Goal: Transaction & Acquisition: Book appointment/travel/reservation

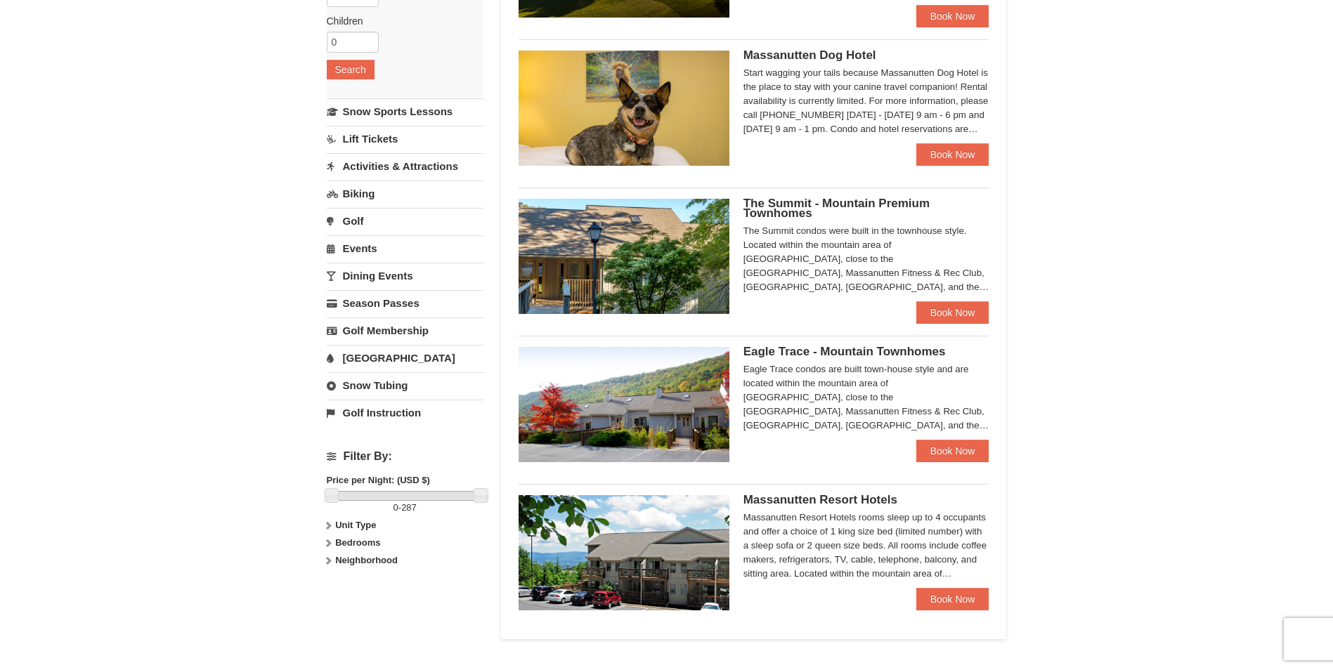
scroll to position [250, 0]
click at [934, 597] on link "Book Now" at bounding box center [952, 598] width 73 height 22
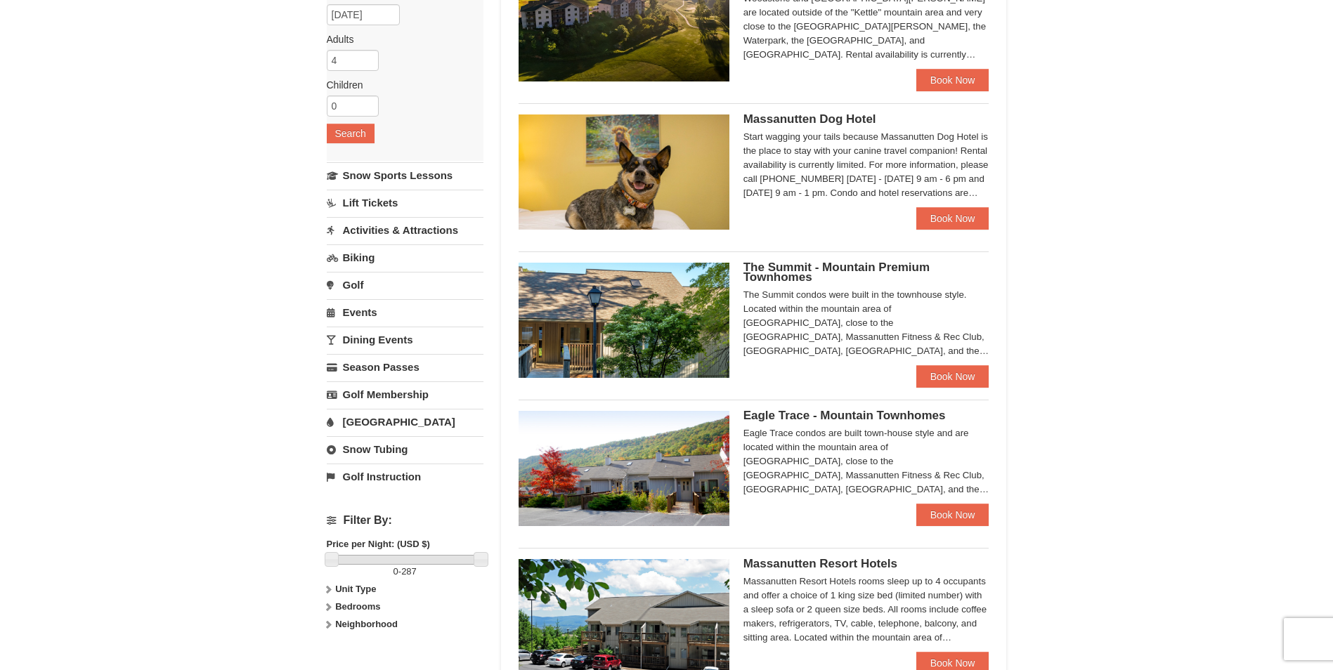
scroll to position [185, 0]
click at [966, 374] on link "Book Now" at bounding box center [952, 377] width 73 height 22
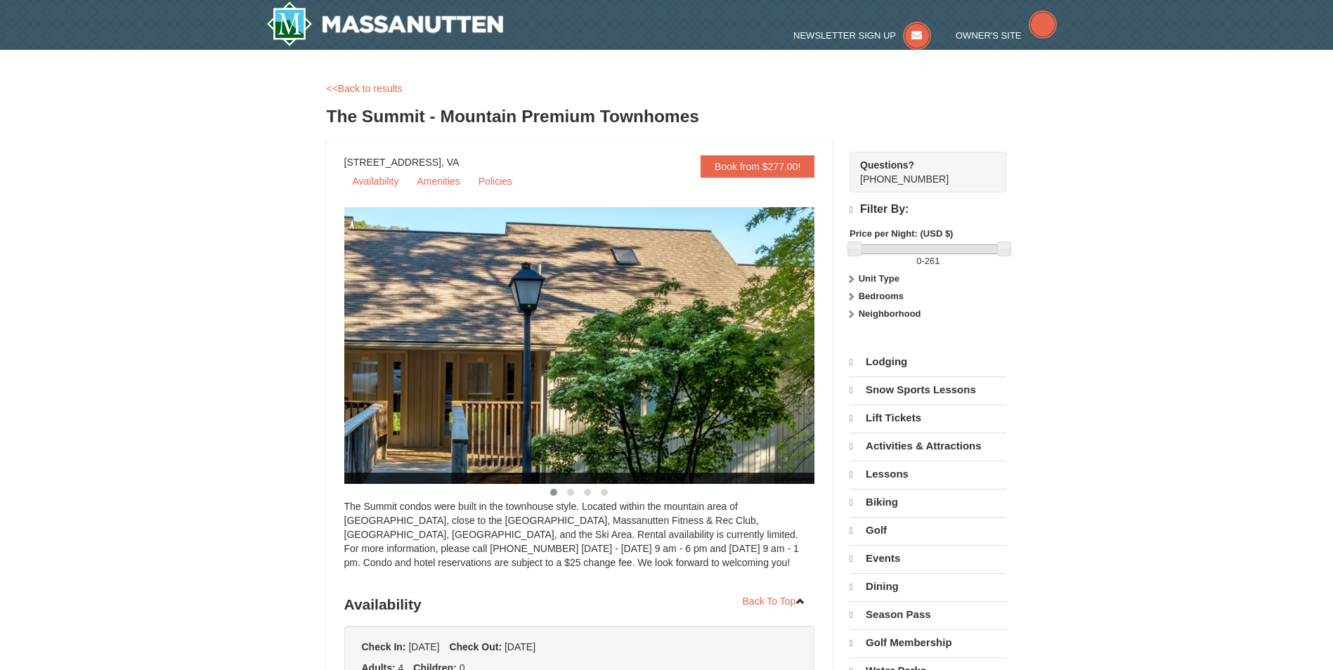
select select "10"
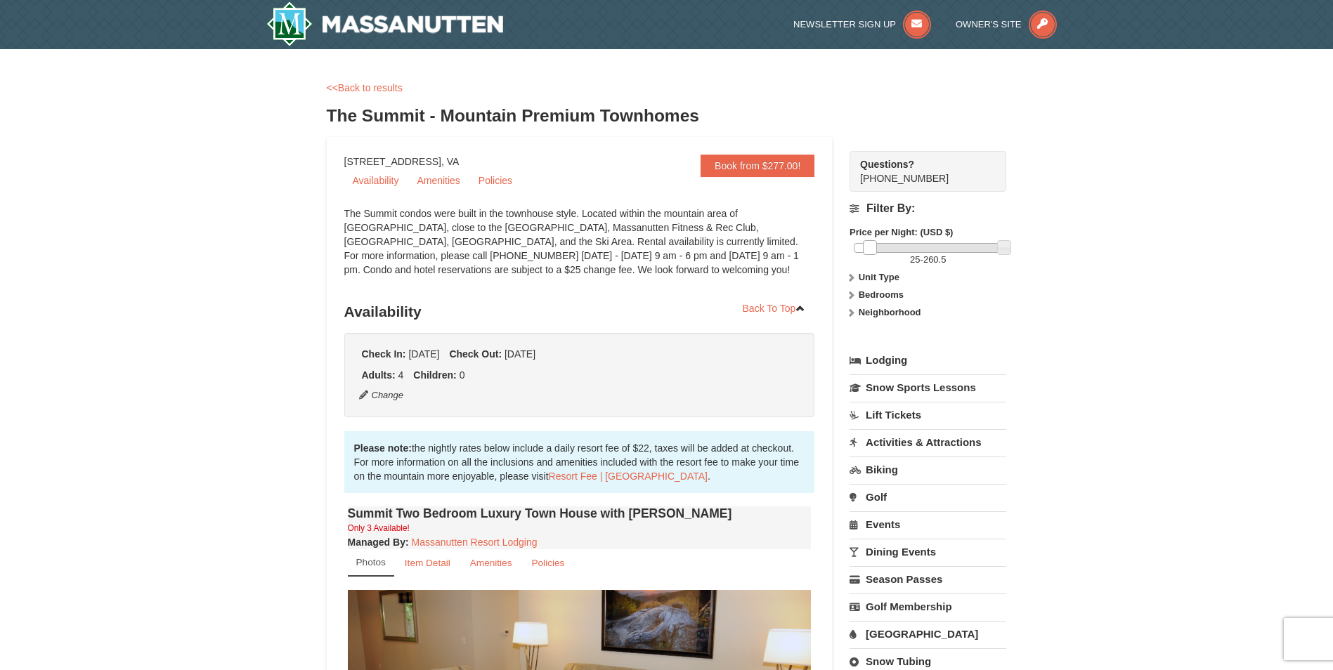
drag, startPoint x: 858, startPoint y: 246, endPoint x: 872, endPoint y: 247, distance: 14.8
click at [872, 247] on link at bounding box center [870, 247] width 14 height 14
click at [879, 287] on div "Filter By: Price per Night: (USD $) 26 - 260.5 Unit Type Condominium Rating Pro…" at bounding box center [927, 263] width 157 height 142
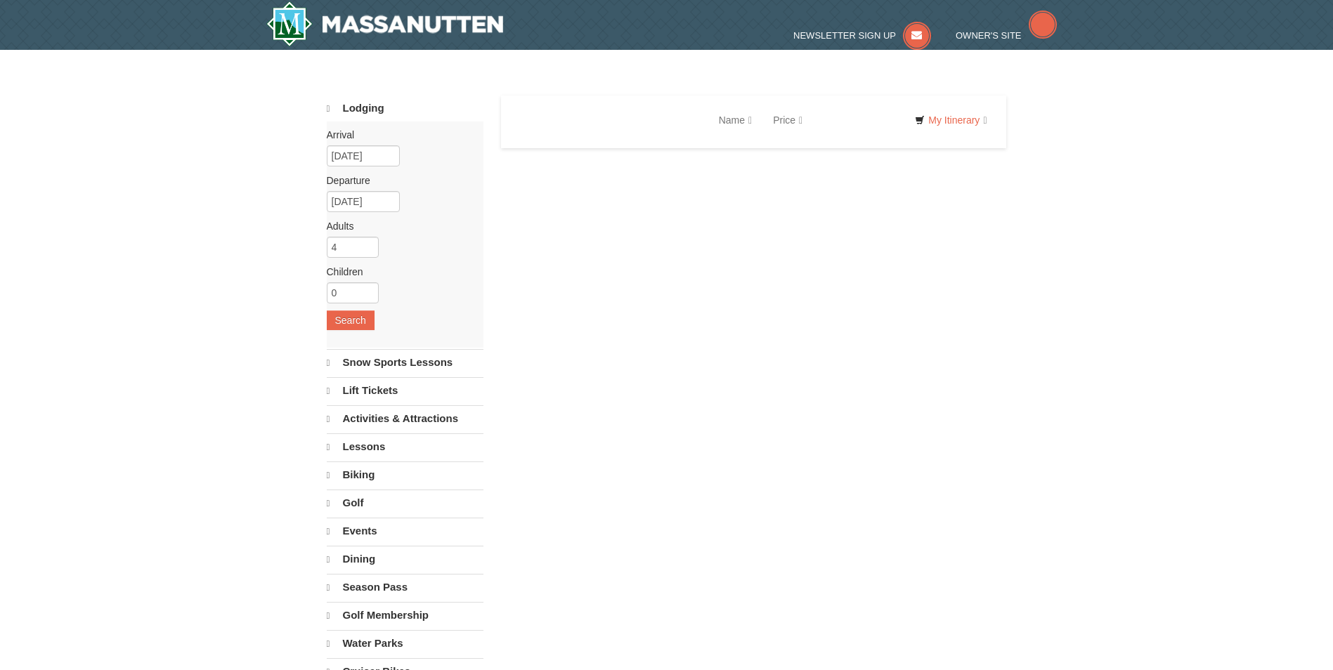
select select "10"
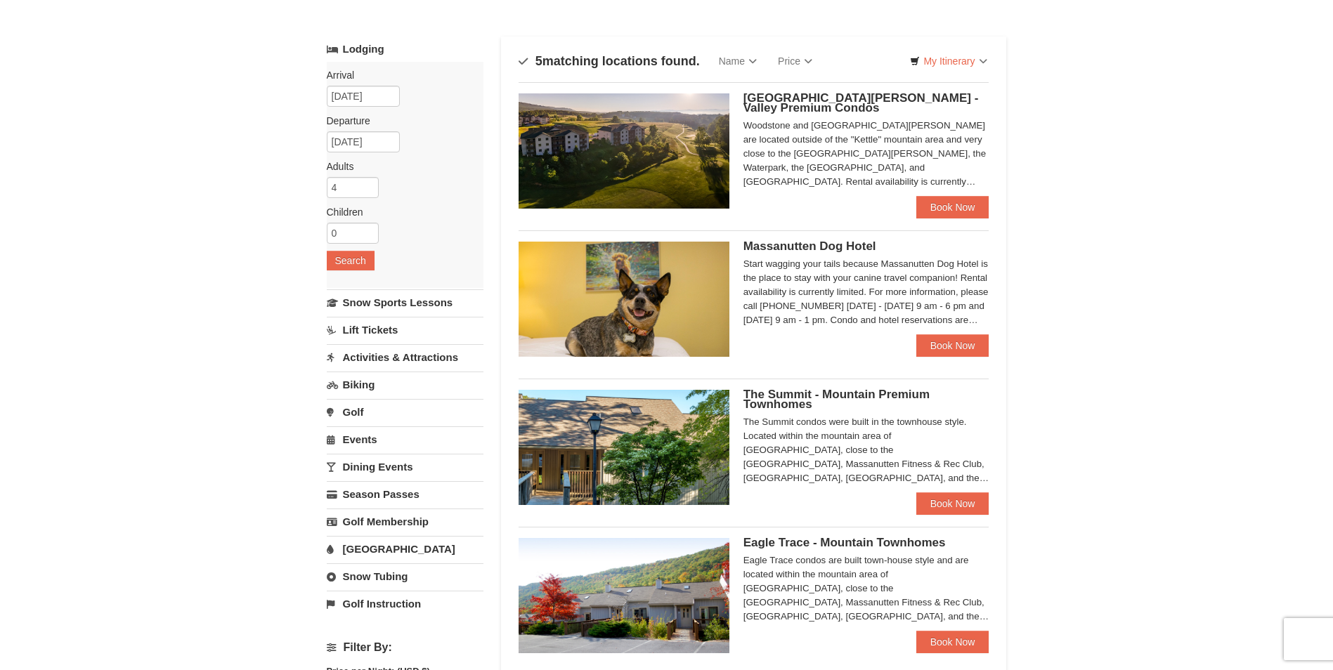
scroll to position [58, 0]
click at [956, 209] on link "Book Now" at bounding box center [952, 208] width 73 height 22
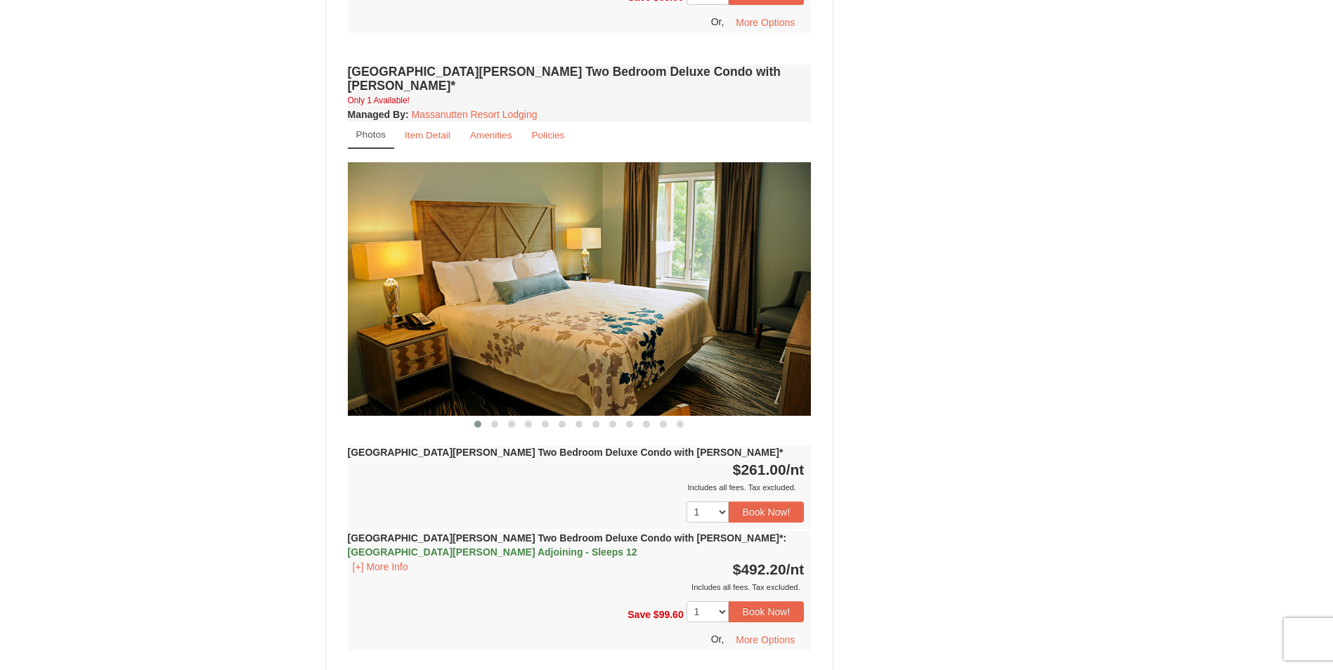
scroll to position [1621, 0]
click at [384, 558] on button "[+] More Info" at bounding box center [380, 565] width 65 height 15
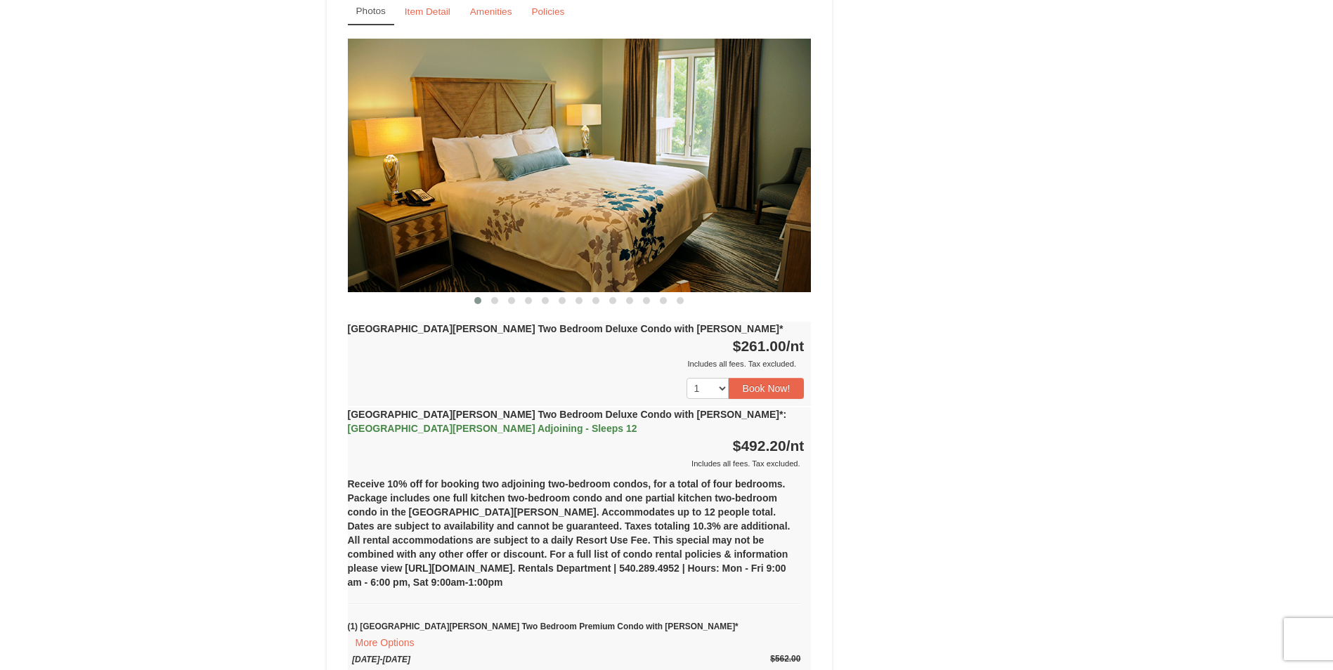
scroll to position [1744, 0]
click at [782, 377] on button "Book Now!" at bounding box center [766, 387] width 76 height 21
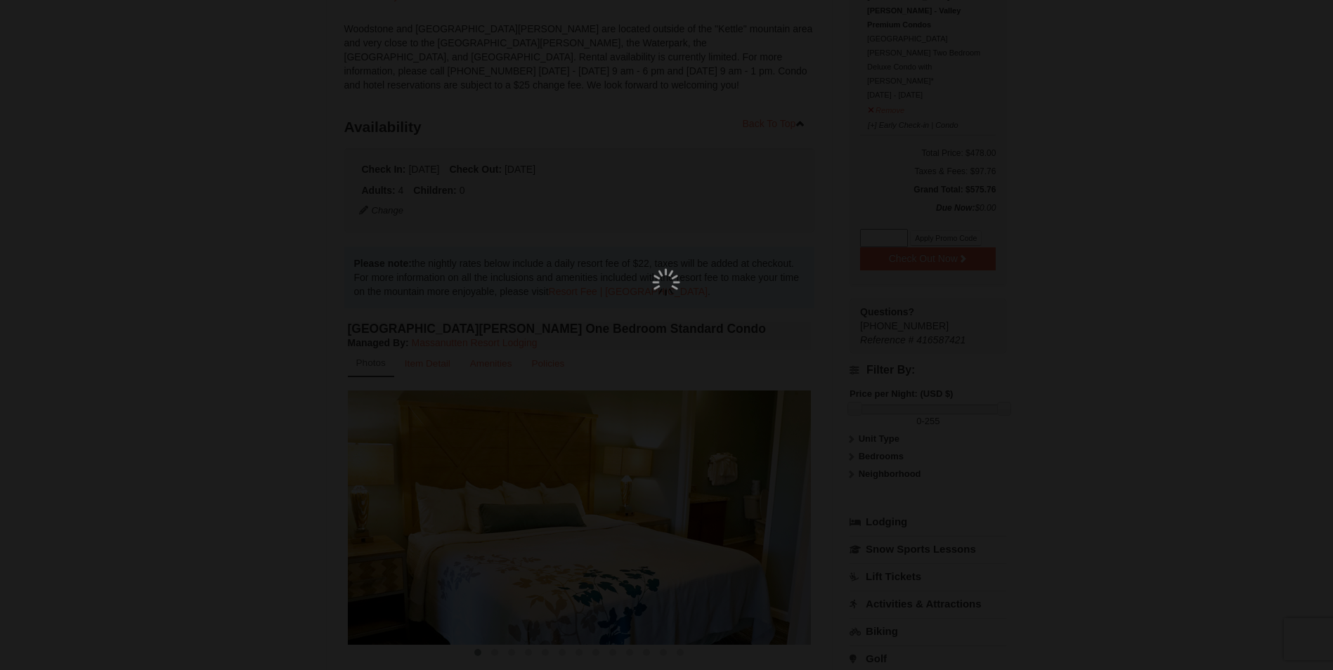
scroll to position [137, 0]
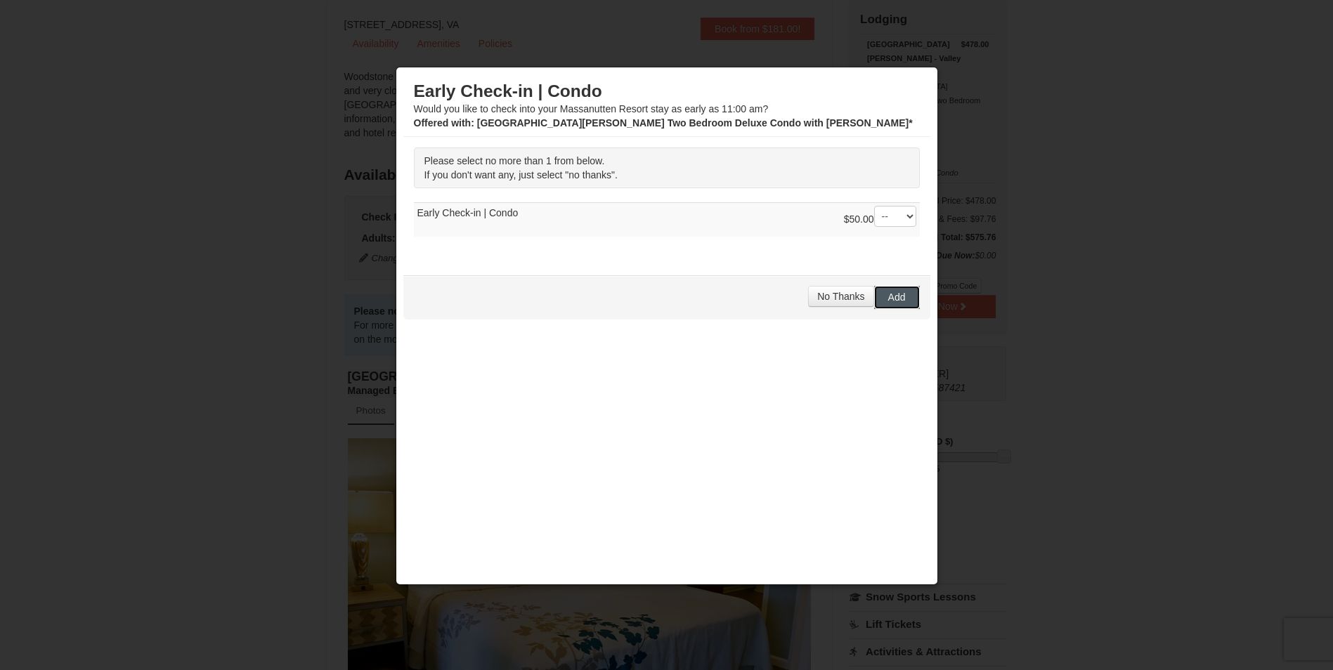
click at [890, 295] on span "Add" at bounding box center [897, 297] width 18 height 11
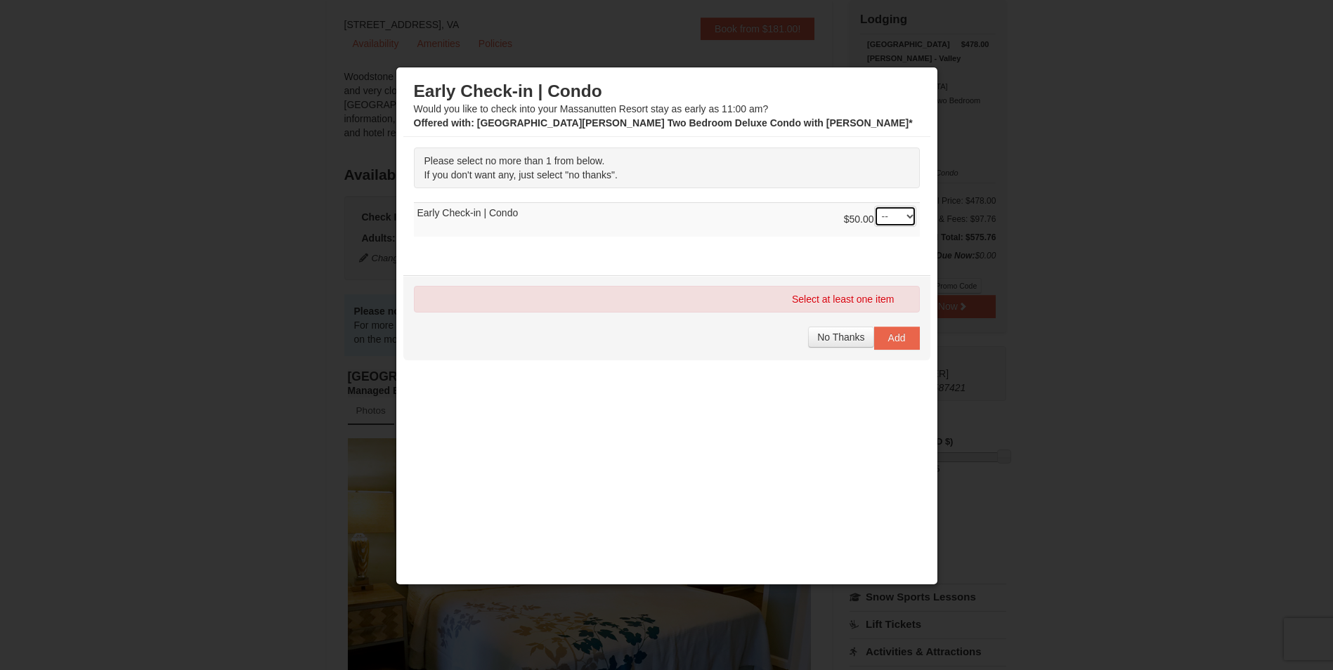
click at [909, 218] on select "-- 01" at bounding box center [895, 216] width 42 height 21
select select "1"
click at [874, 206] on select "-- 01" at bounding box center [895, 216] width 42 height 21
click at [900, 336] on span "Add" at bounding box center [897, 337] width 18 height 11
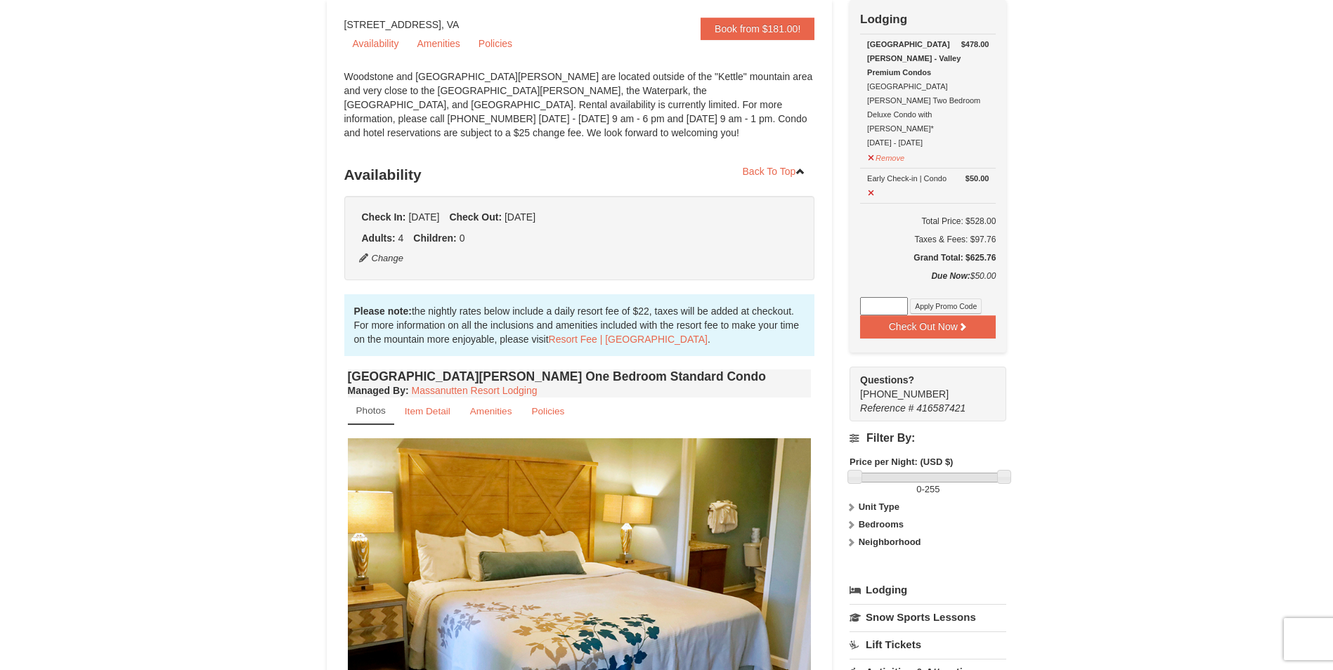
scroll to position [0, 0]
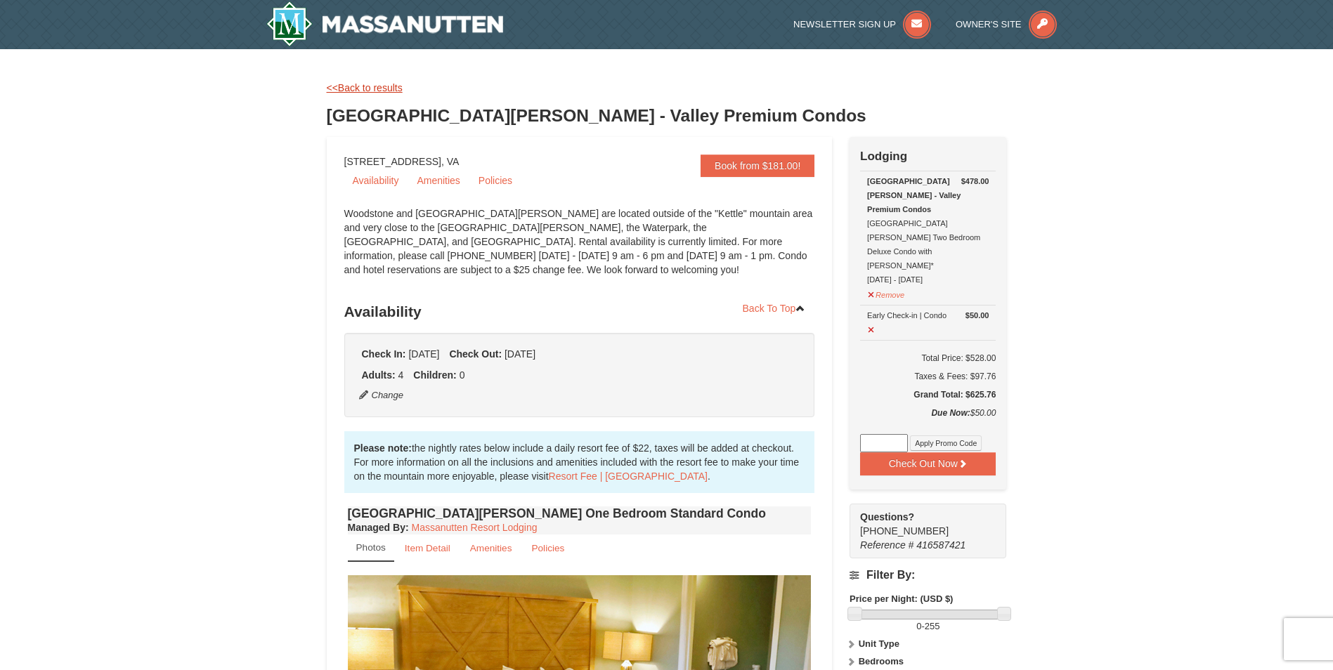
click at [346, 89] on link "<<Back to results" at bounding box center [365, 87] width 76 height 11
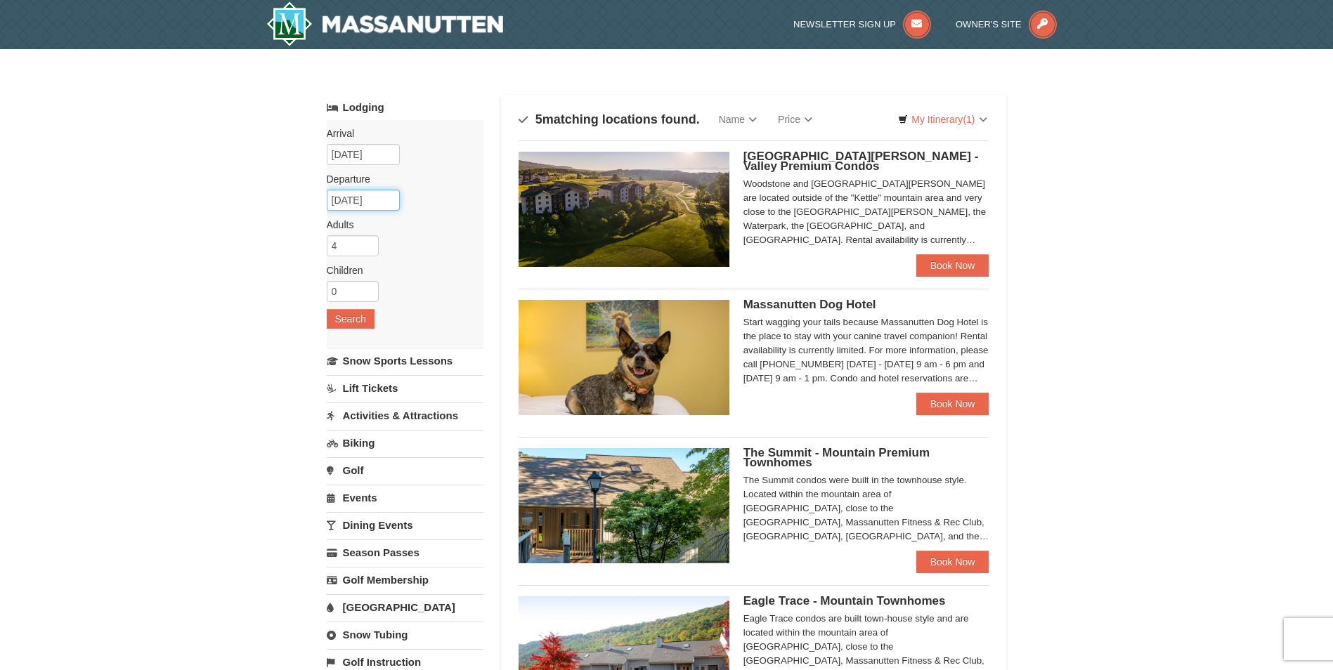
click at [391, 200] on input "[DATE]" at bounding box center [363, 200] width 73 height 21
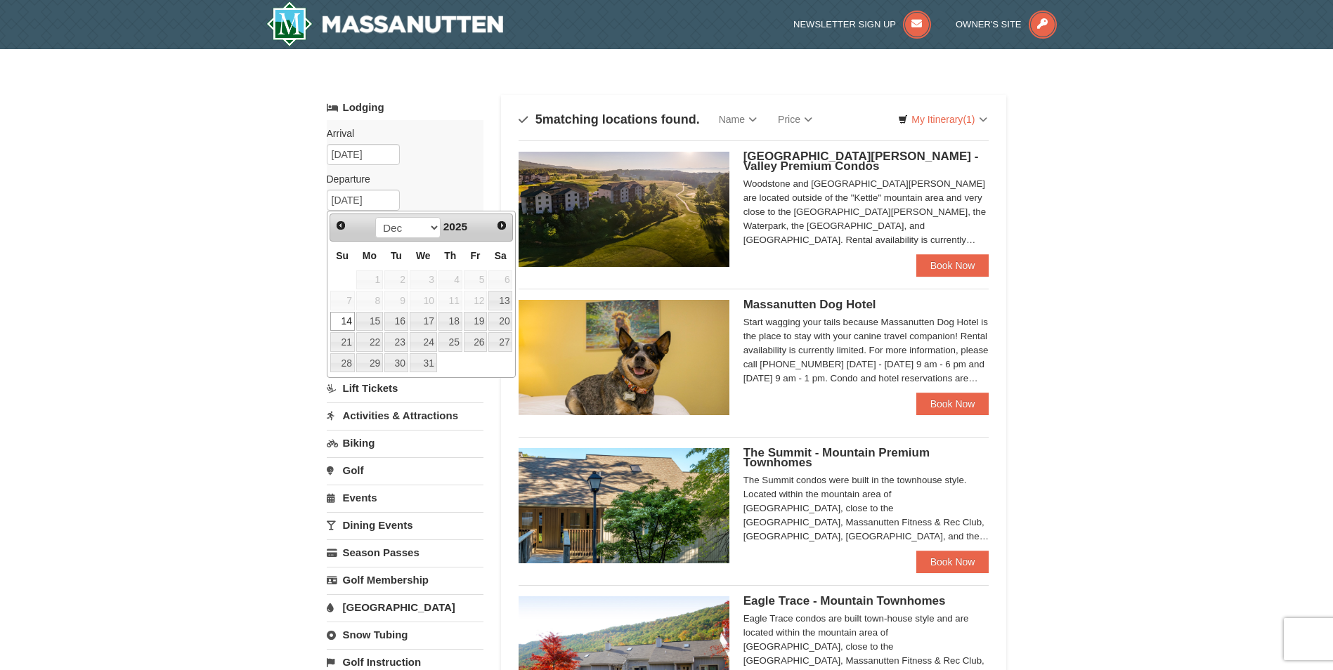
click at [455, 300] on span "11" at bounding box center [450, 301] width 24 height 20
click at [344, 232] on link "Prev" at bounding box center [341, 225] width 21 height 21
click at [506, 232] on link "Next" at bounding box center [501, 225] width 21 height 21
click at [1153, 250] on div "× Categories Map List Filter My Itinerary (1) Check Out Now Lodging $478.00 [GE…" at bounding box center [666, 484] width 1333 height 871
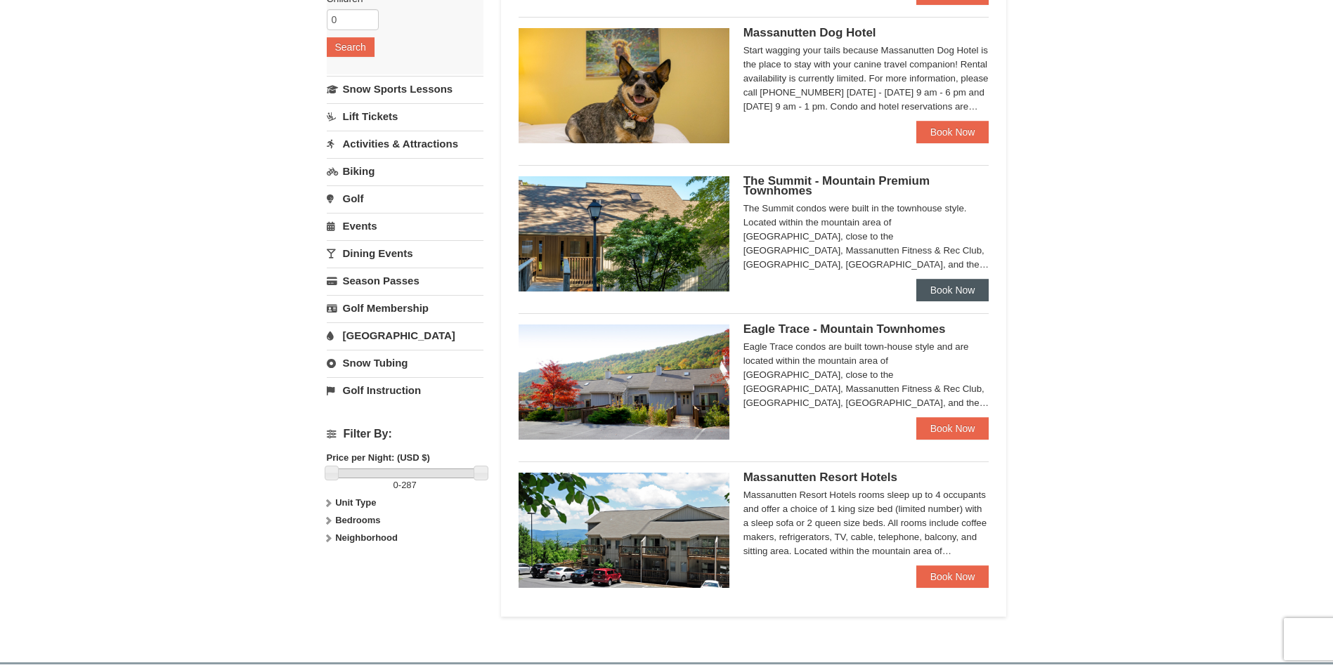
scroll to position [273, 0]
click at [977, 430] on link "Book Now" at bounding box center [952, 428] width 73 height 22
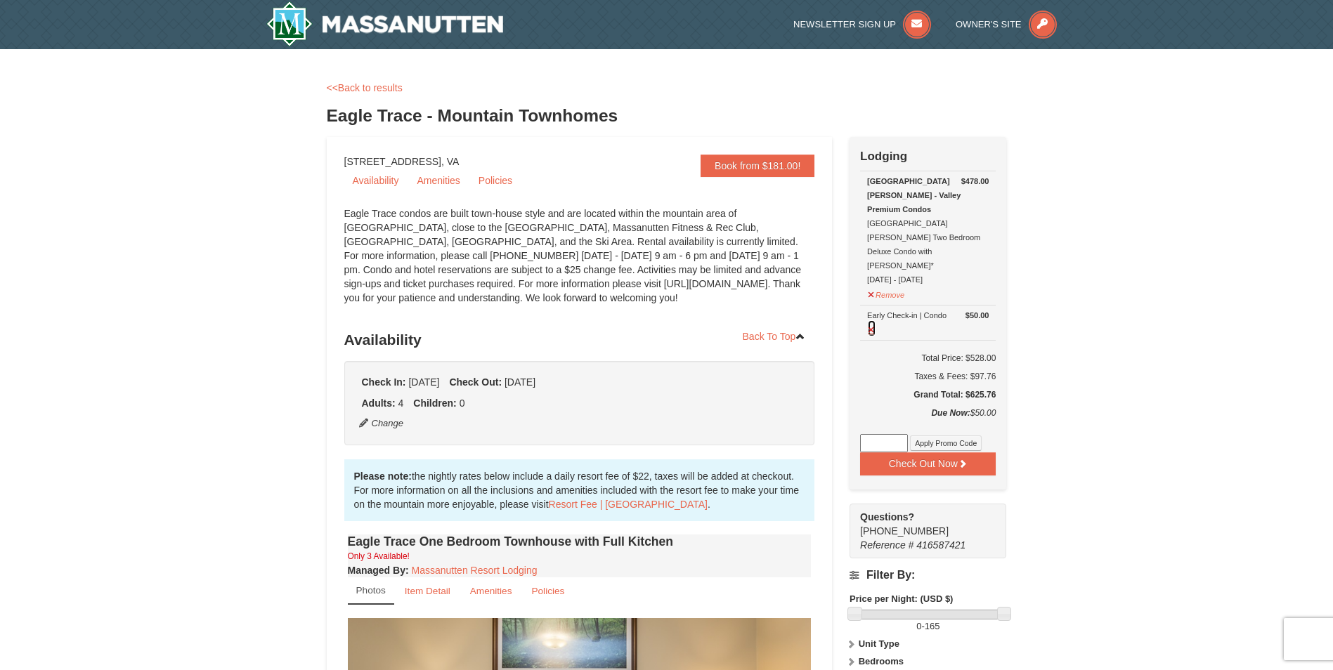
click at [874, 320] on button at bounding box center [871, 329] width 9 height 18
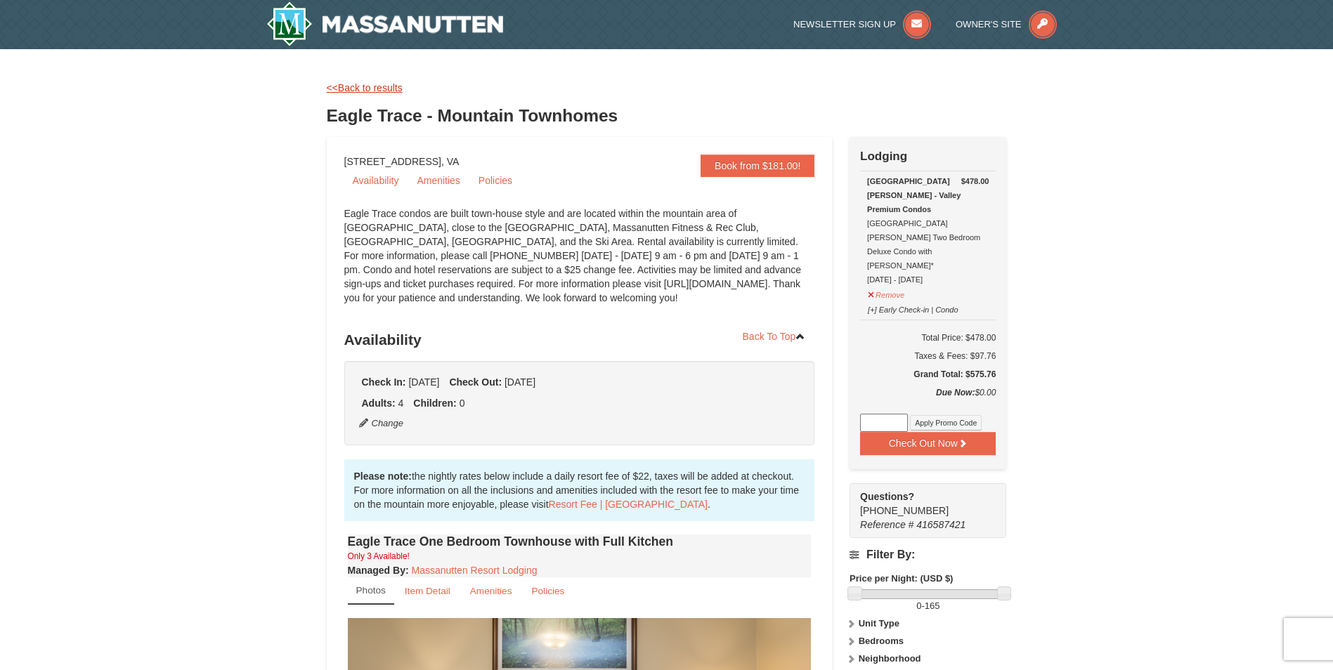
click at [353, 84] on link "<<Back to results" at bounding box center [365, 87] width 76 height 11
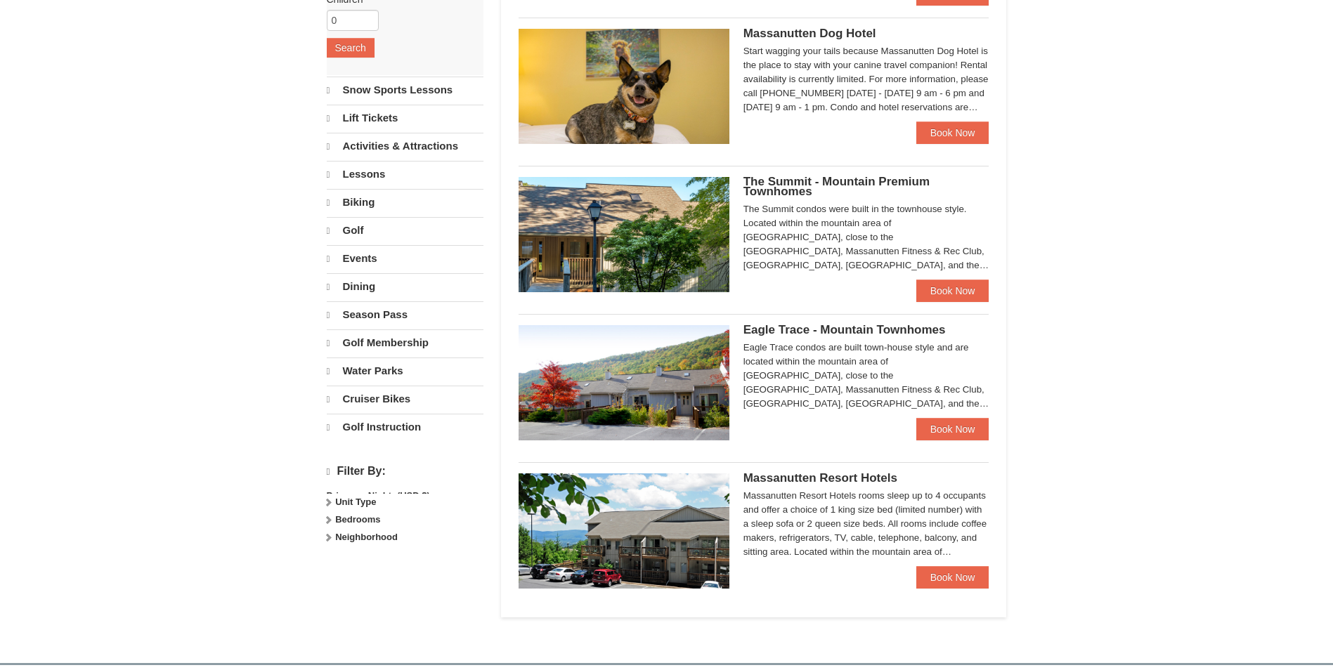
select select "10"
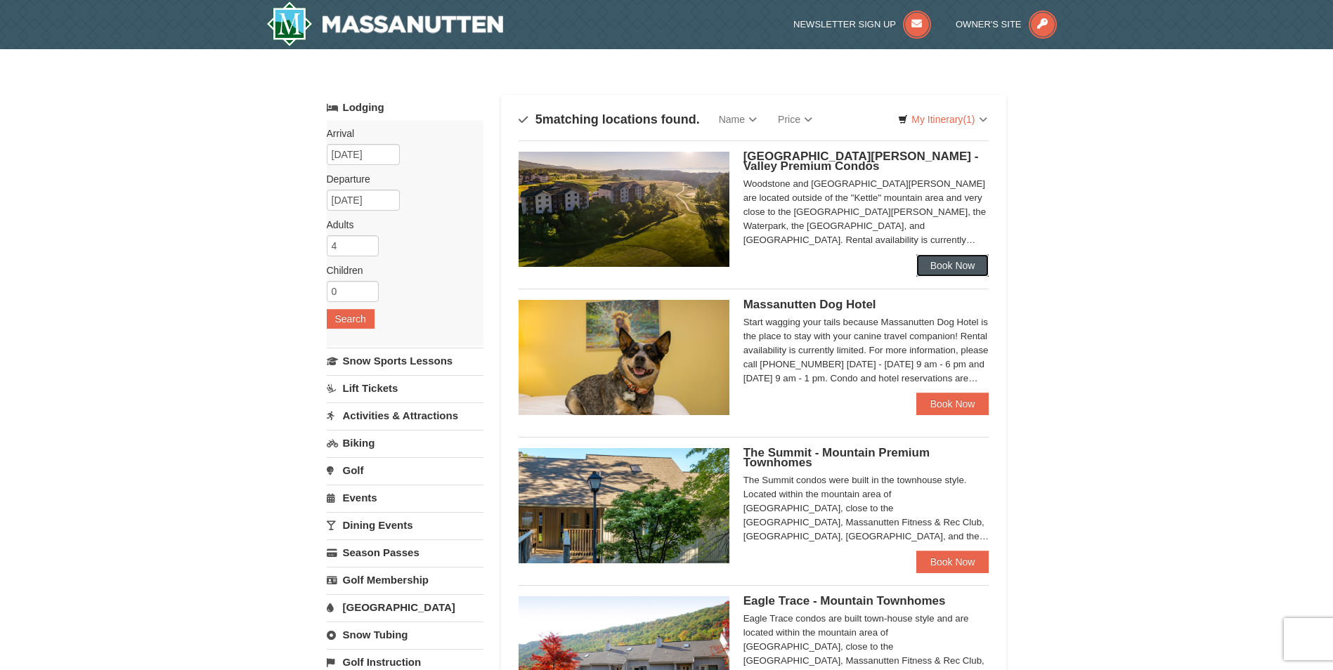
click at [955, 267] on link "Book Now" at bounding box center [952, 265] width 73 height 22
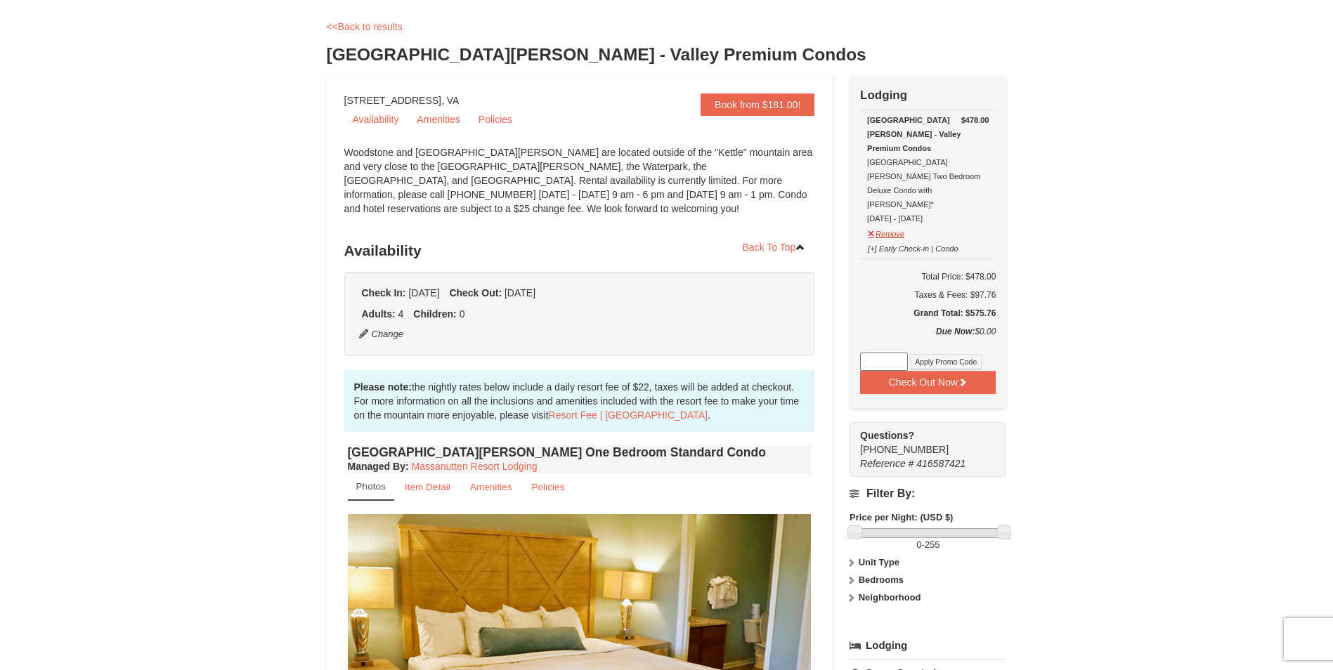
scroll to position [60, 0]
click at [890, 224] on button "Remove" at bounding box center [886, 233] width 38 height 18
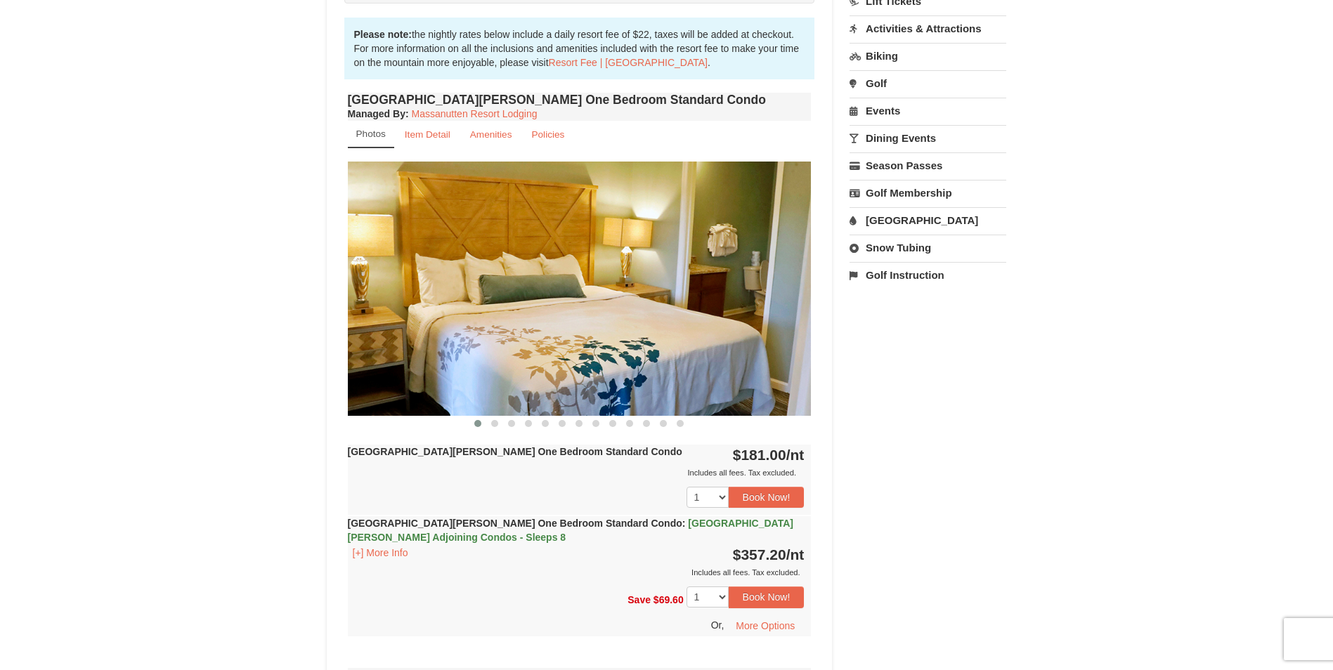
scroll to position [414, 0]
click at [767, 496] on button "Book Now!" at bounding box center [766, 496] width 76 height 21
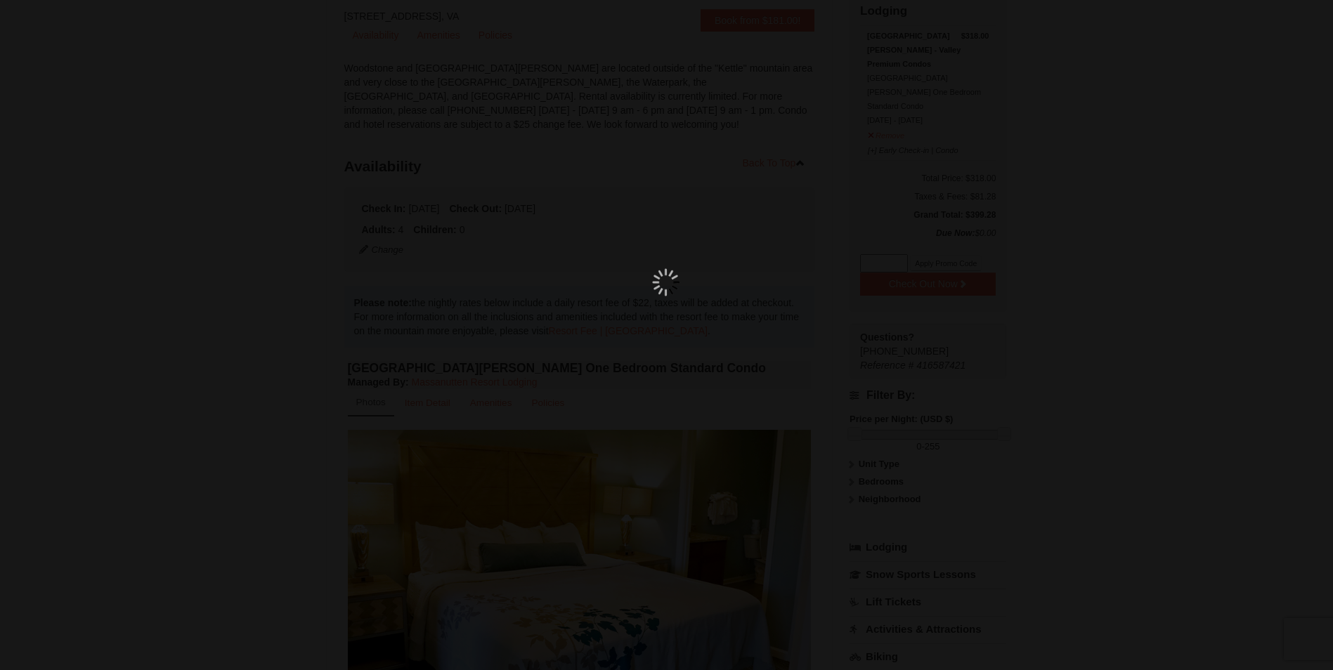
scroll to position [137, 0]
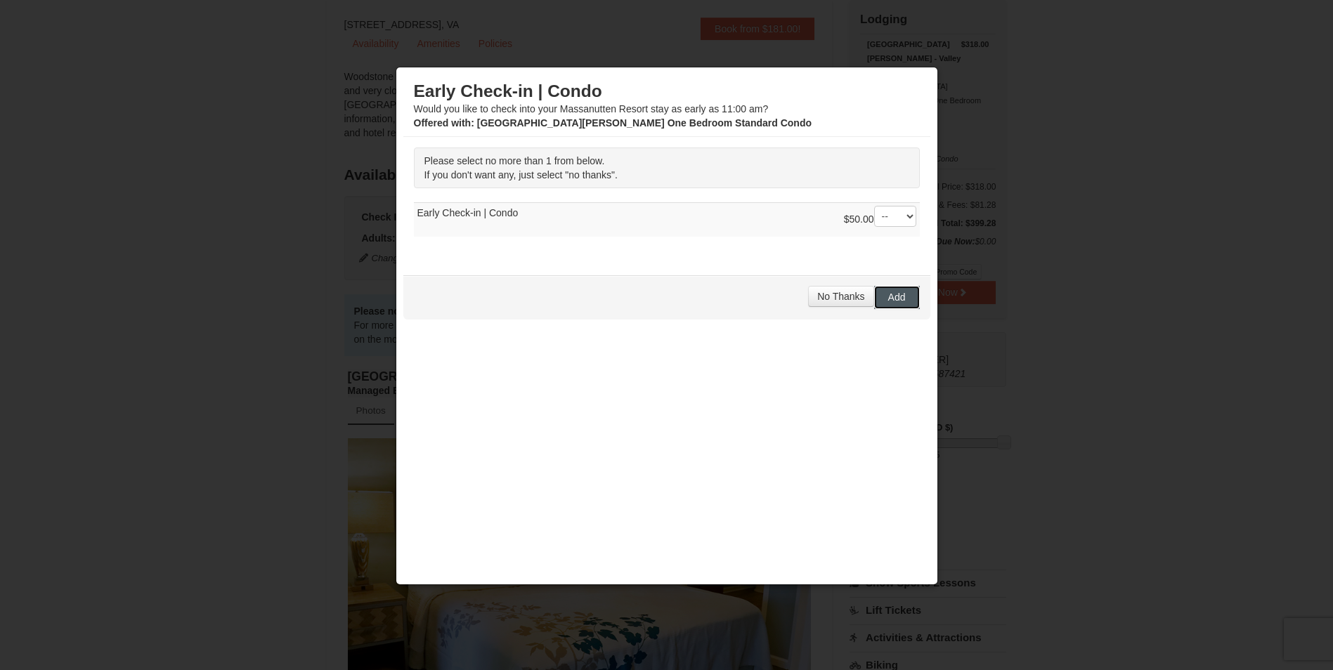
click at [895, 302] on span "Add" at bounding box center [897, 297] width 18 height 11
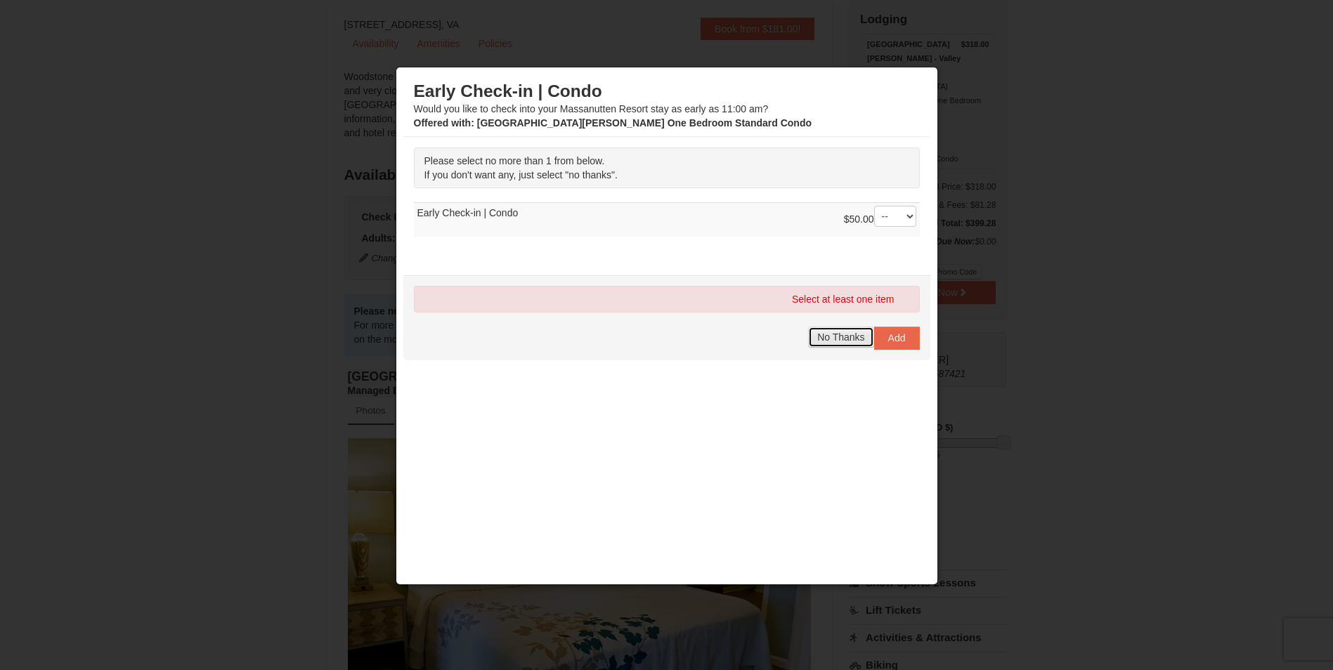
click at [843, 329] on button "No Thanks" at bounding box center [840, 337] width 65 height 21
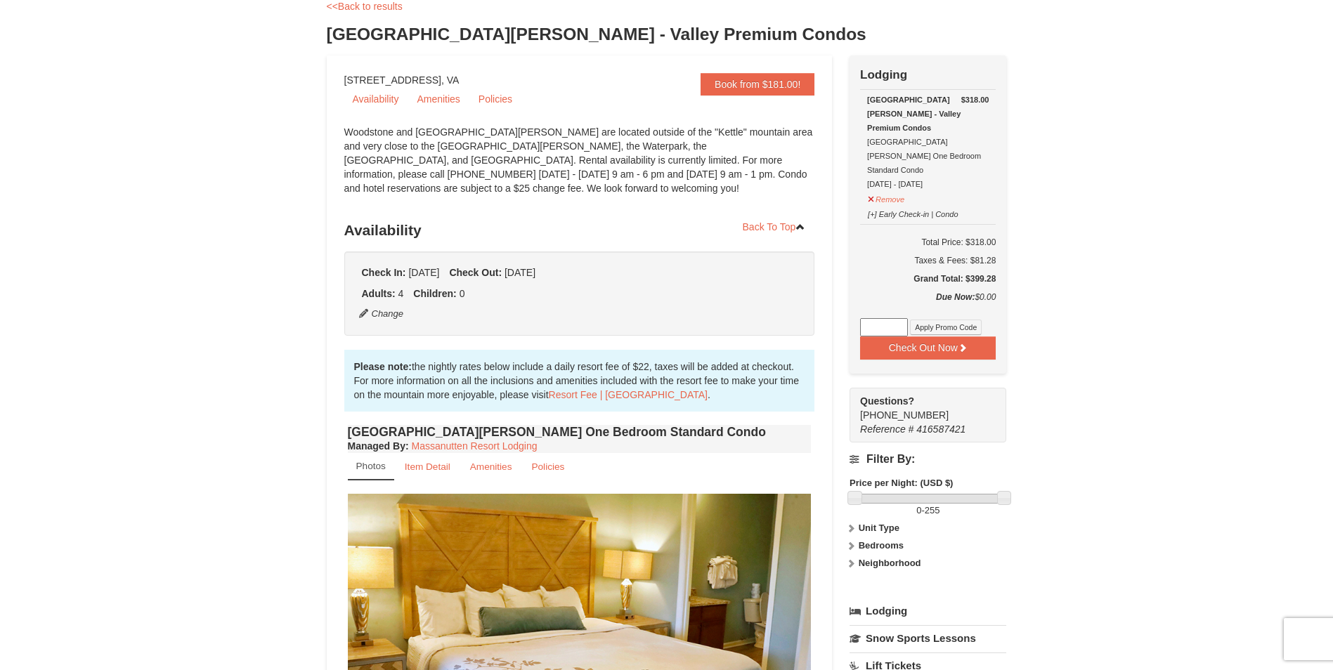
scroll to position [82, 0]
click at [898, 188] on button "Remove" at bounding box center [886, 197] width 38 height 18
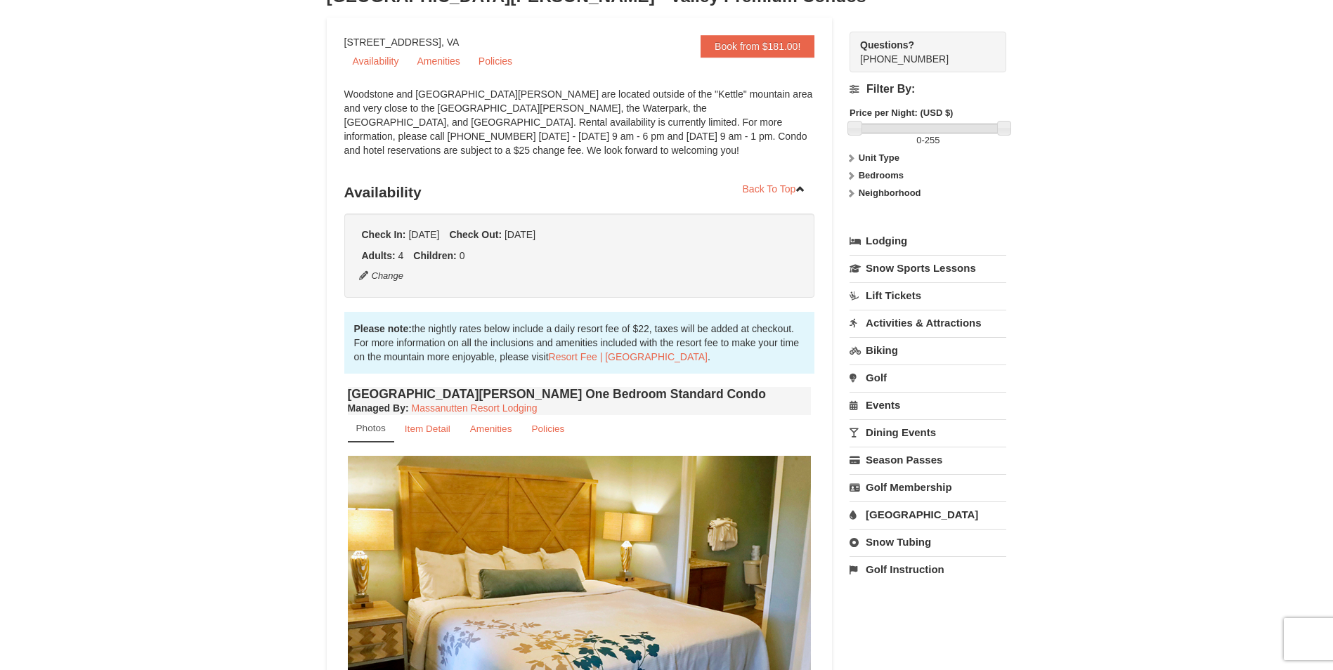
scroll to position [0, 0]
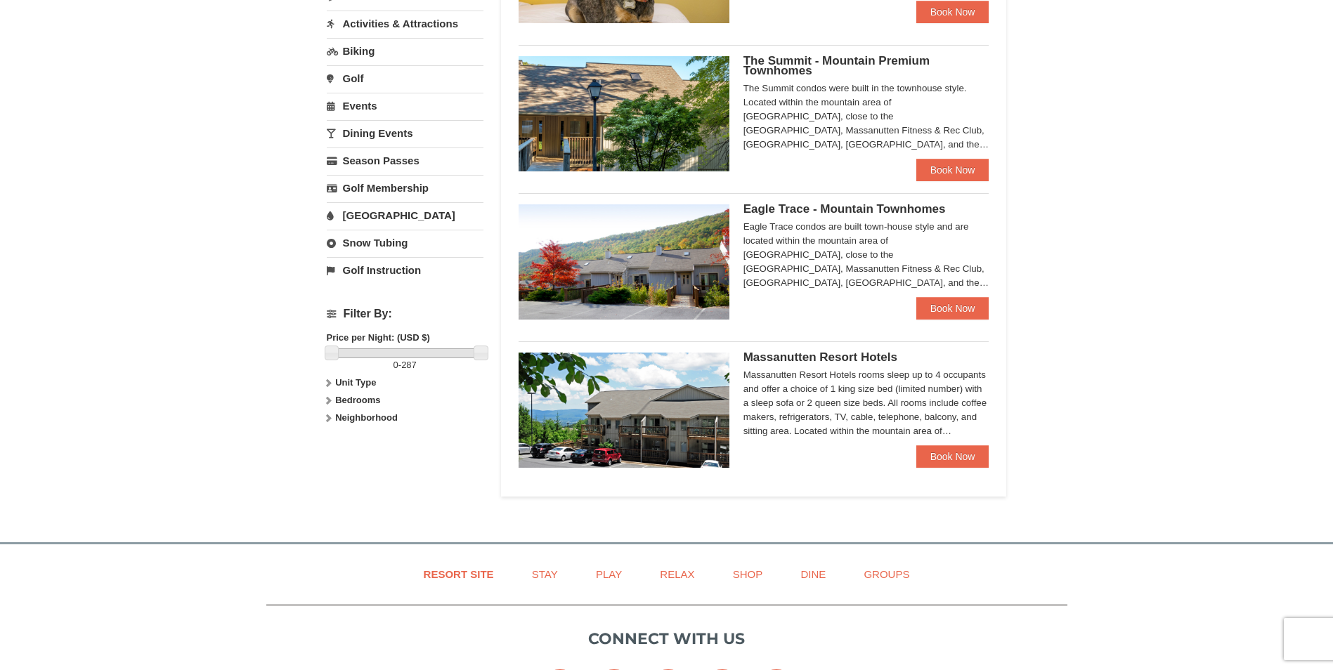
scroll to position [393, 0]
click at [945, 304] on link "Book Now" at bounding box center [952, 307] width 73 height 22
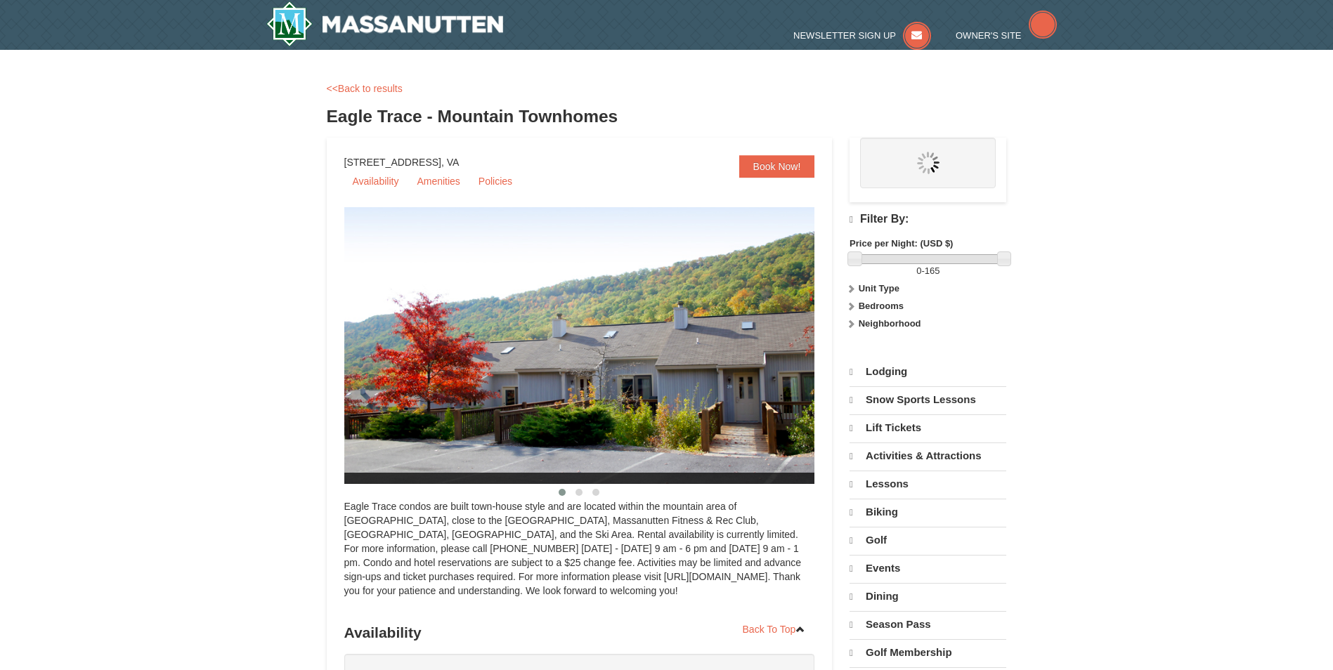
select select "10"
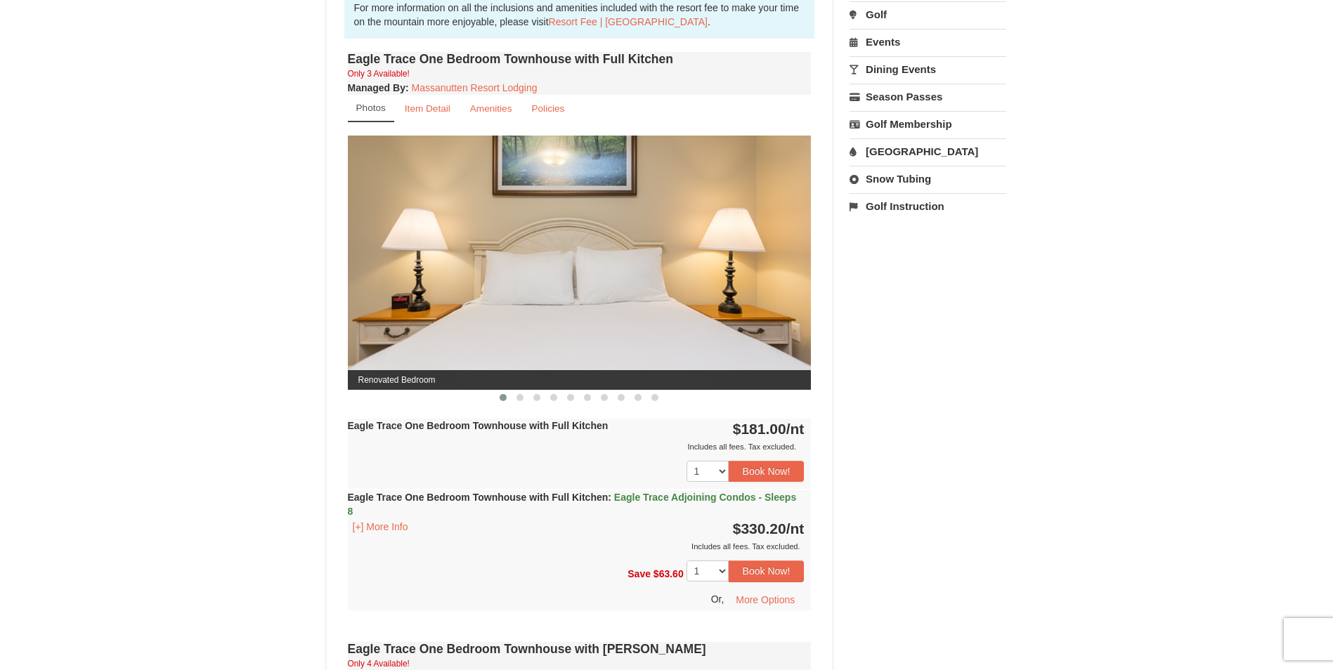
scroll to position [480, 0]
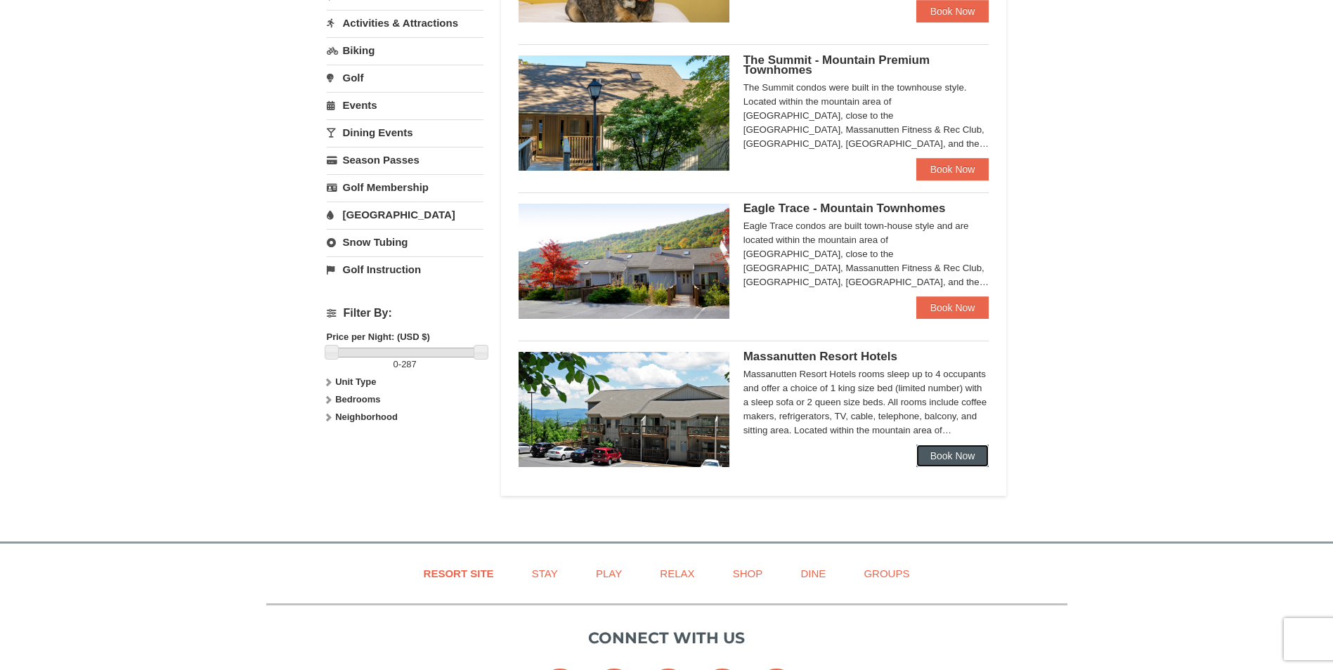
click at [947, 459] on link "Book Now" at bounding box center [952, 456] width 73 height 22
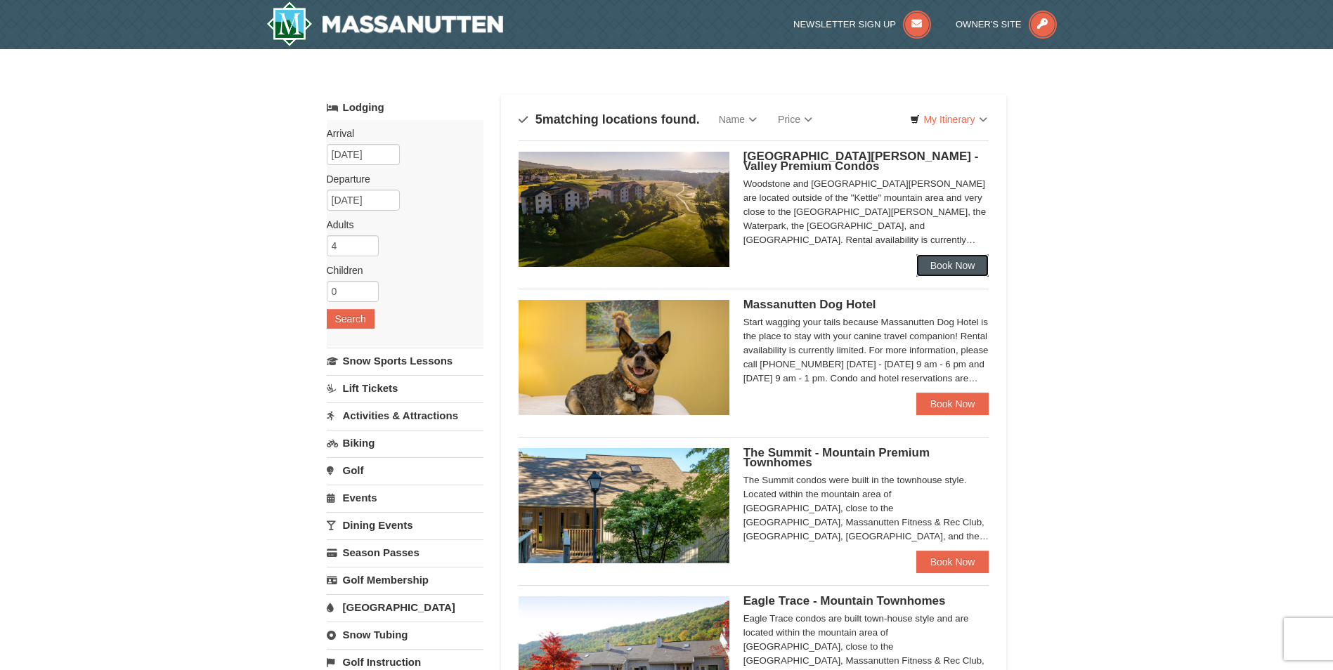
click at [956, 262] on link "Book Now" at bounding box center [952, 265] width 73 height 22
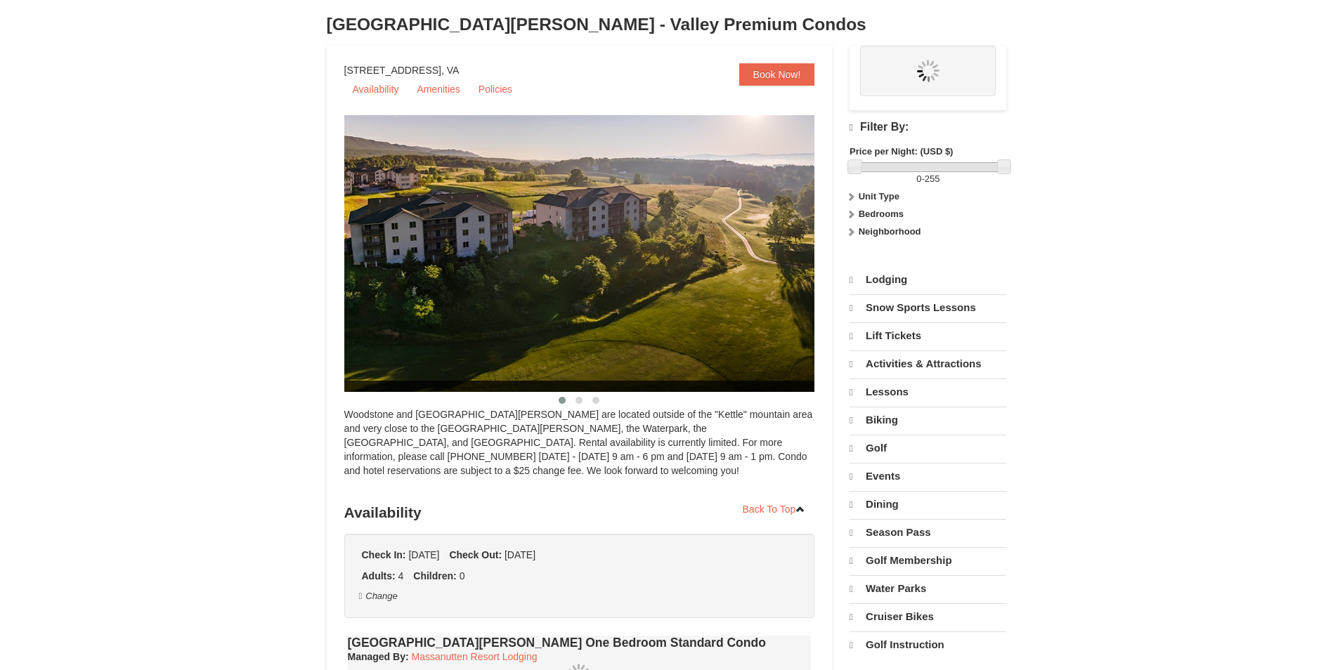
select select "10"
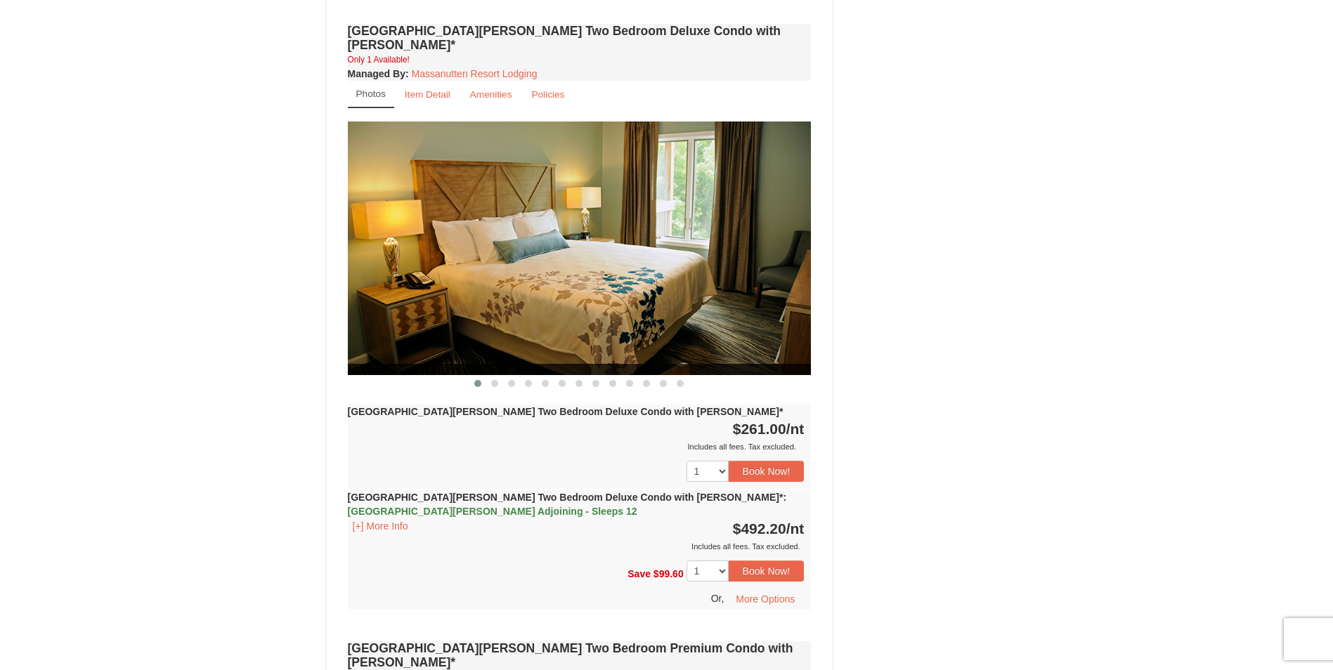
scroll to position [1661, 0]
click at [496, 379] on span at bounding box center [494, 382] width 7 height 7
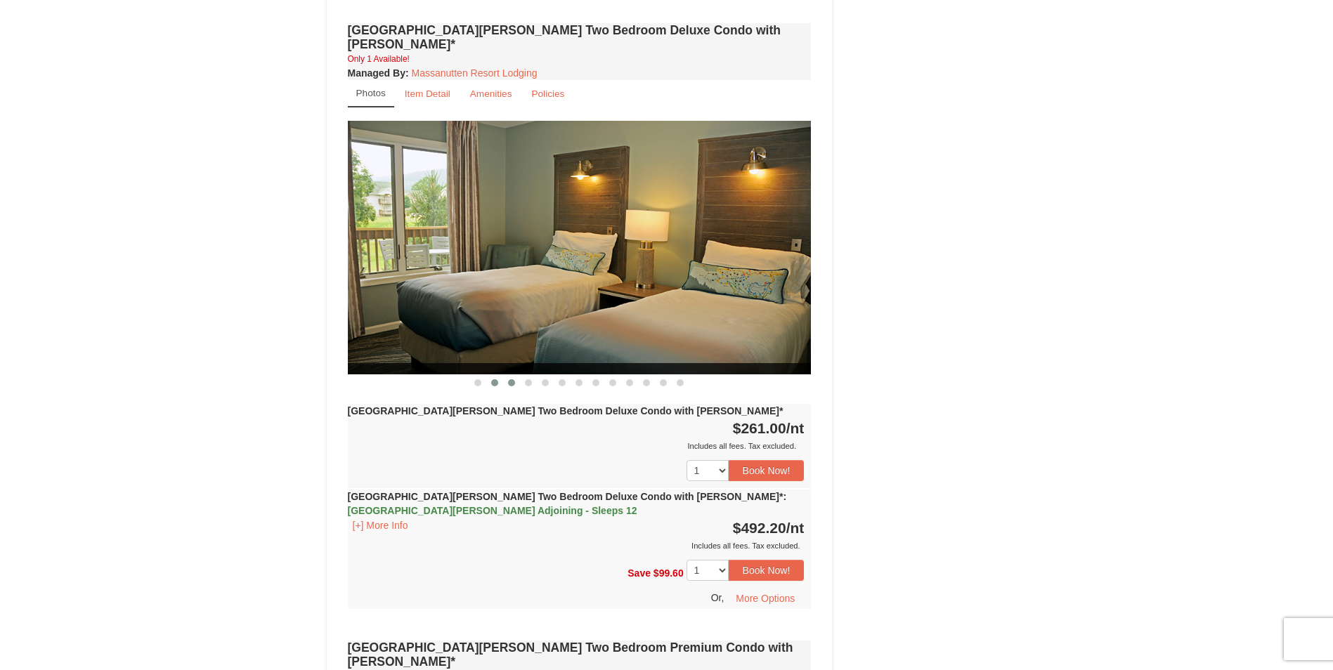
click at [514, 379] on span at bounding box center [511, 382] width 7 height 7
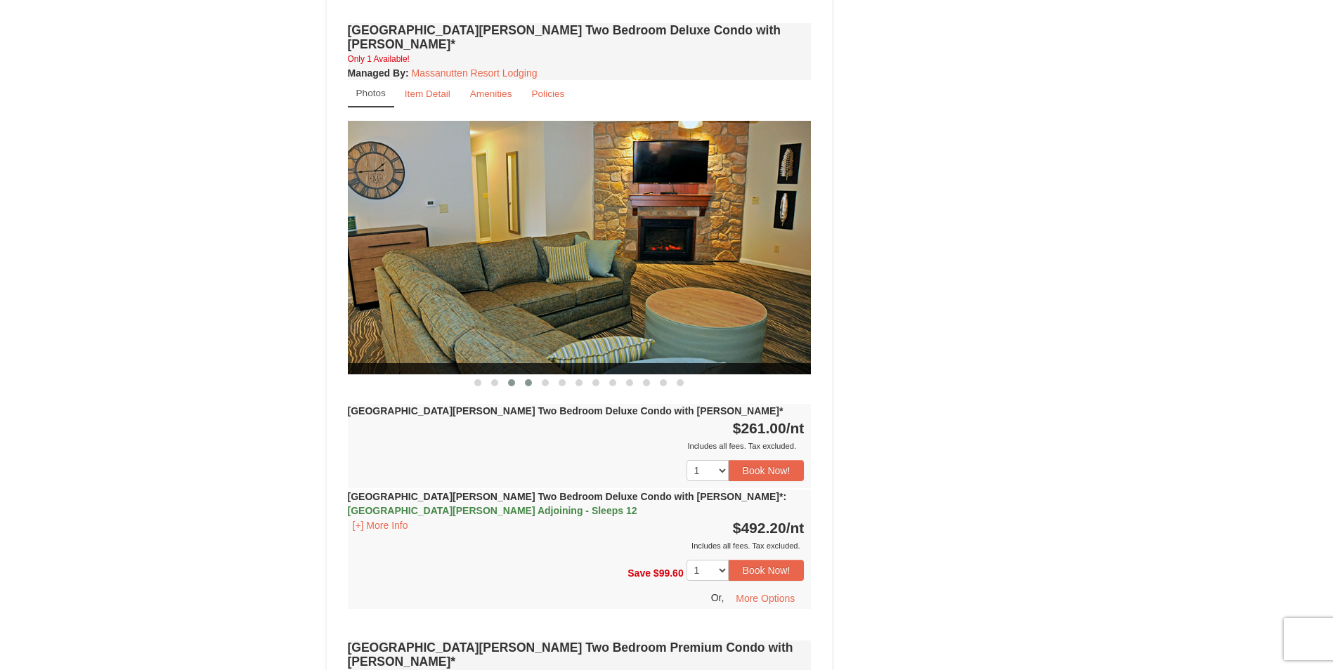
click at [530, 379] on span at bounding box center [528, 382] width 7 height 7
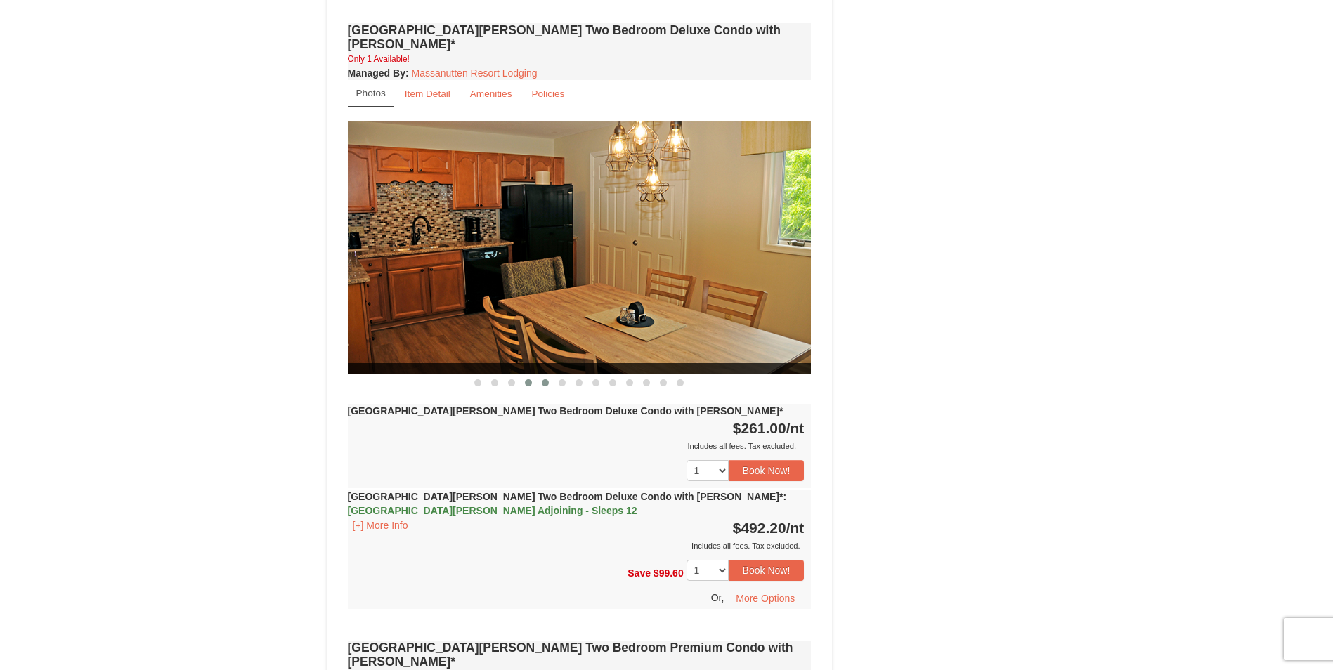
click at [543, 376] on button at bounding box center [545, 383] width 17 height 14
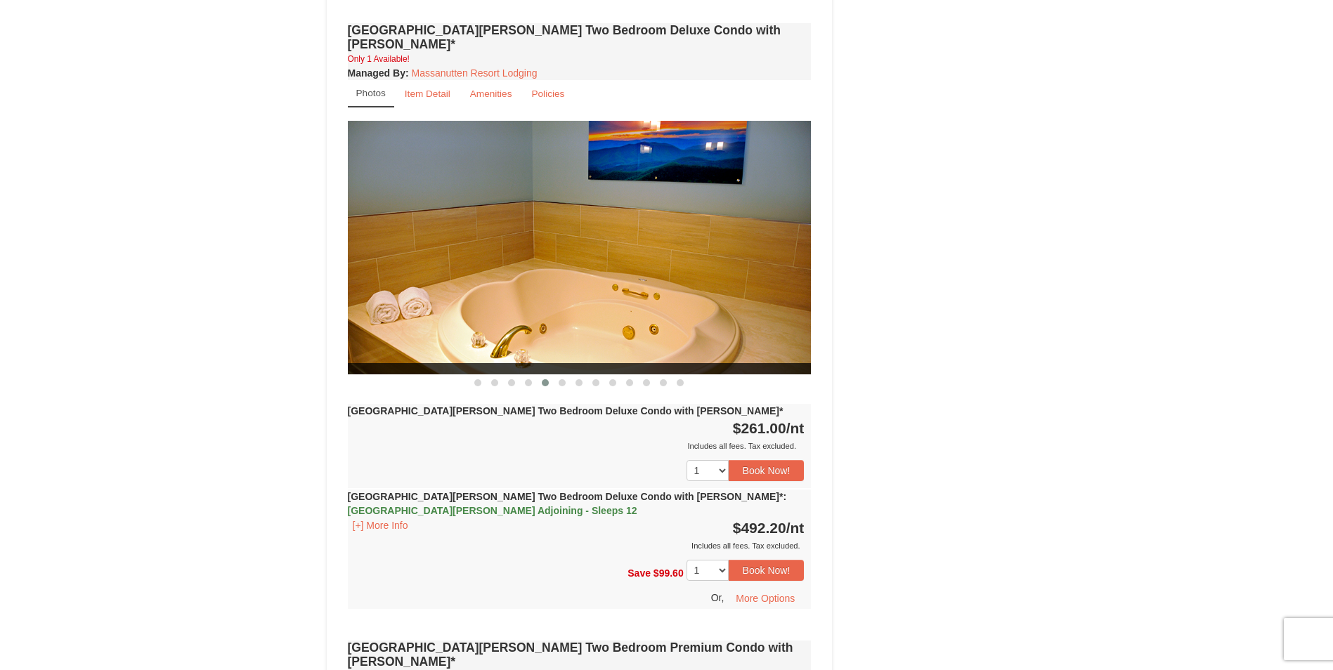
click at [537, 376] on button at bounding box center [545, 383] width 17 height 14
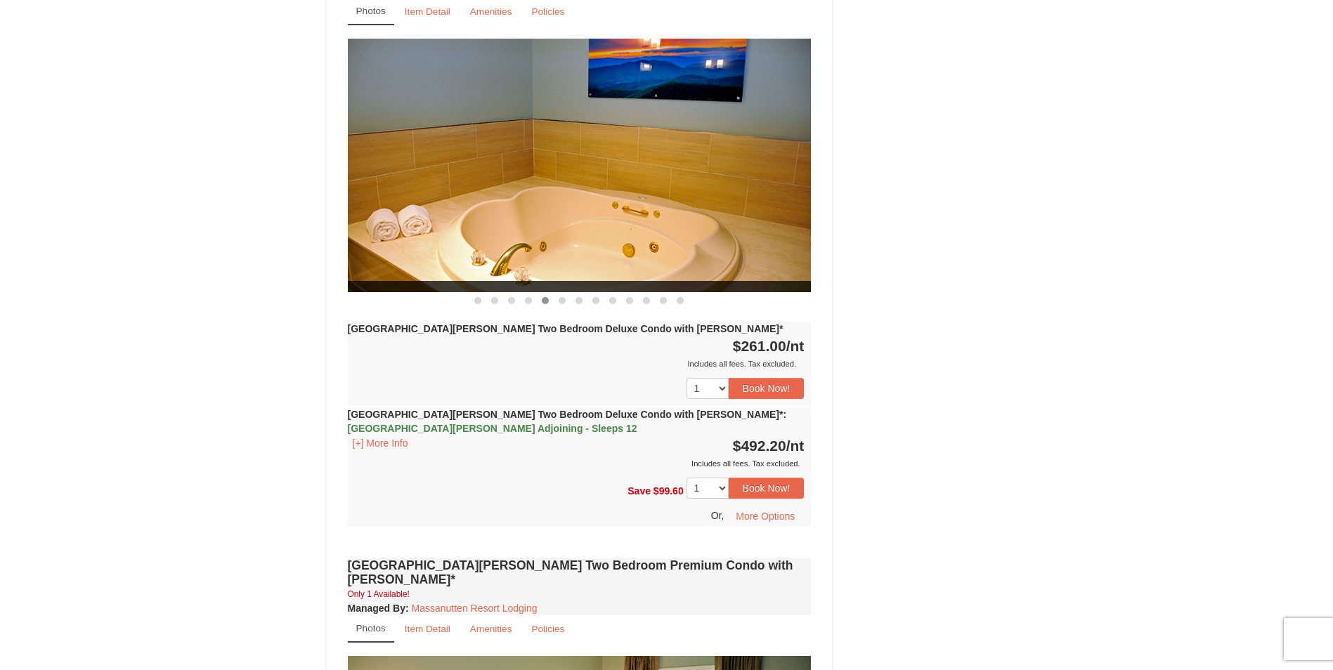
scroll to position [1759, 0]
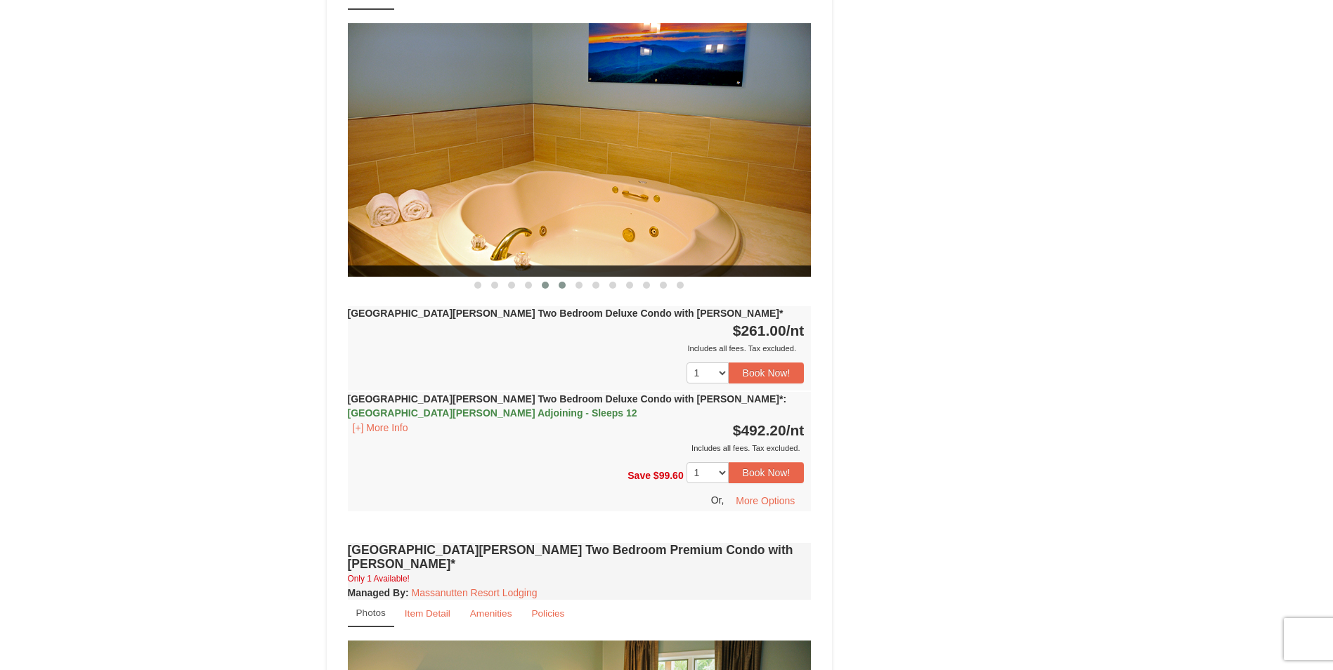
click at [562, 282] on span at bounding box center [561, 285] width 7 height 7
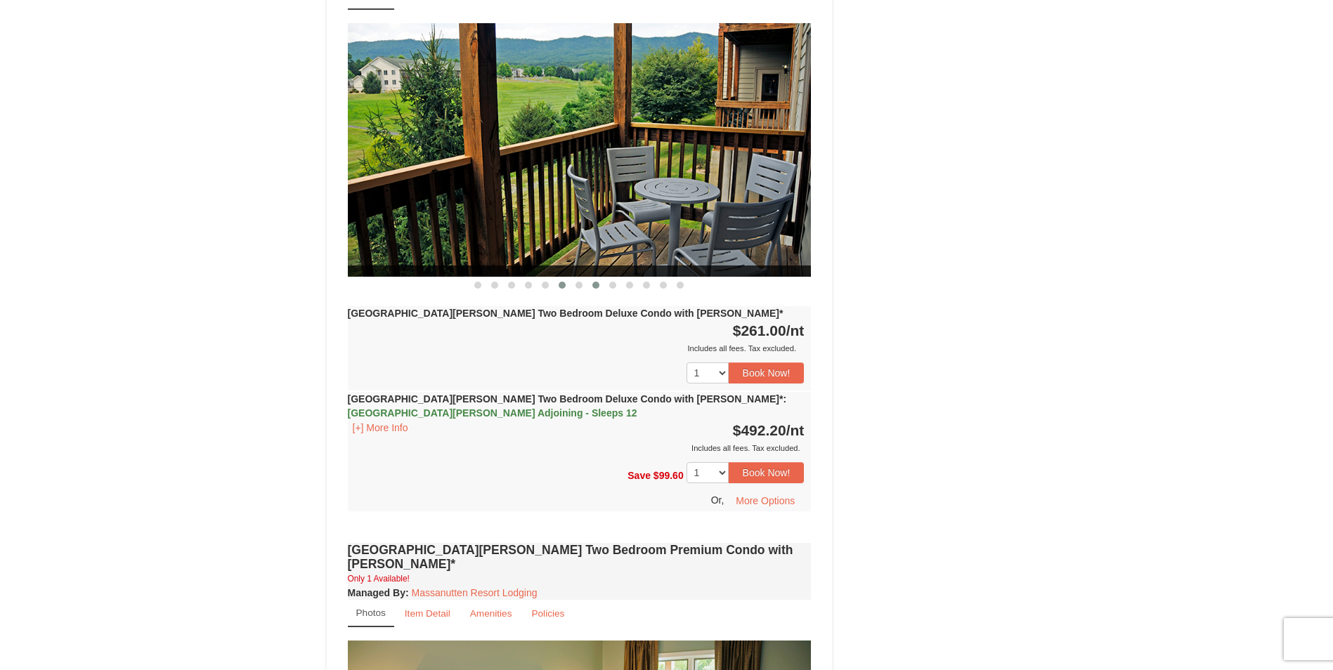
click at [591, 278] on button at bounding box center [595, 285] width 17 height 14
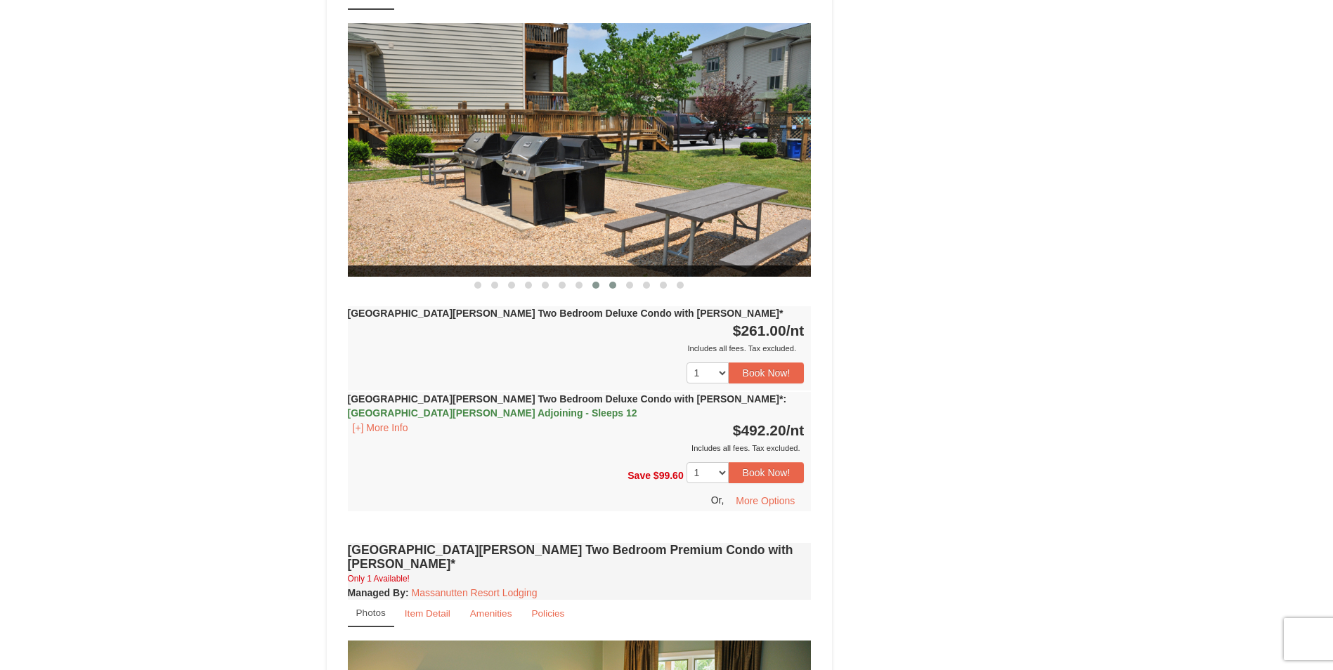
click at [620, 278] on button at bounding box center [612, 285] width 17 height 14
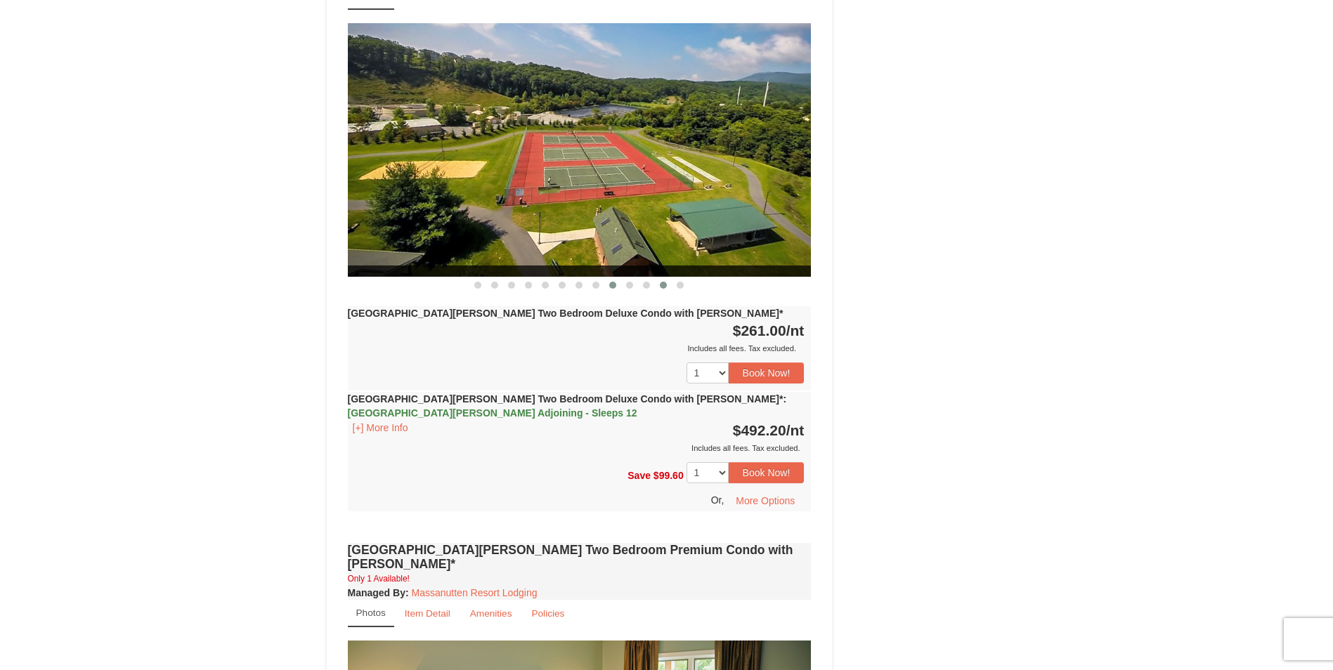
click at [658, 278] on button at bounding box center [663, 285] width 17 height 14
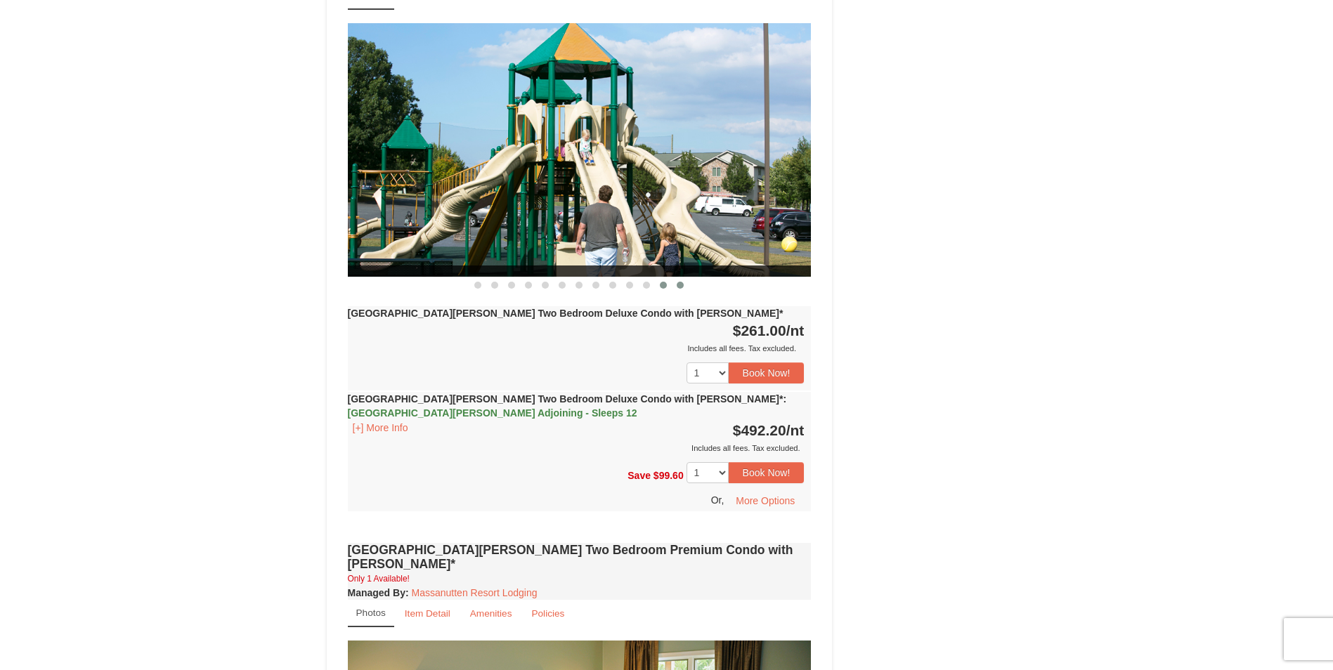
click at [681, 282] on span at bounding box center [679, 285] width 7 height 7
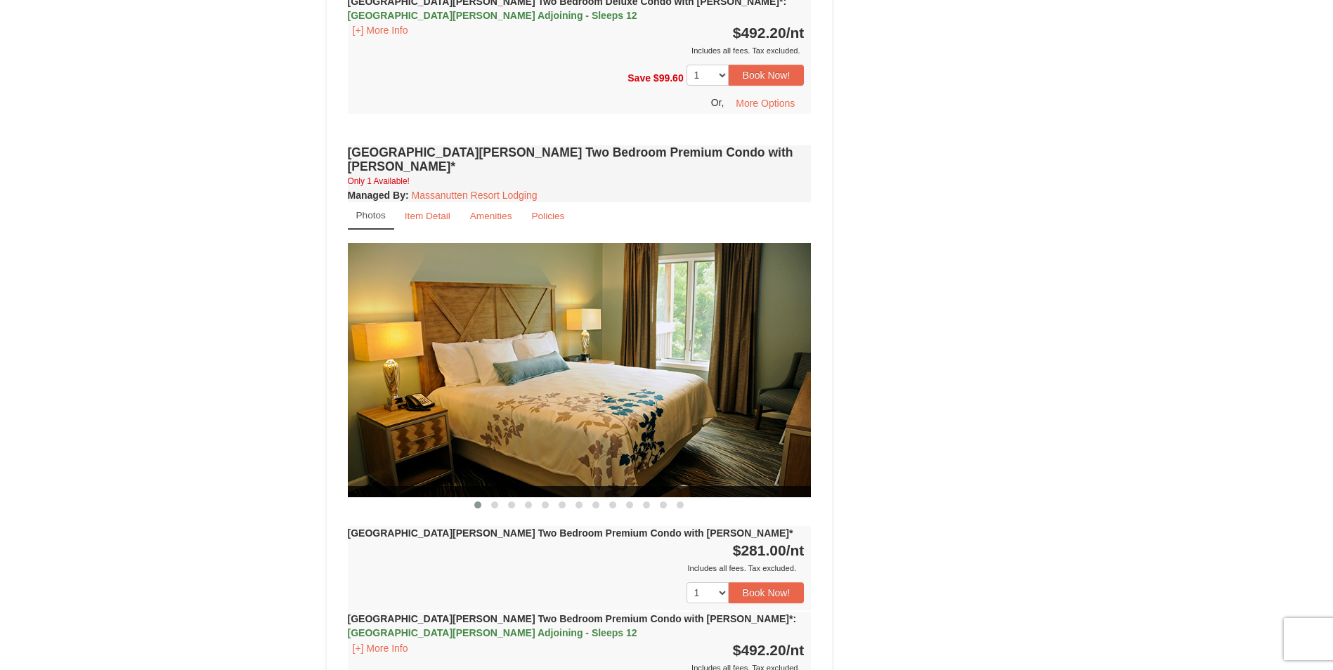
scroll to position [2159, 0]
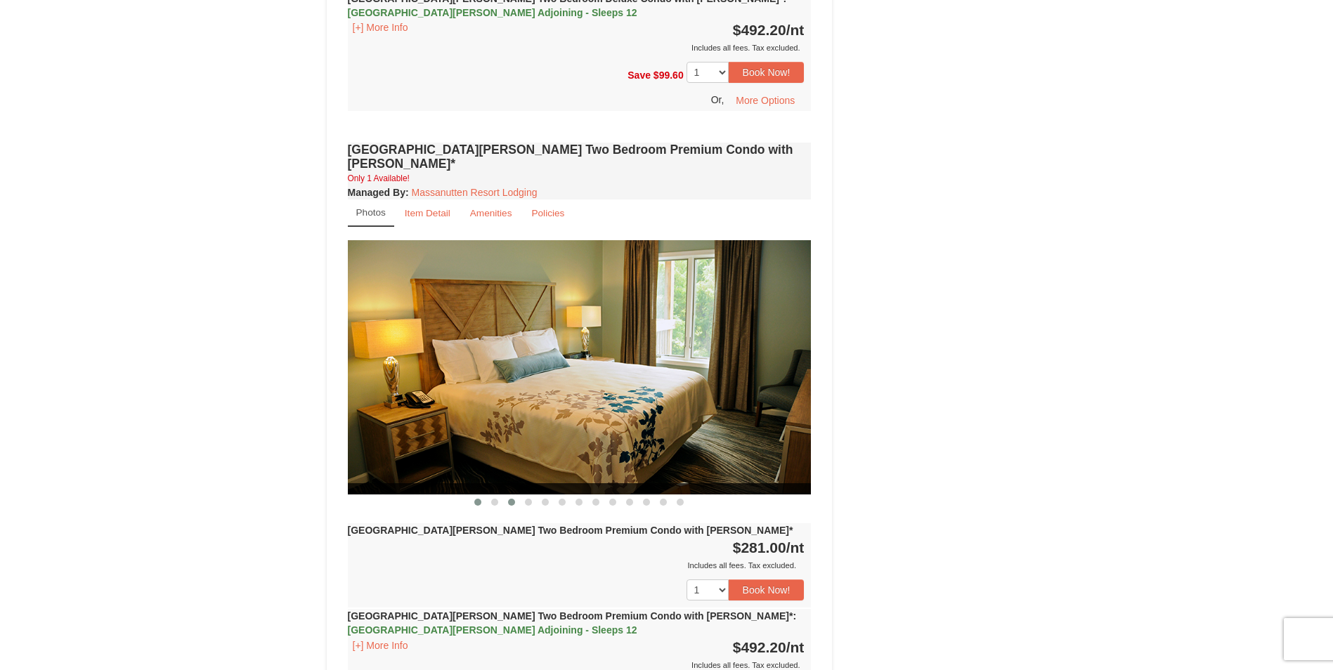
click at [514, 499] on span at bounding box center [511, 502] width 7 height 7
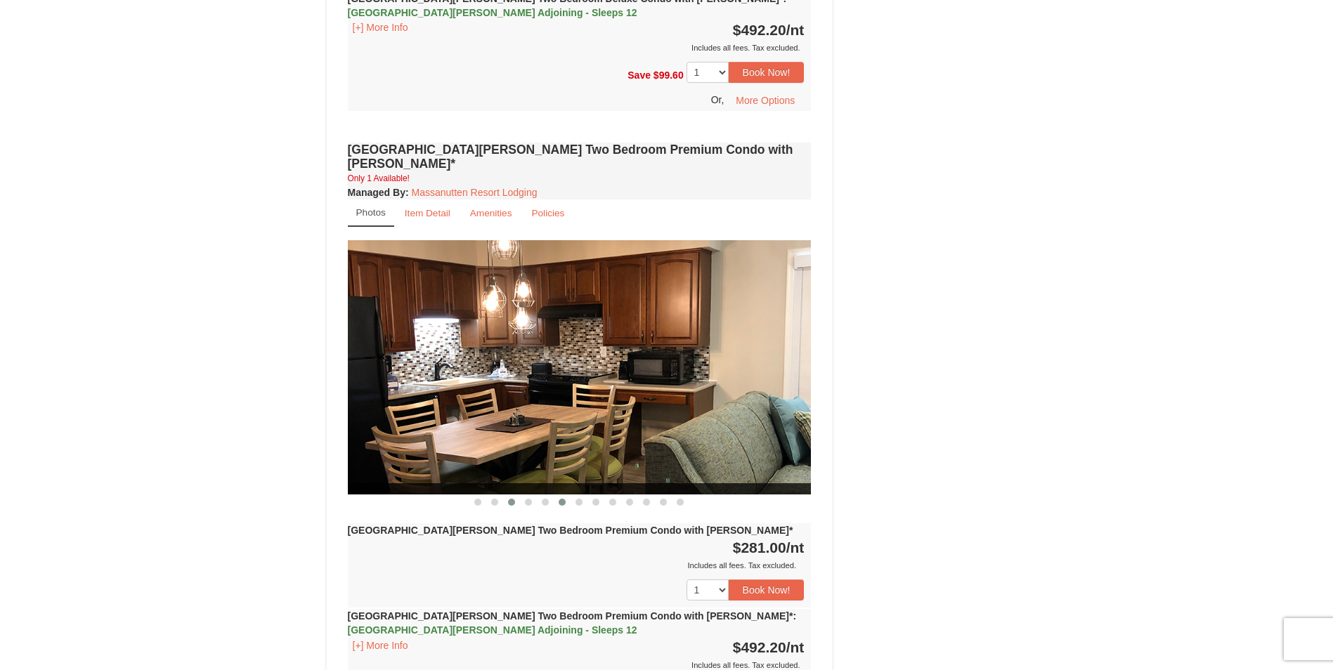
click at [557, 495] on button at bounding box center [562, 502] width 17 height 14
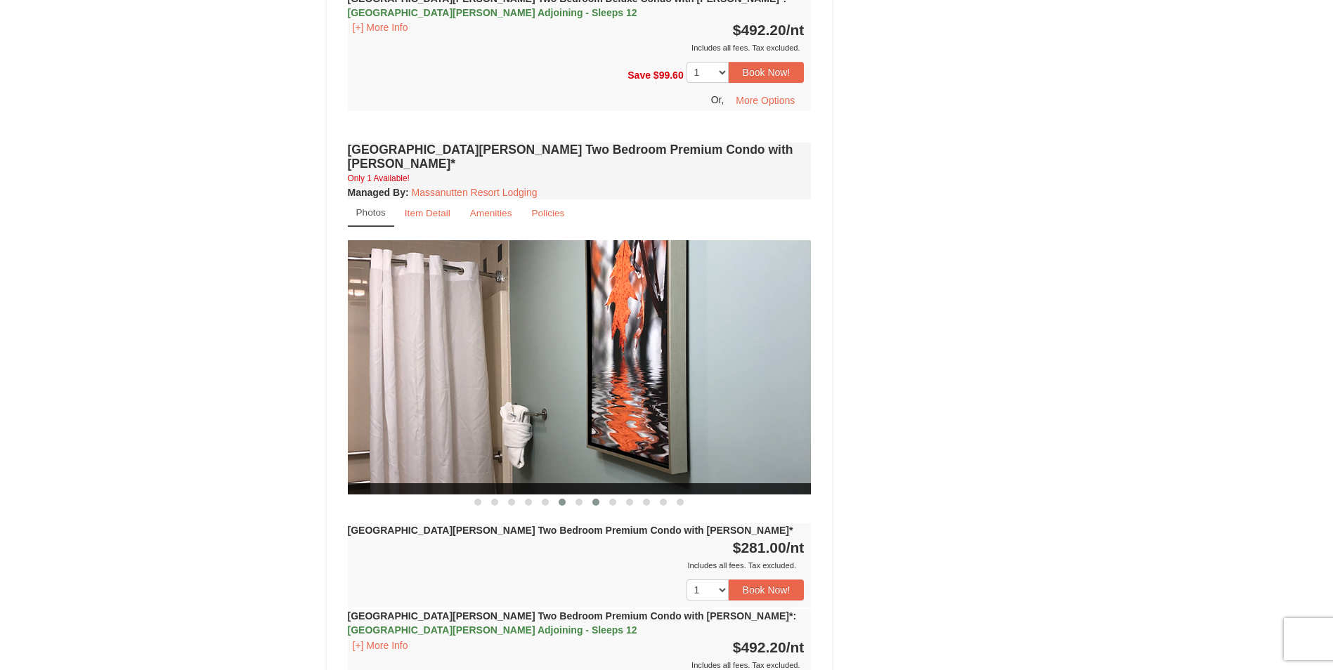
click at [601, 495] on button at bounding box center [595, 502] width 17 height 14
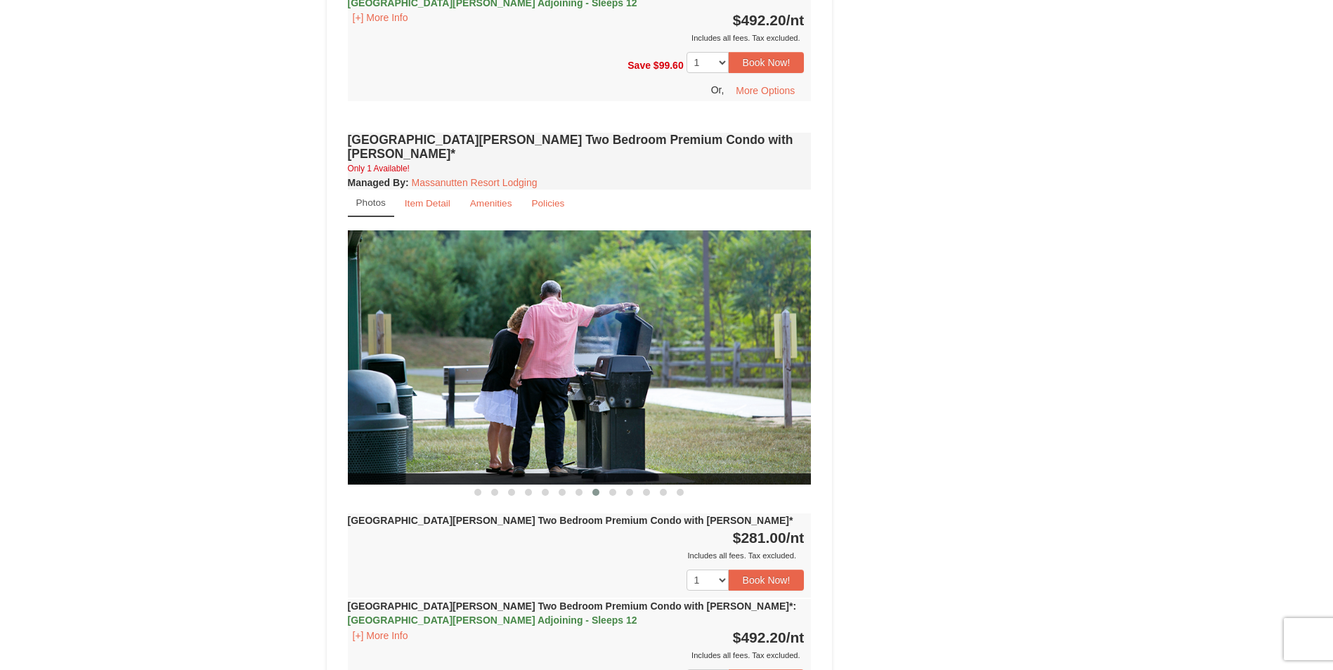
scroll to position [2170, 0]
click at [477, 485] on button at bounding box center [477, 492] width 17 height 14
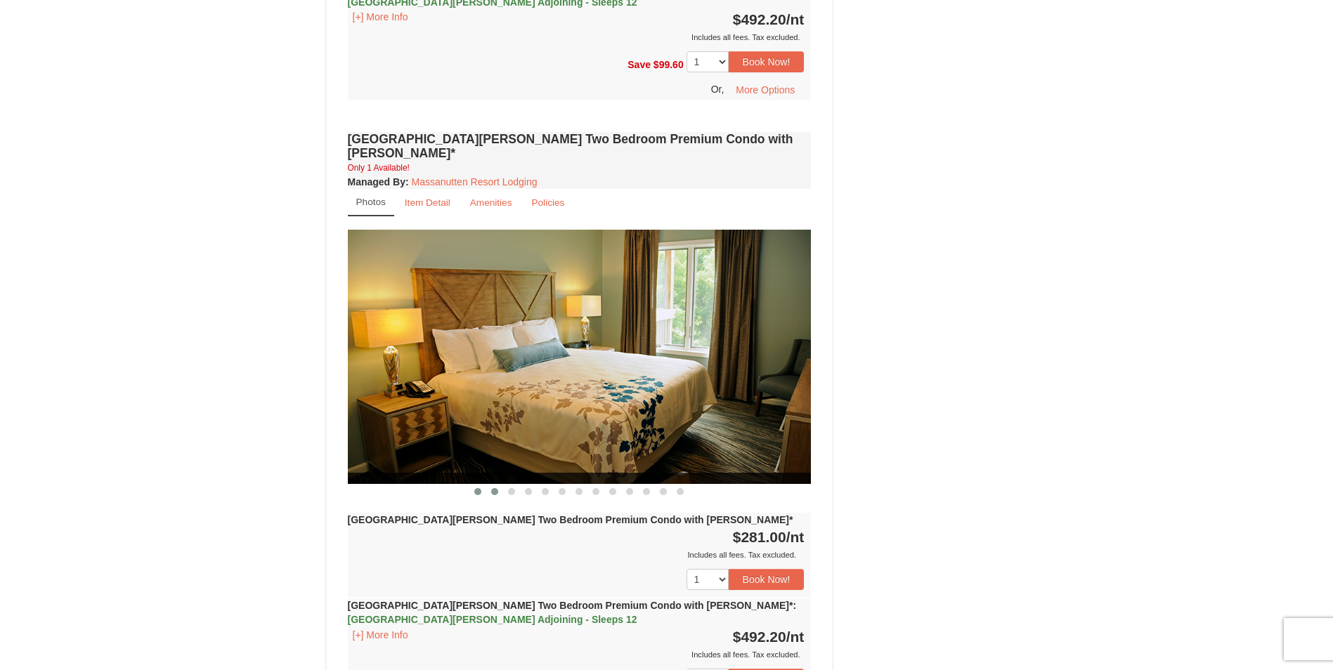
click at [497, 488] on span at bounding box center [494, 491] width 7 height 7
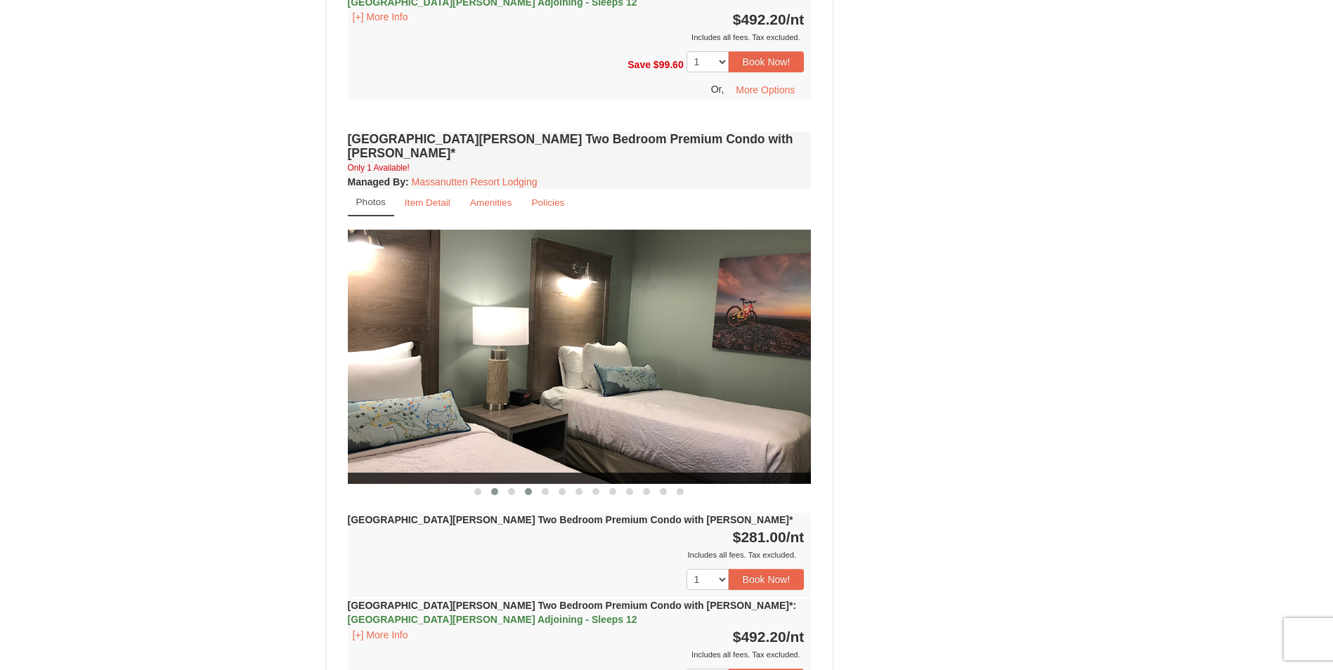
click at [521, 485] on button at bounding box center [528, 492] width 17 height 14
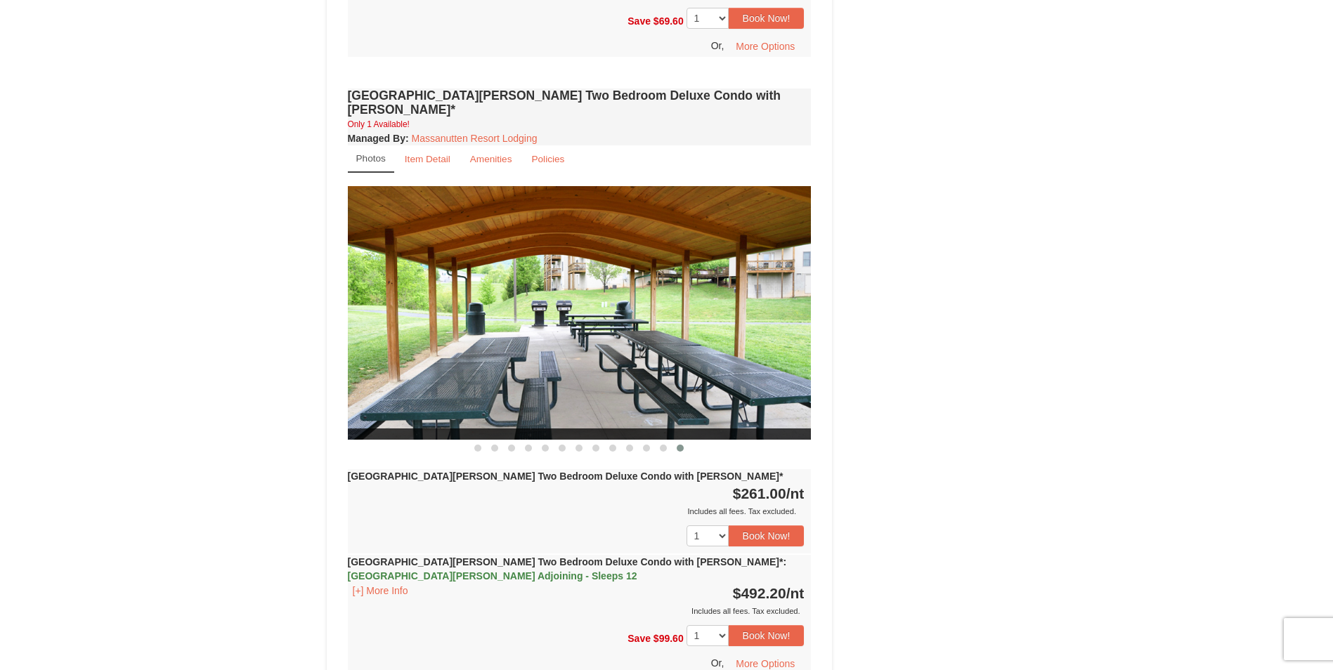
scroll to position [1574, 0]
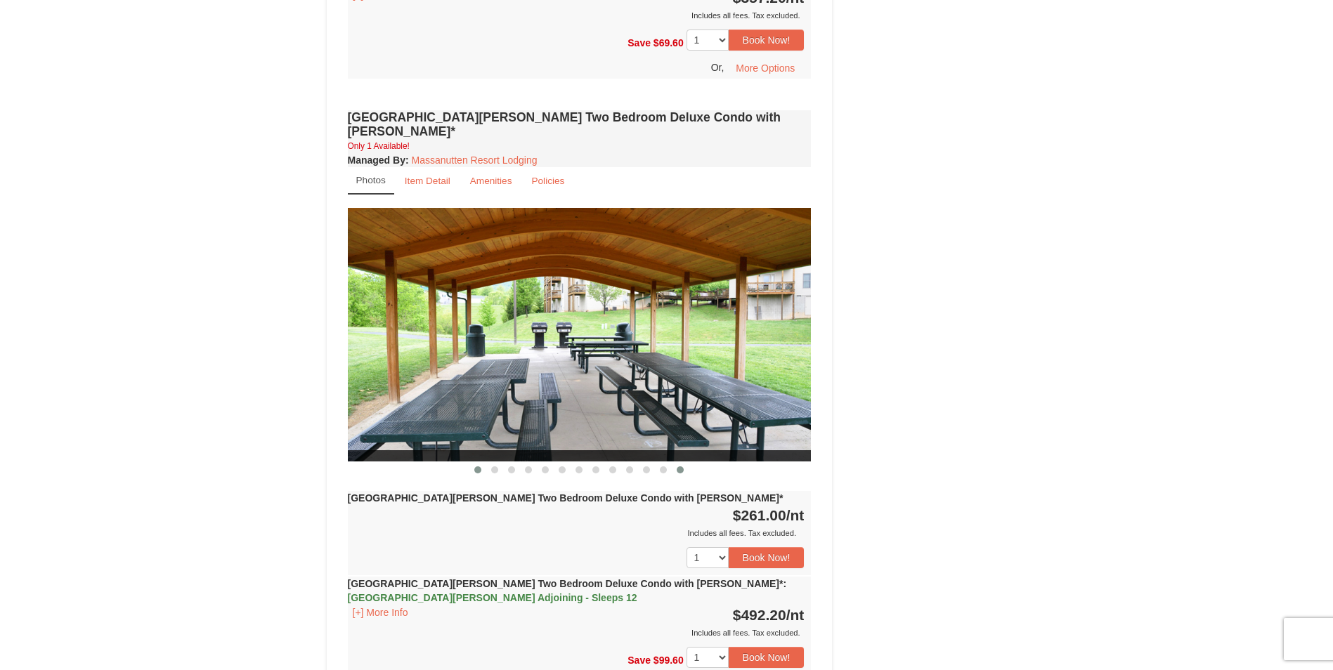
click at [478, 466] on span at bounding box center [477, 469] width 7 height 7
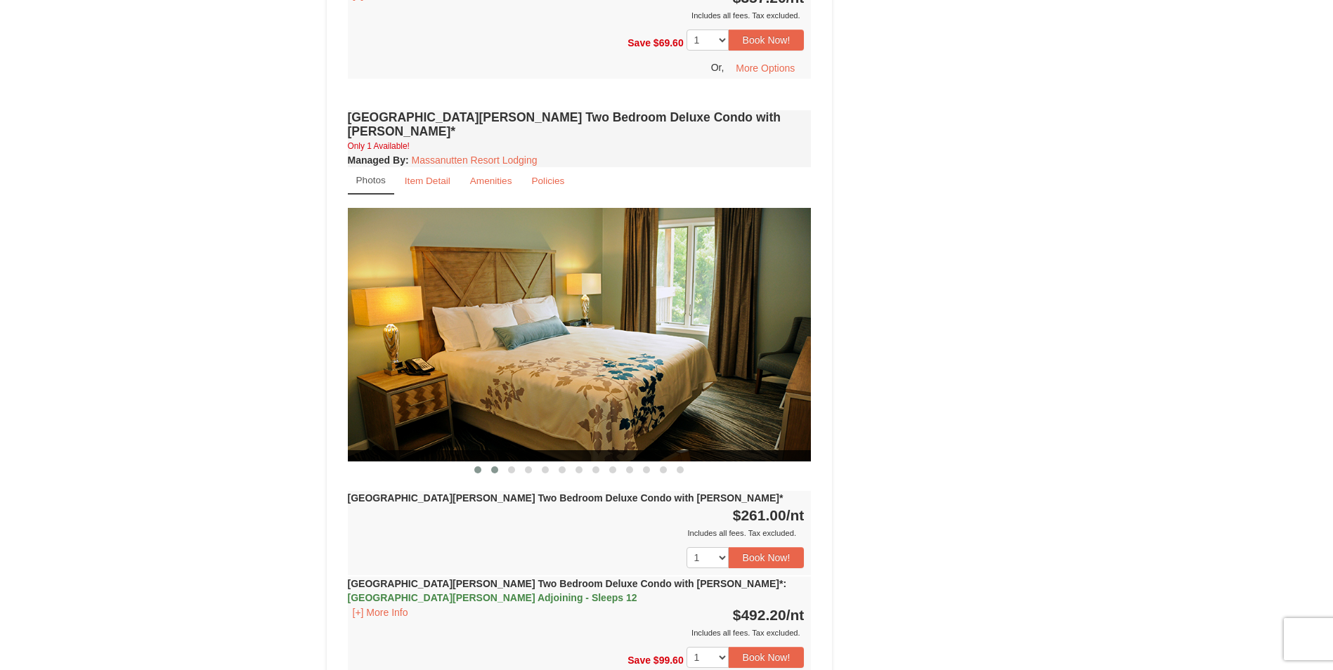
click at [494, 466] on span at bounding box center [494, 469] width 7 height 7
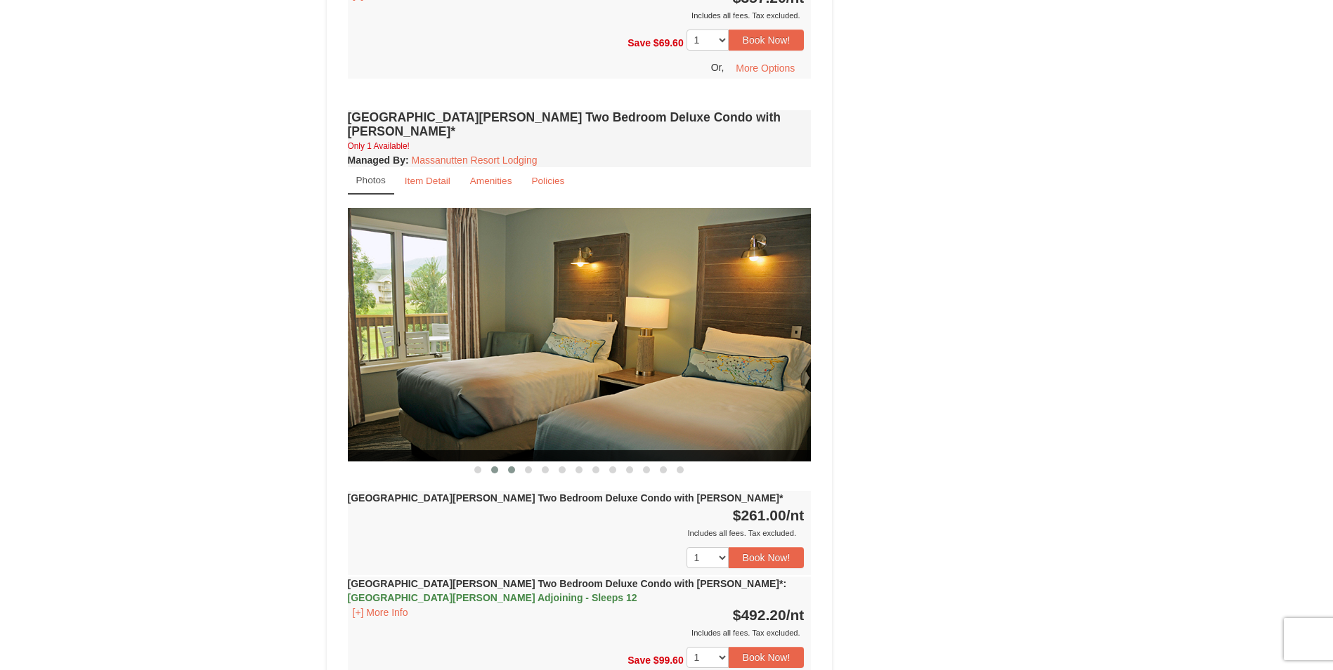
click at [506, 463] on button at bounding box center [511, 470] width 17 height 14
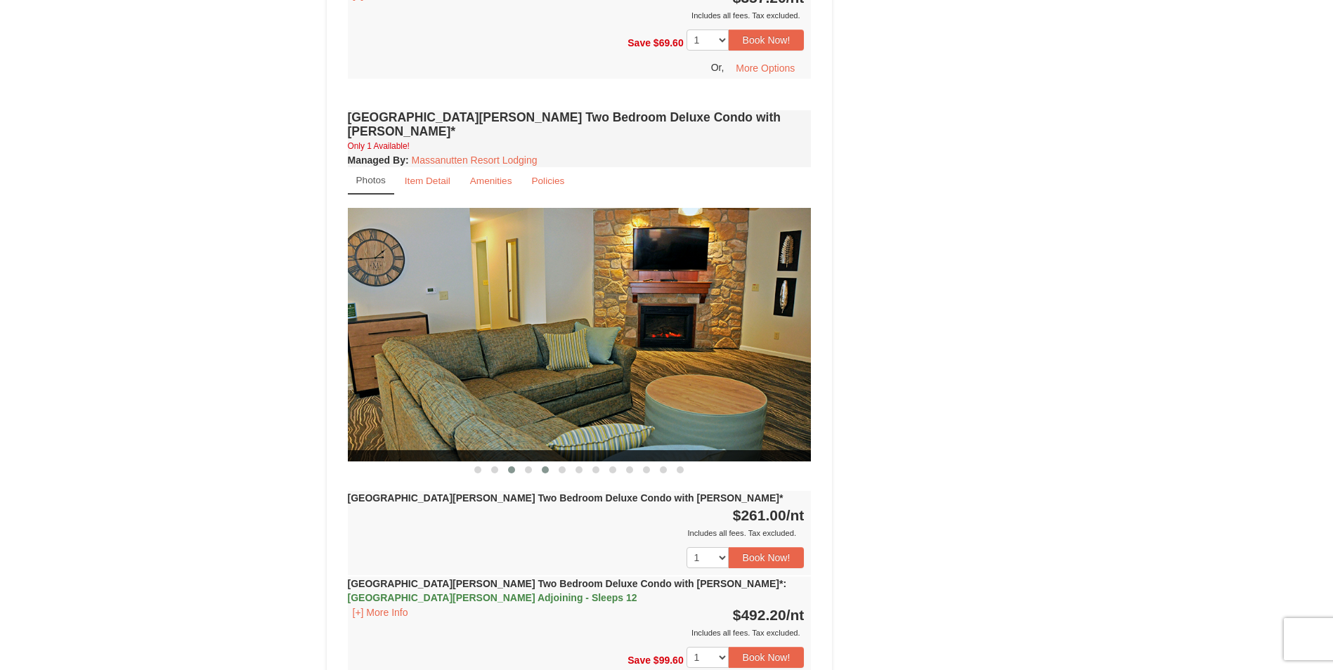
click at [542, 466] on span at bounding box center [545, 469] width 7 height 7
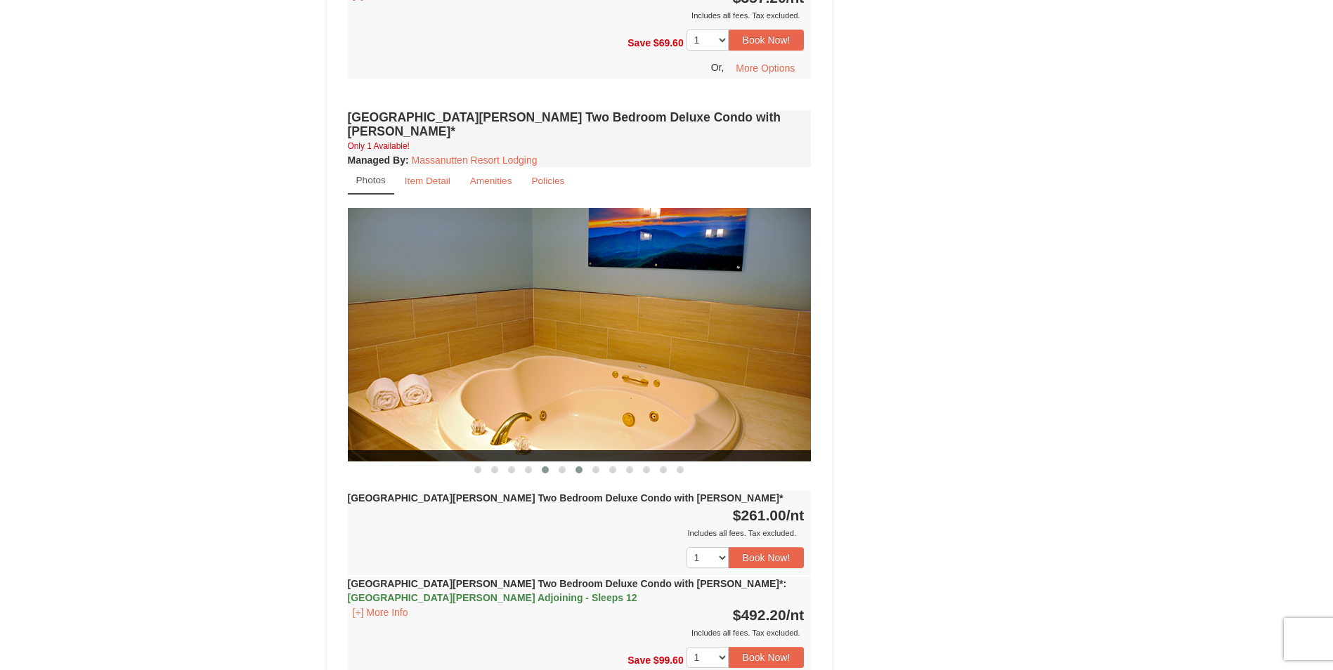
click at [587, 463] on button at bounding box center [578, 470] width 17 height 14
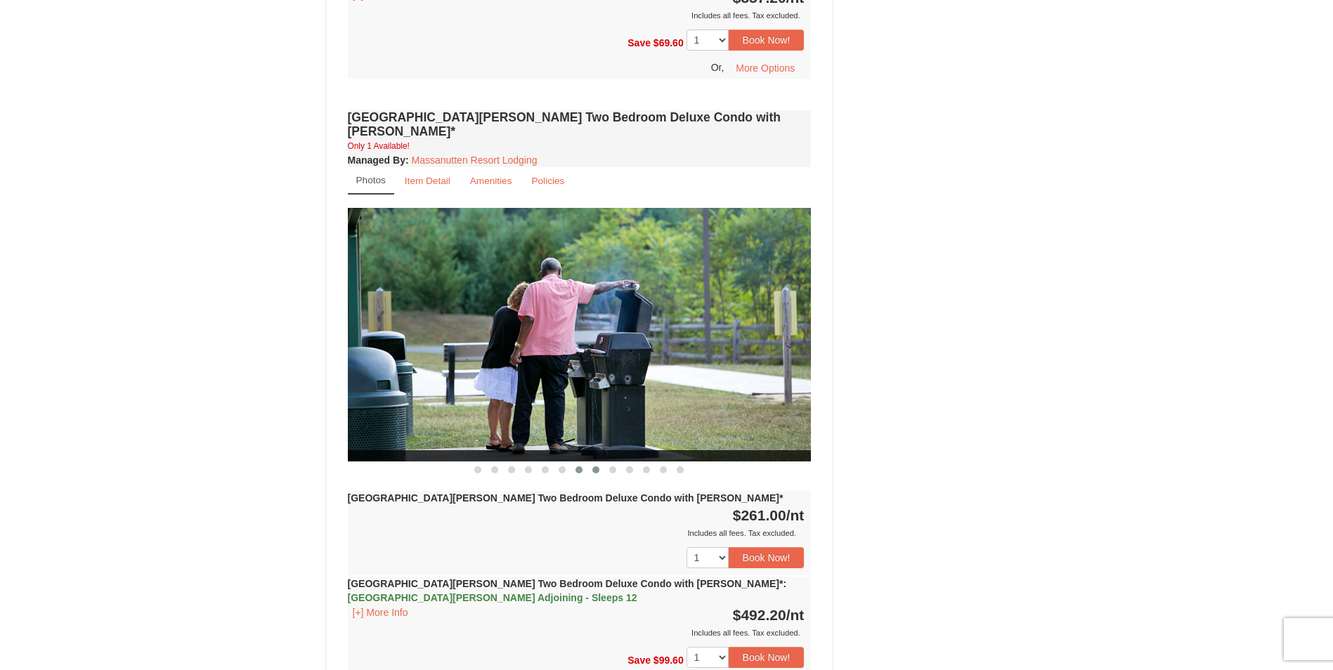
click at [599, 463] on button at bounding box center [595, 470] width 17 height 14
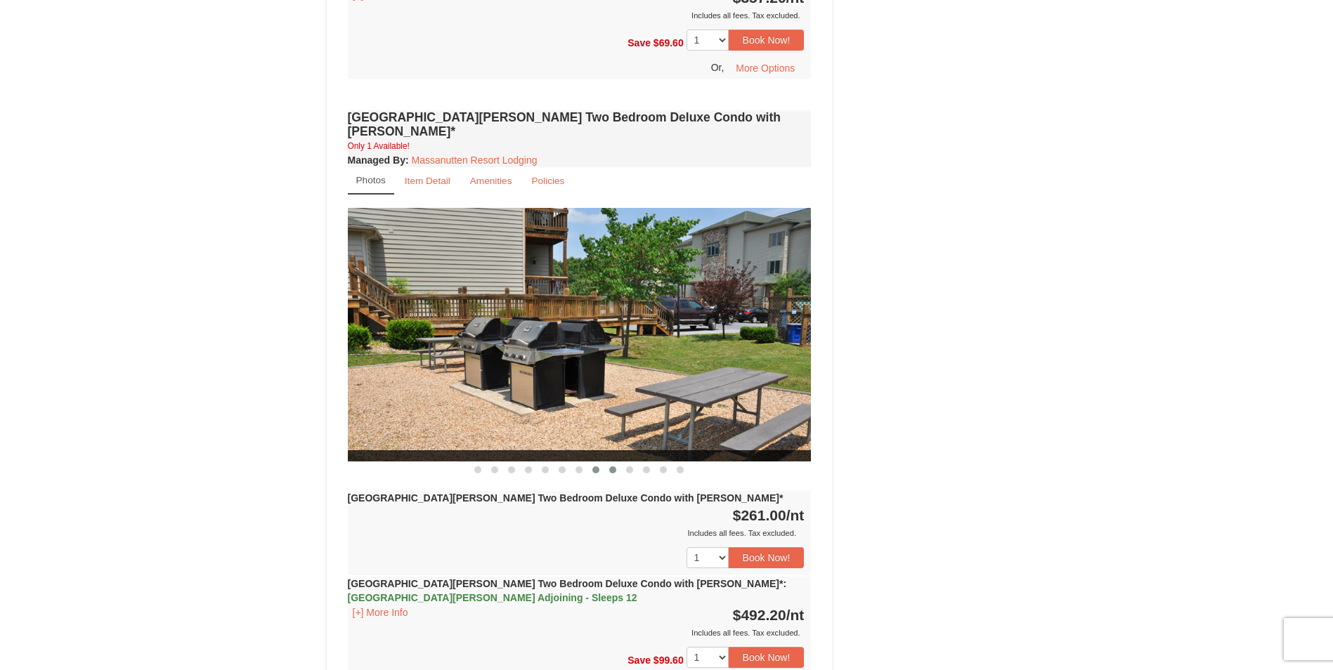
click at [620, 463] on button at bounding box center [612, 470] width 17 height 14
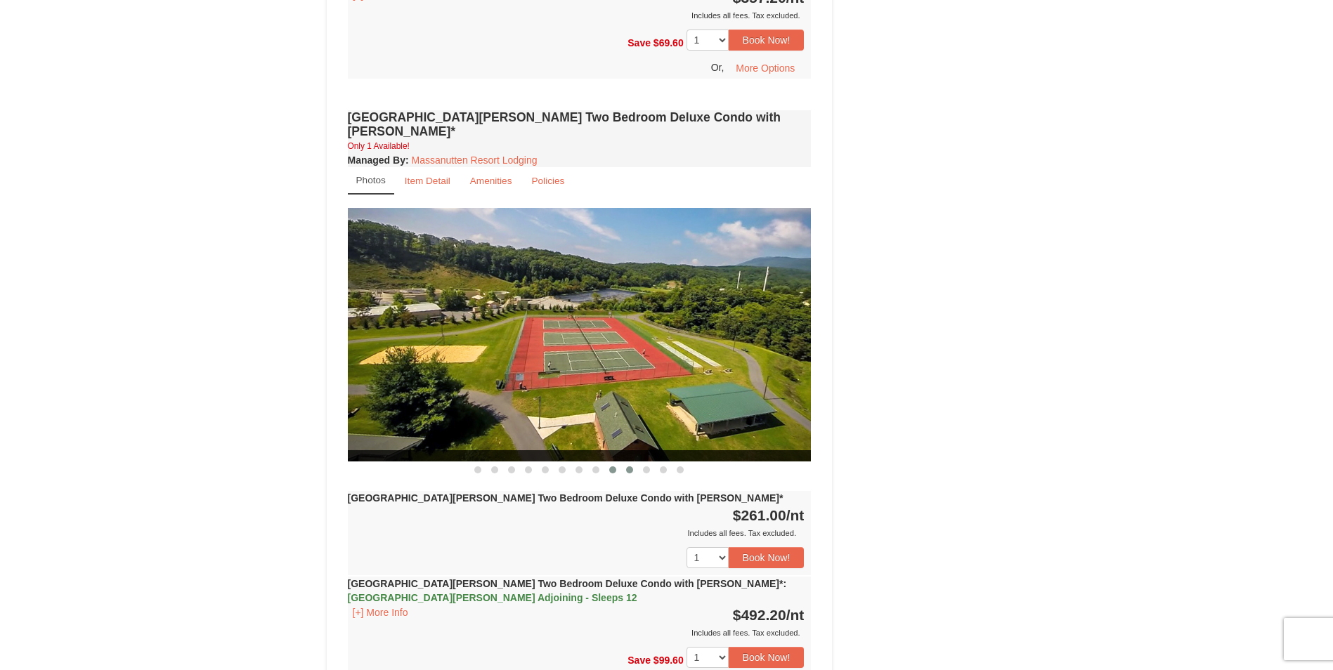
click at [635, 463] on button at bounding box center [629, 470] width 17 height 14
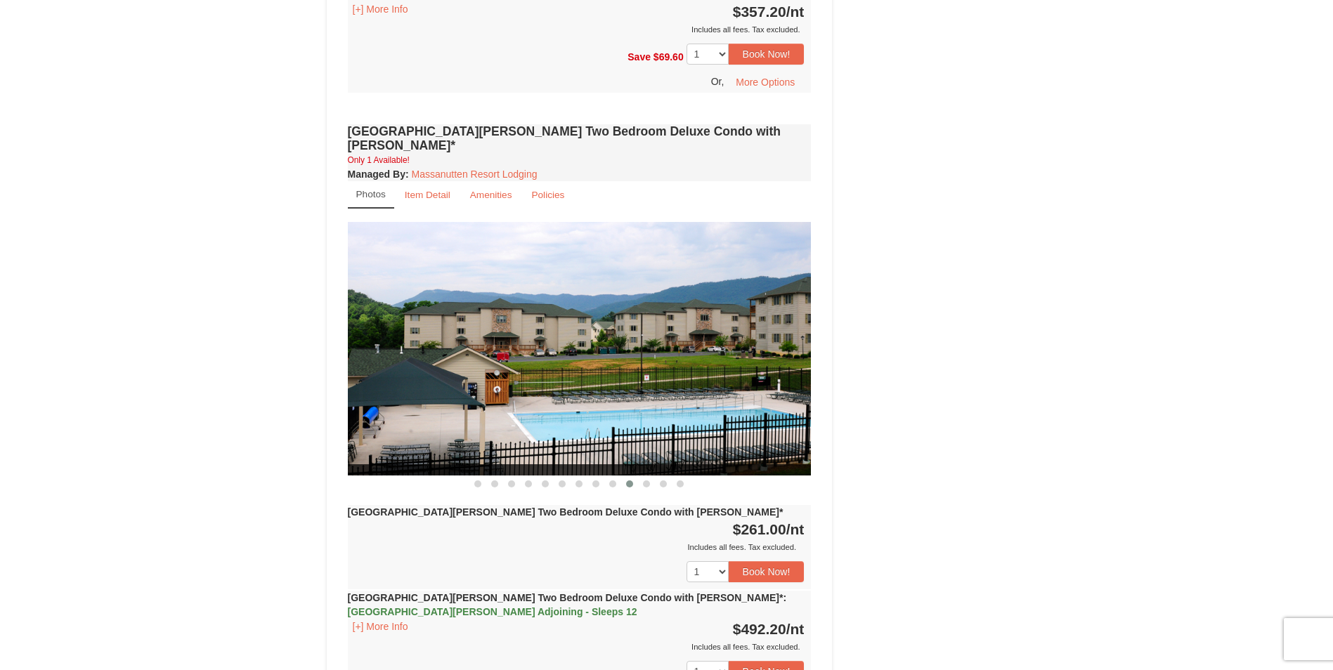
scroll to position [1634, 0]
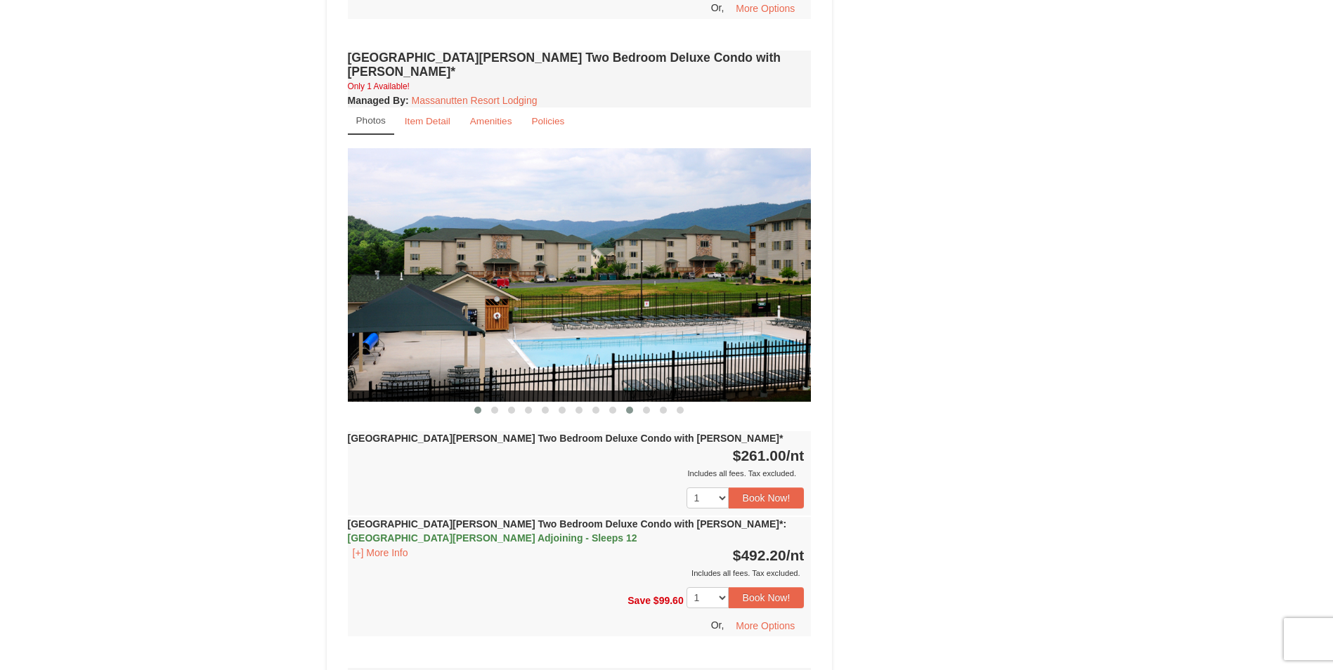
click at [477, 407] on span at bounding box center [477, 410] width 7 height 7
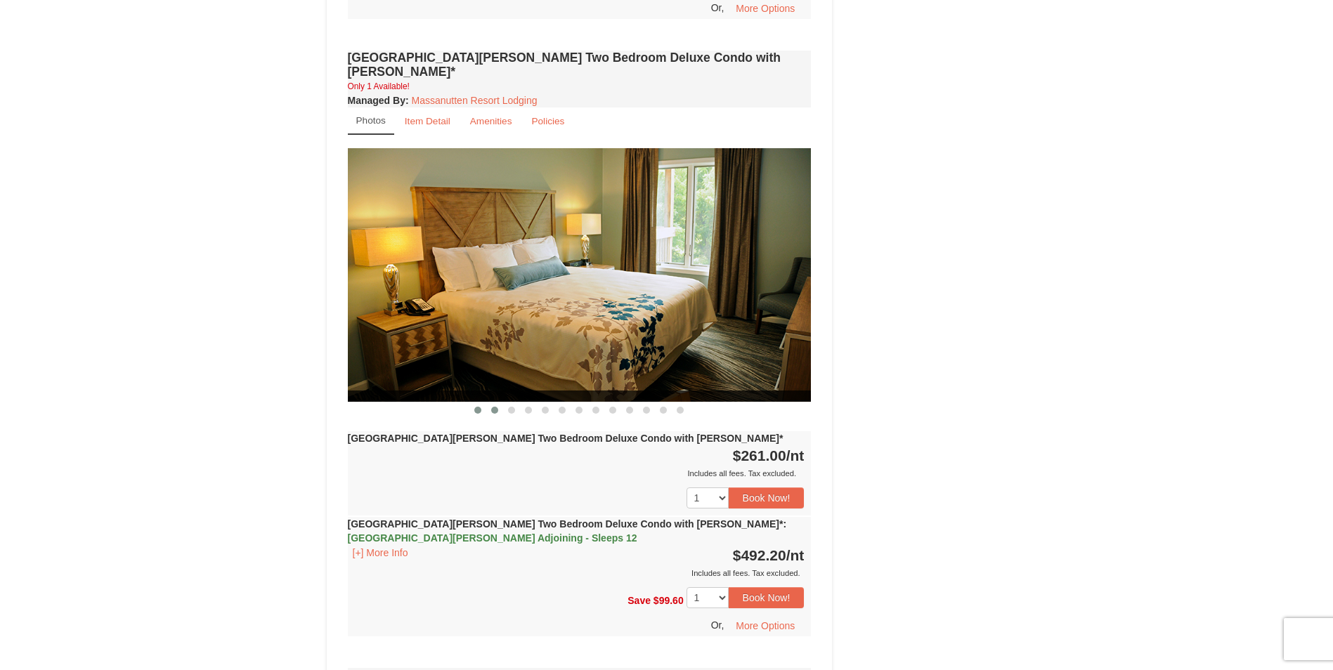
click at [493, 407] on span at bounding box center [494, 410] width 7 height 7
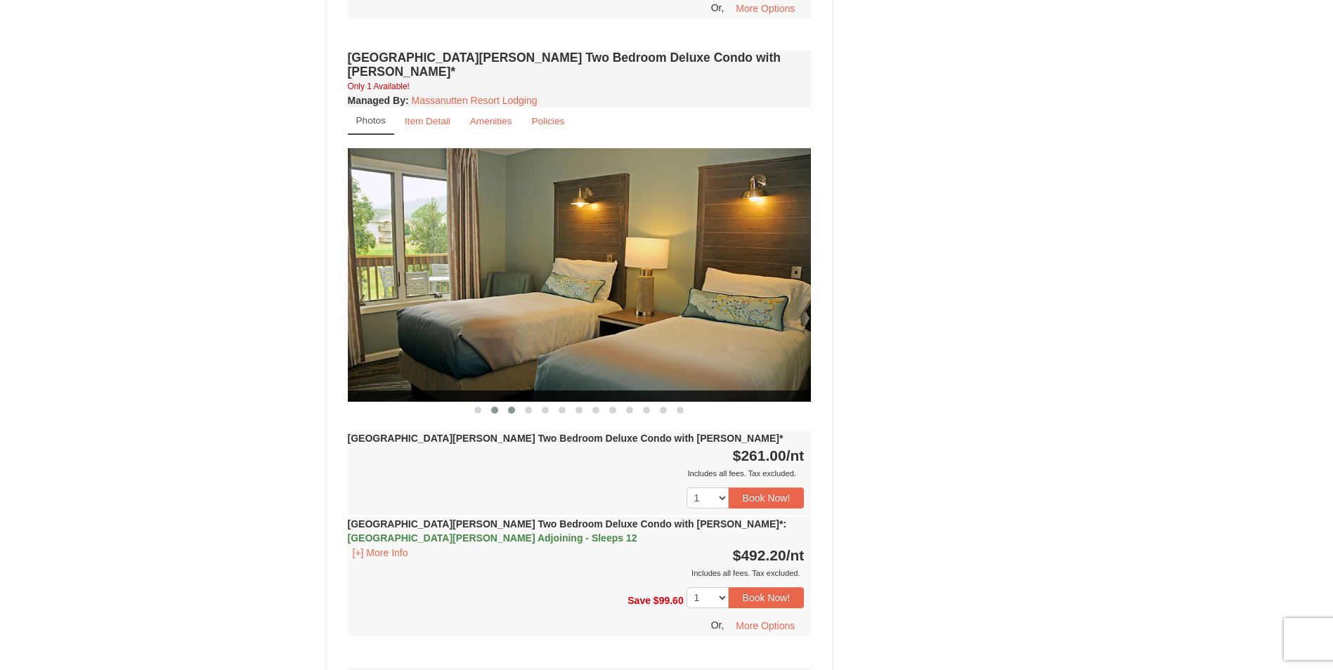
click at [512, 407] on span at bounding box center [511, 410] width 7 height 7
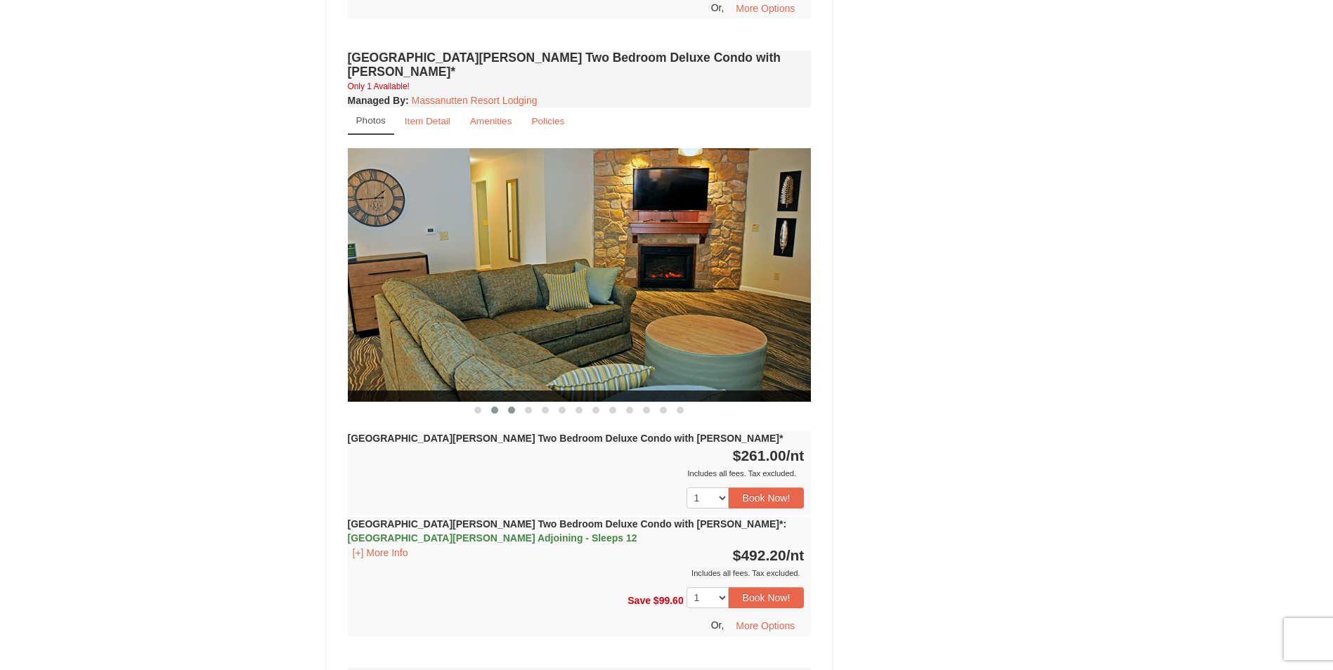
click at [488, 403] on button at bounding box center [494, 410] width 17 height 14
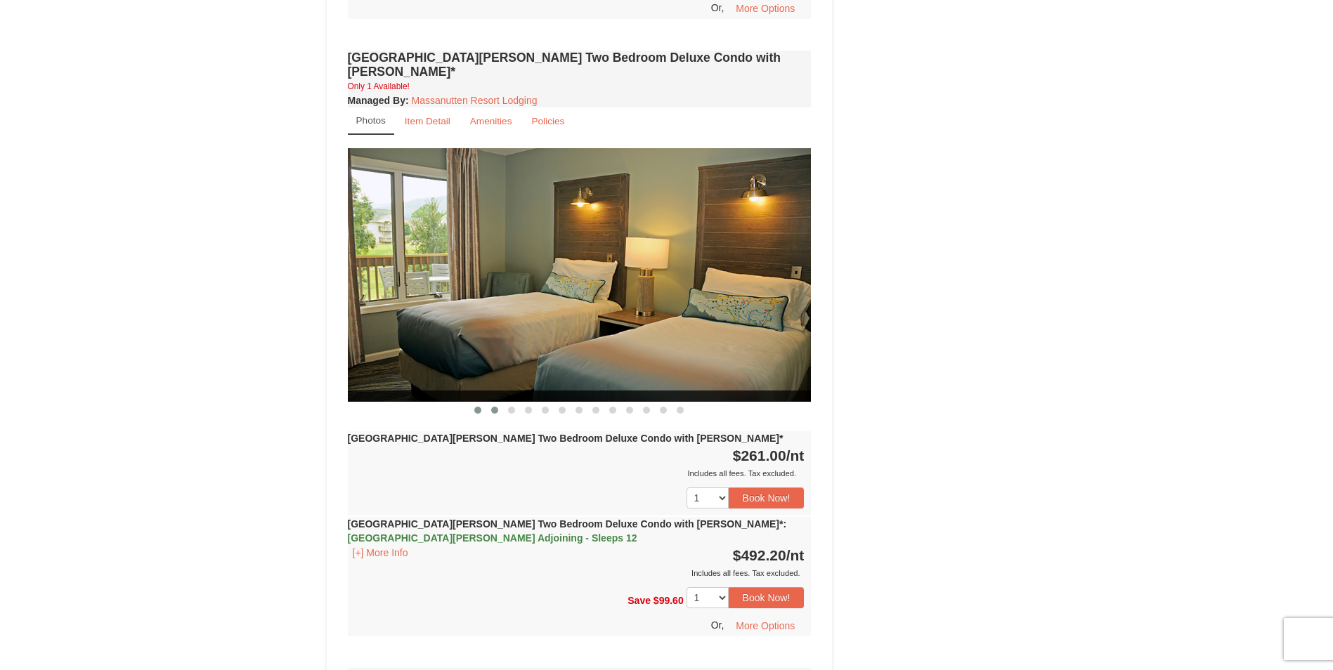
click at [475, 403] on button at bounding box center [477, 410] width 17 height 14
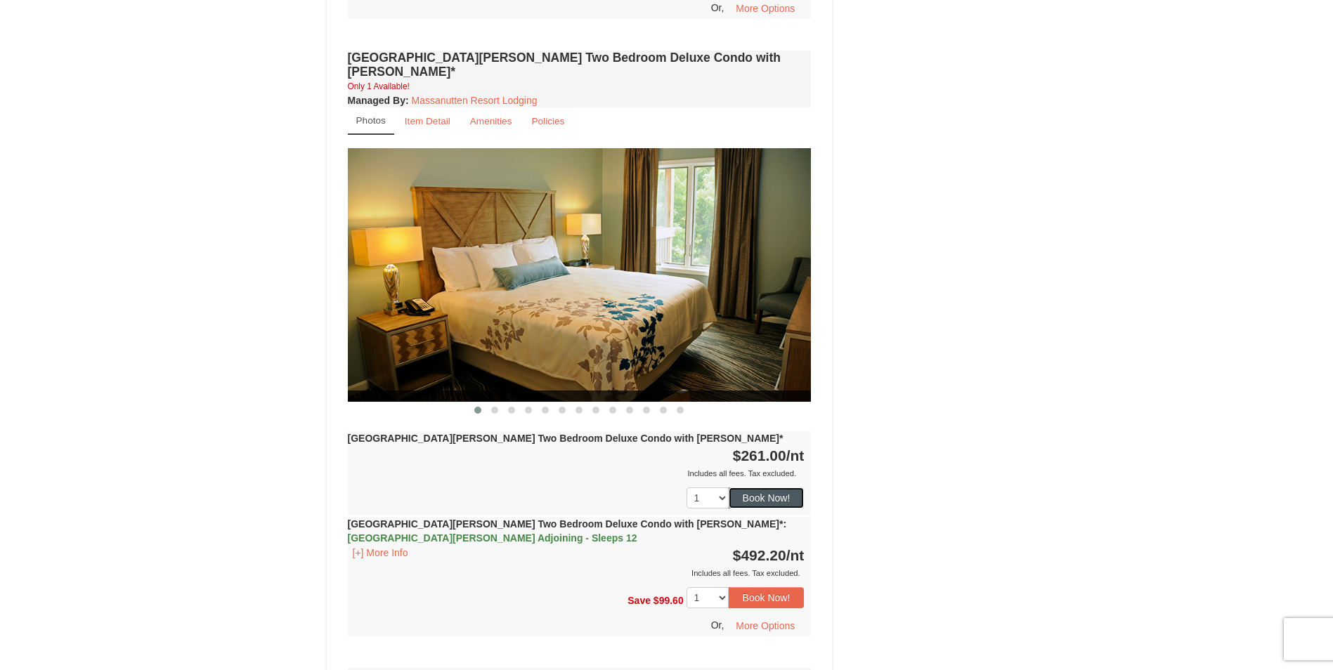
click at [756, 488] on button "Book Now!" at bounding box center [766, 498] width 76 height 21
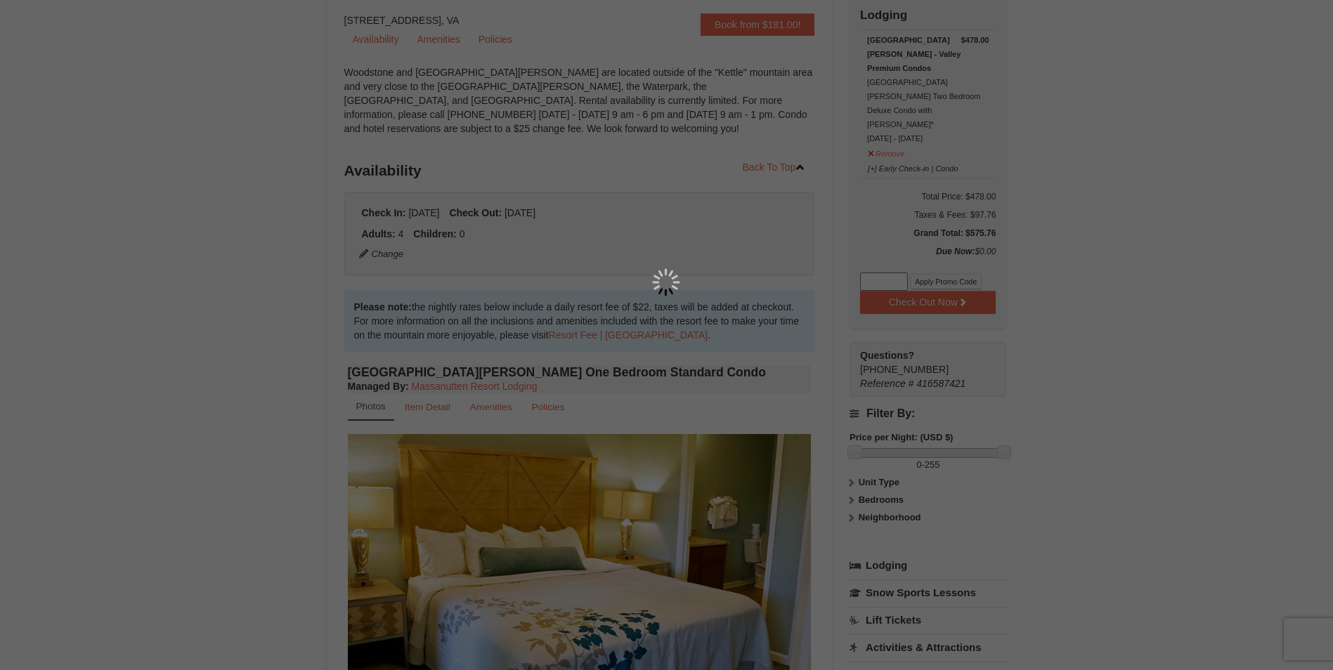
scroll to position [137, 0]
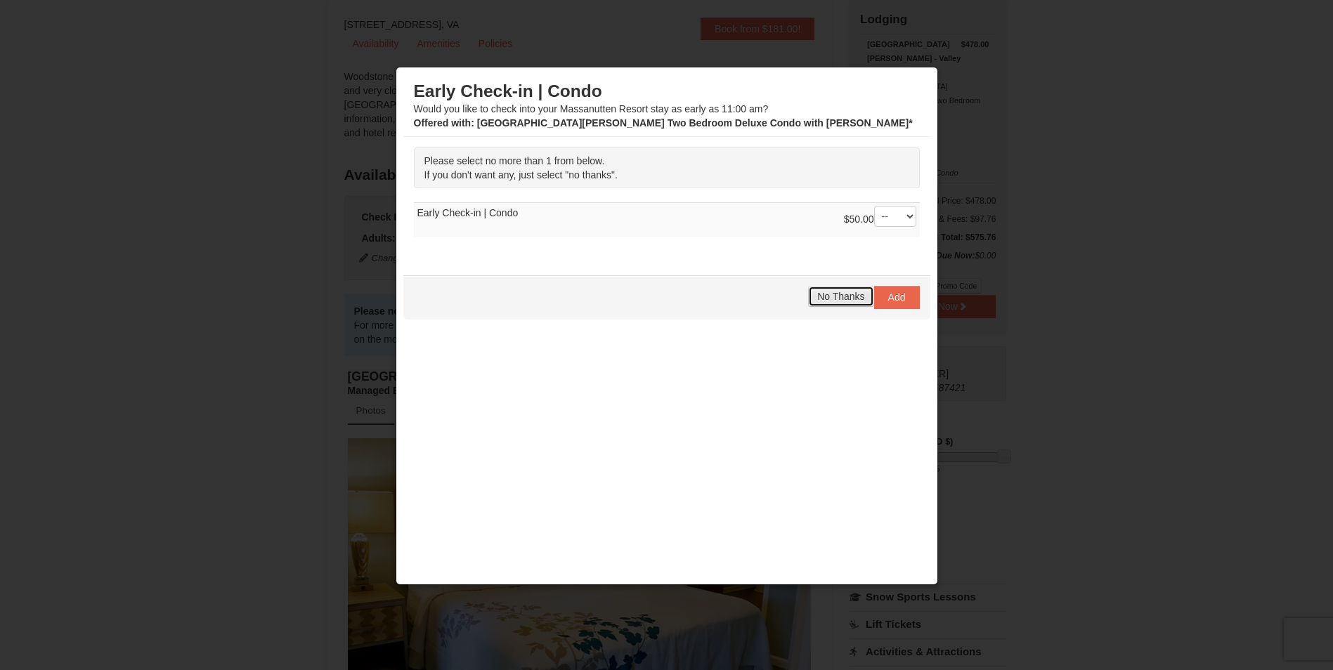
click at [824, 298] on span "No Thanks" at bounding box center [840, 296] width 47 height 11
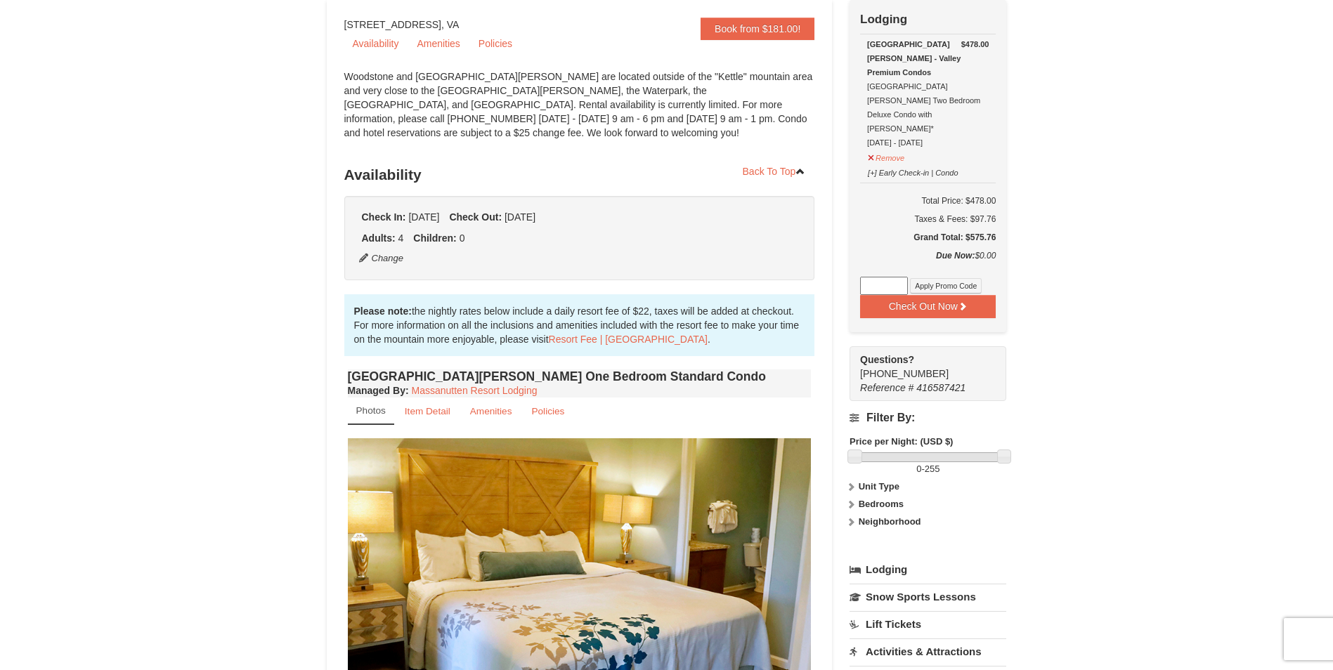
scroll to position [0, 0]
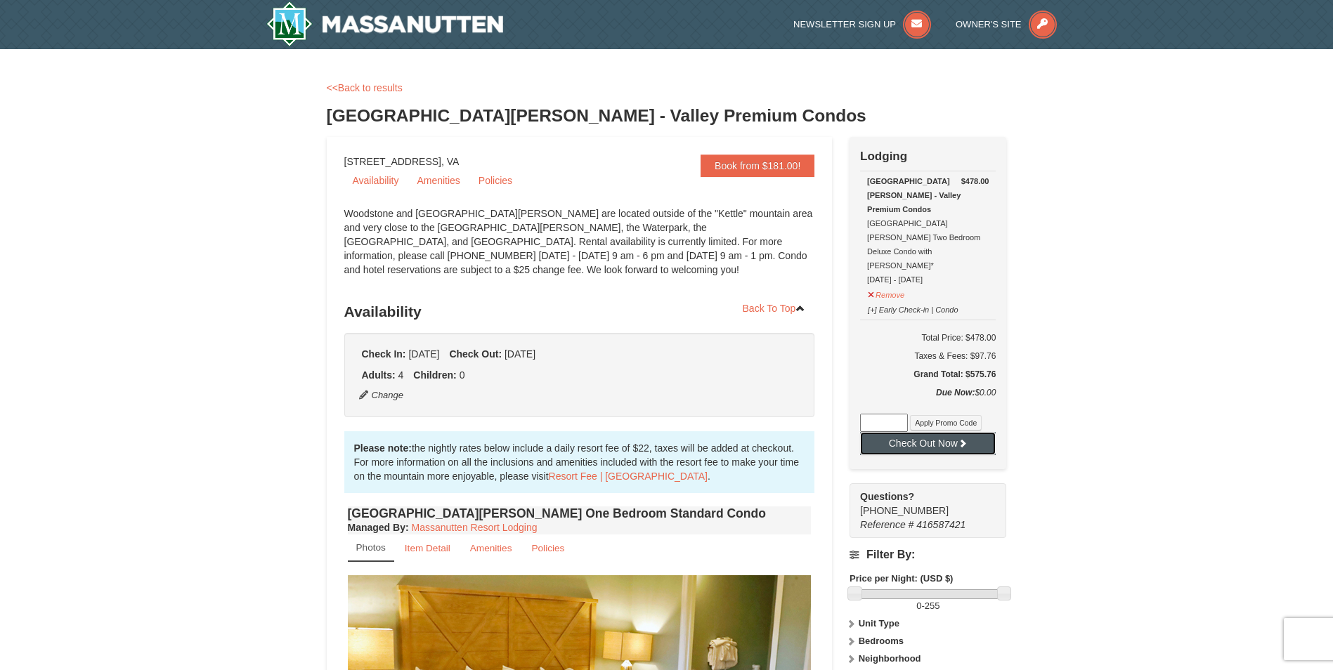
click at [945, 432] on button "Check Out Now" at bounding box center [928, 443] width 136 height 22
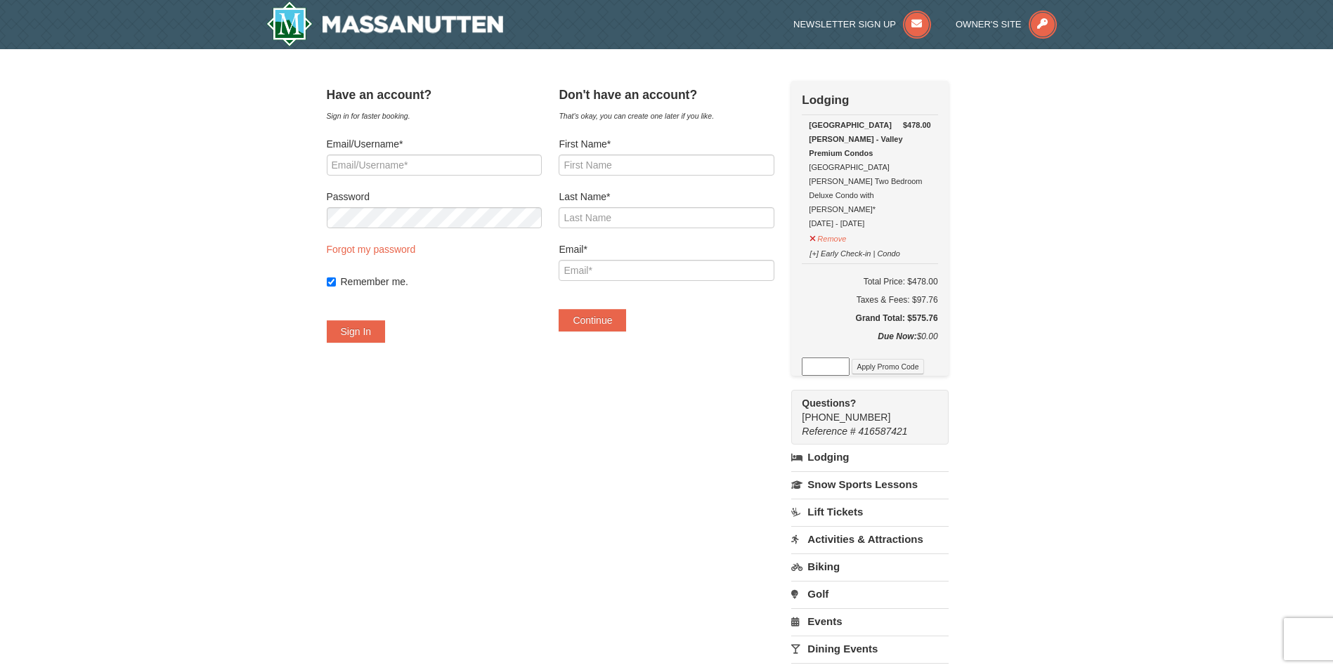
click at [871, 126] on strong "[GEOGRAPHIC_DATA][PERSON_NAME] - Valley Premium Condos" at bounding box center [855, 139] width 93 height 37
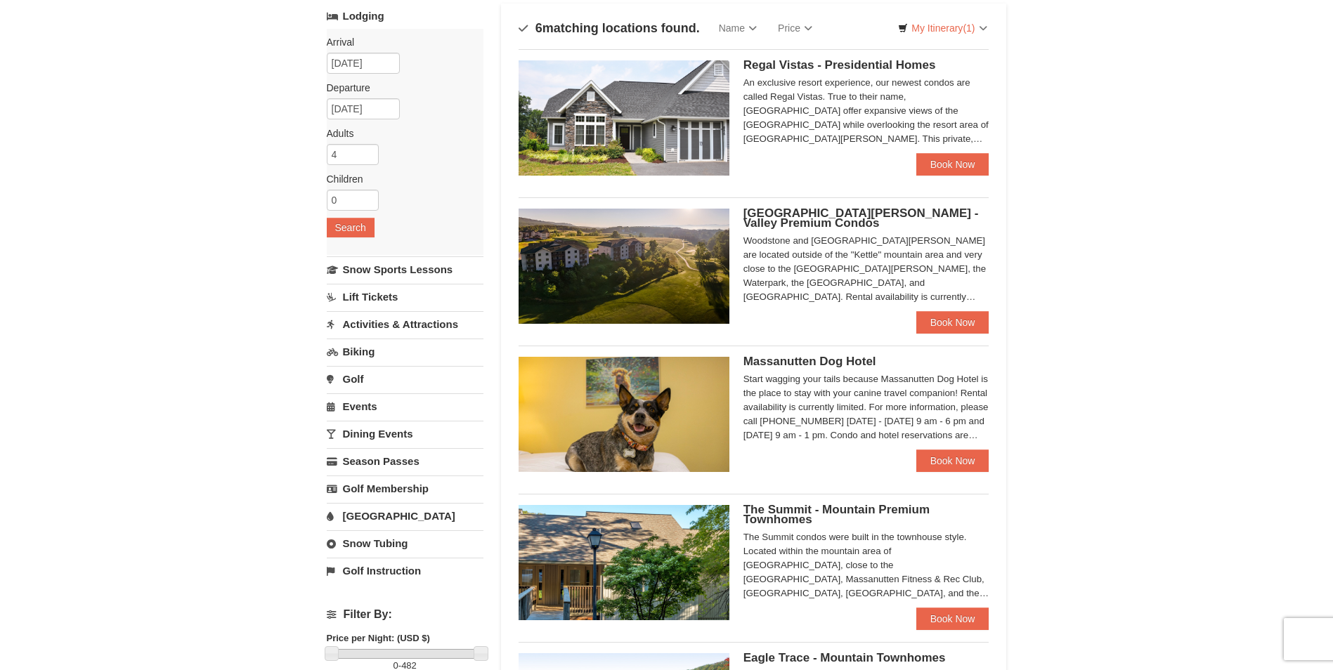
scroll to position [91, 0]
click at [936, 170] on link "Book Now" at bounding box center [952, 165] width 73 height 22
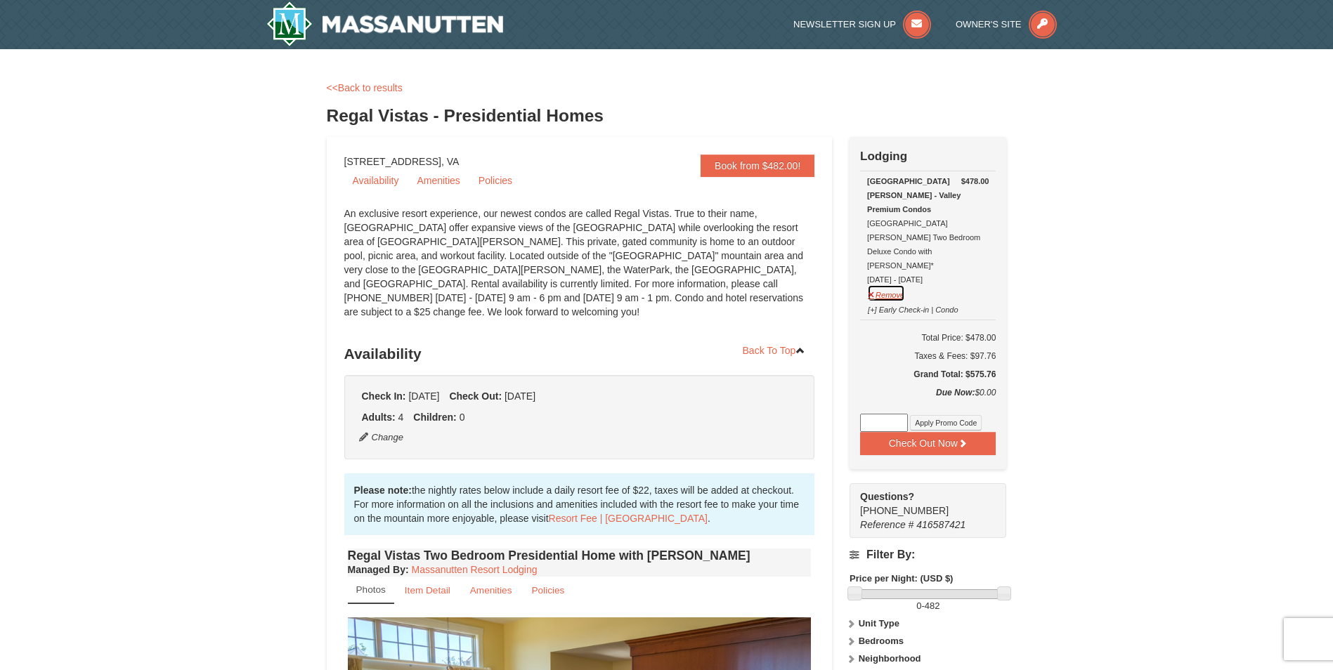
click at [896, 285] on button "Remove" at bounding box center [886, 294] width 38 height 18
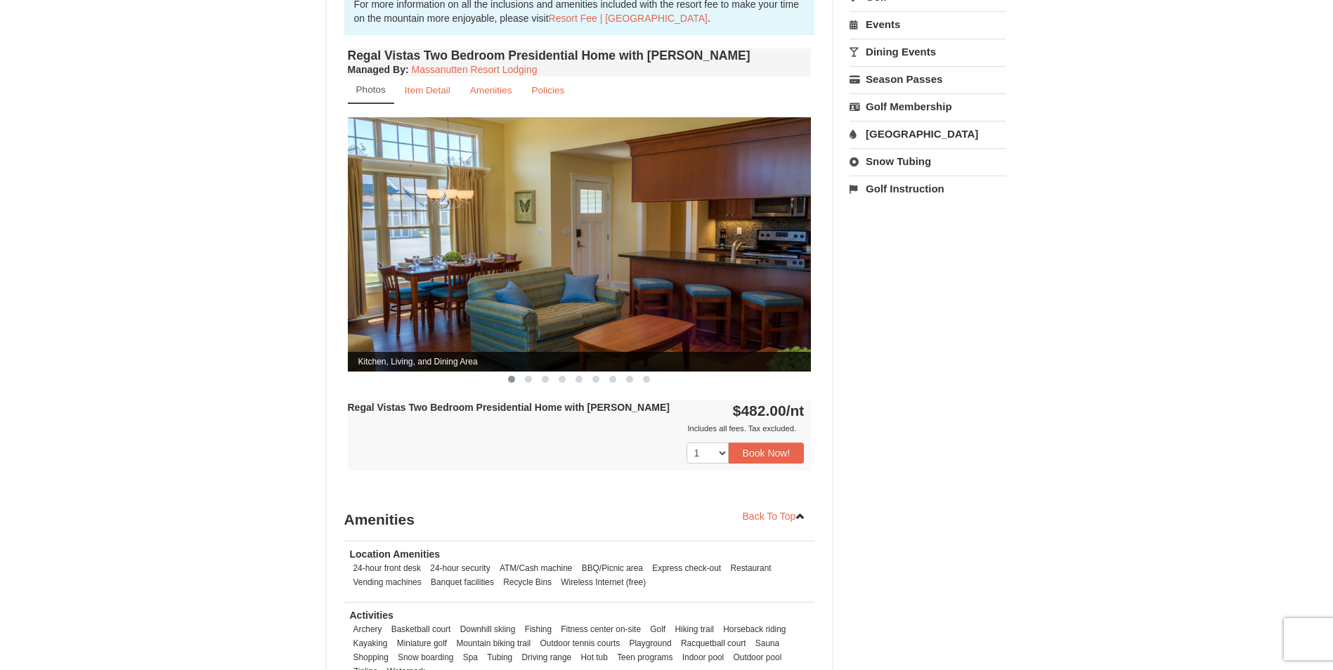
scroll to position [501, 0]
drag, startPoint x: 528, startPoint y: 370, endPoint x: 490, endPoint y: 421, distance: 63.8
click at [490, 435] on div "1 2 3 4 5 6 7 8 9" at bounding box center [580, 452] width 464 height 35
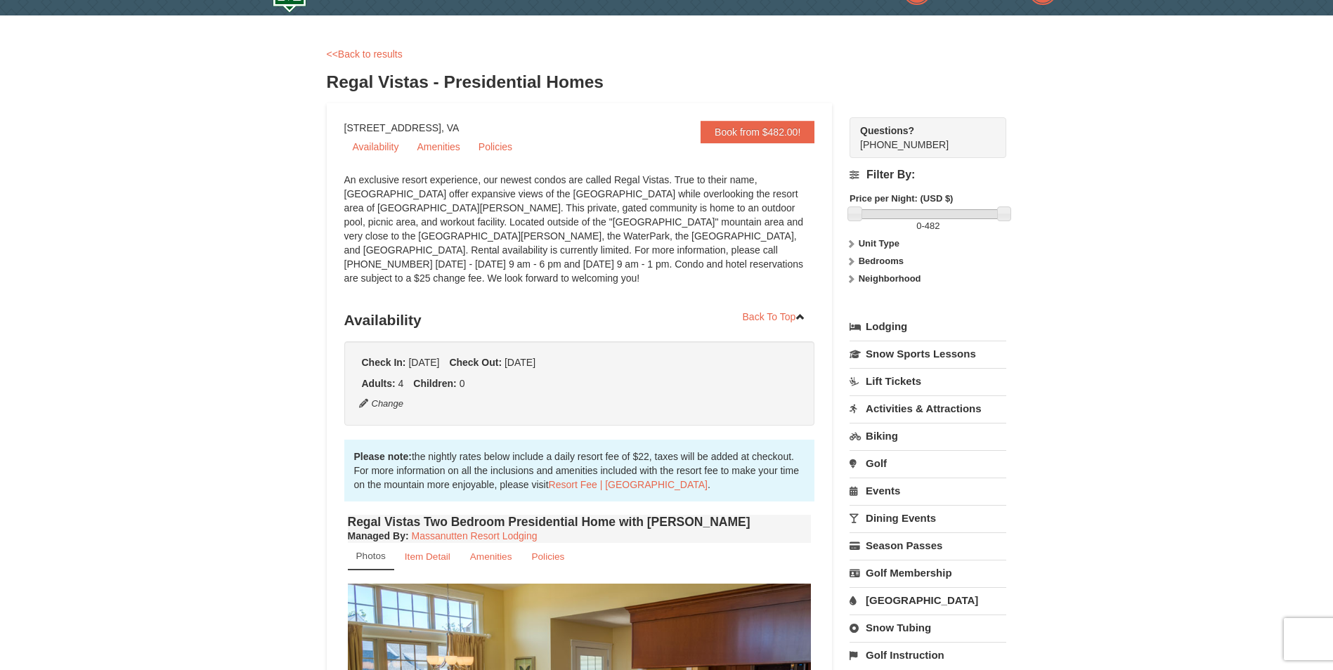
scroll to position [0, 0]
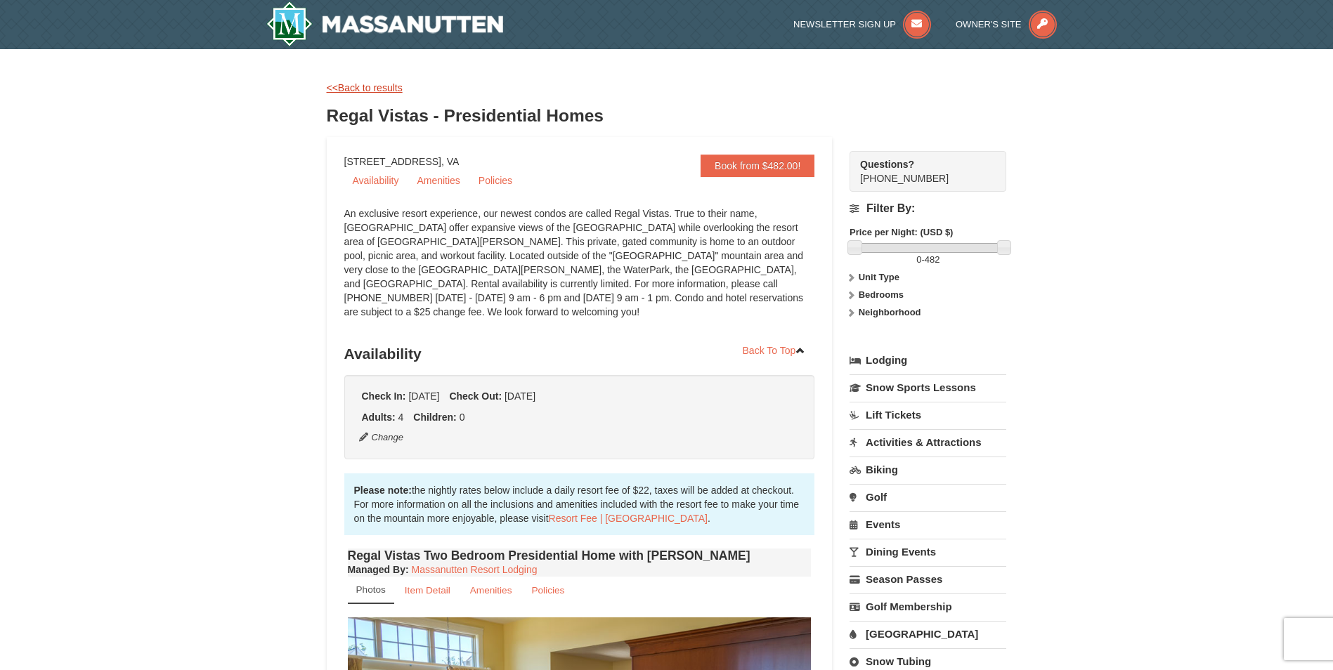
click at [356, 84] on link "<<Back to results" at bounding box center [365, 87] width 76 height 11
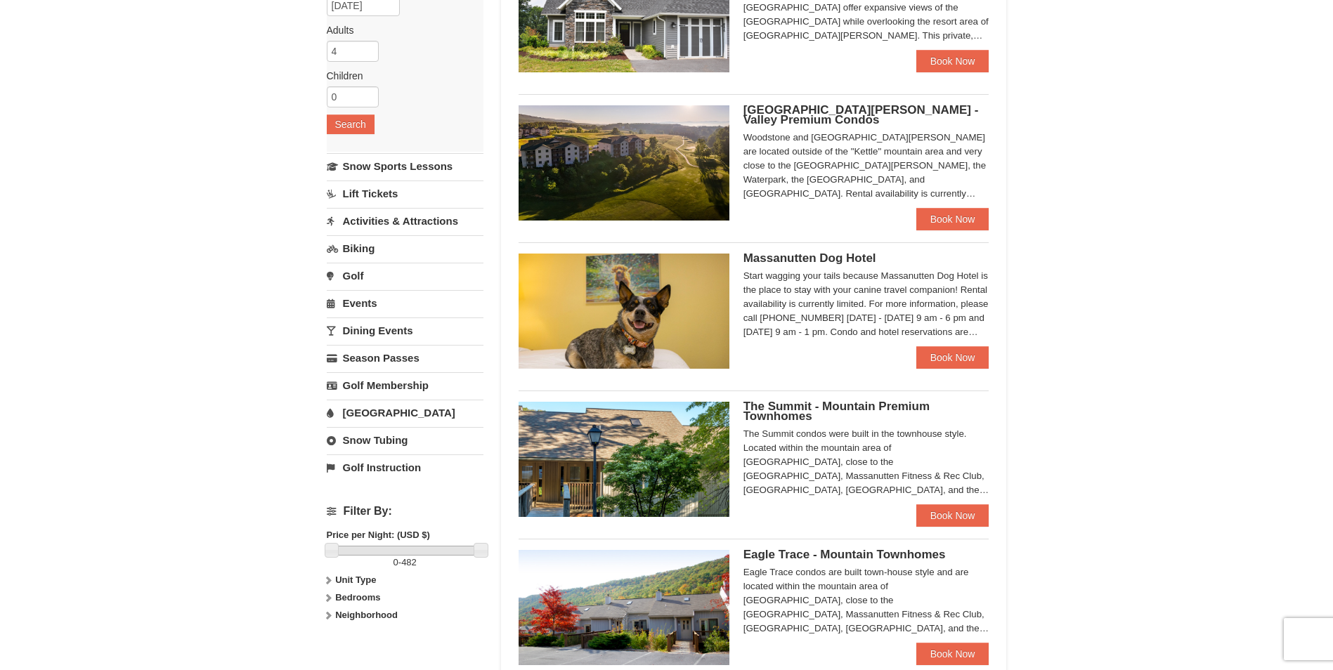
scroll to position [194, 0]
click at [946, 215] on link "Book Now" at bounding box center [952, 220] width 73 height 22
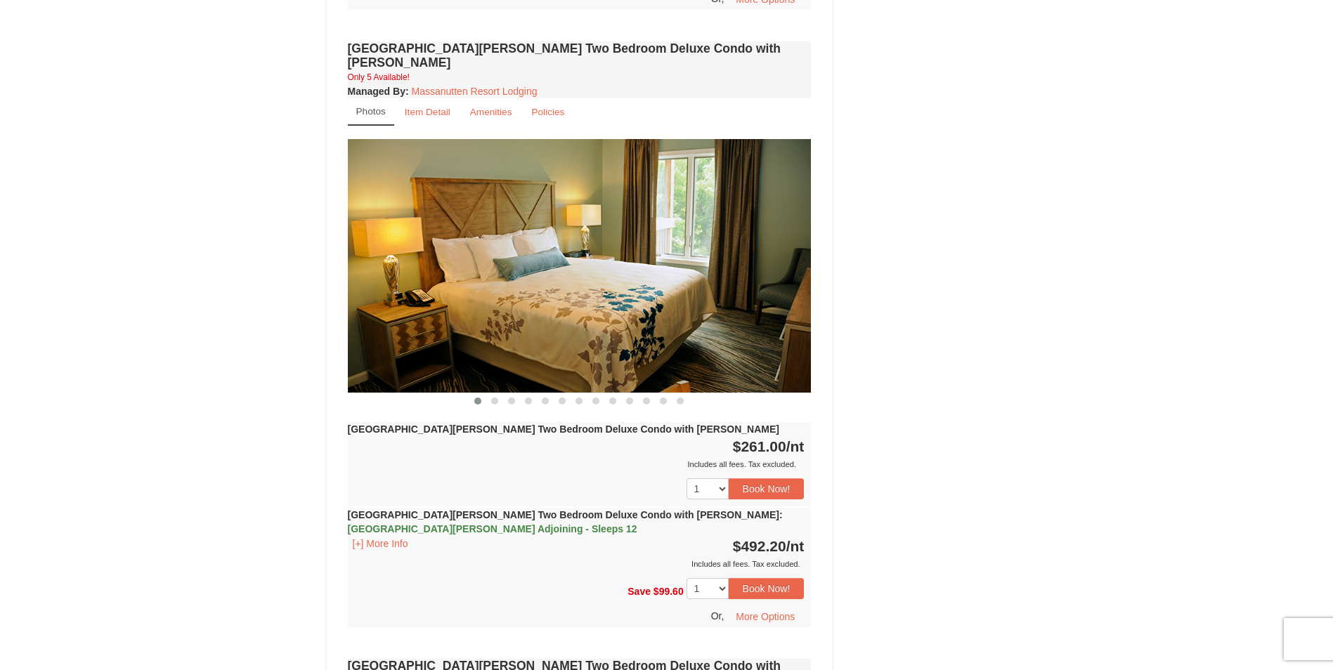
scroll to position [1644, 0]
click at [780, 478] on button "Book Now!" at bounding box center [766, 488] width 76 height 21
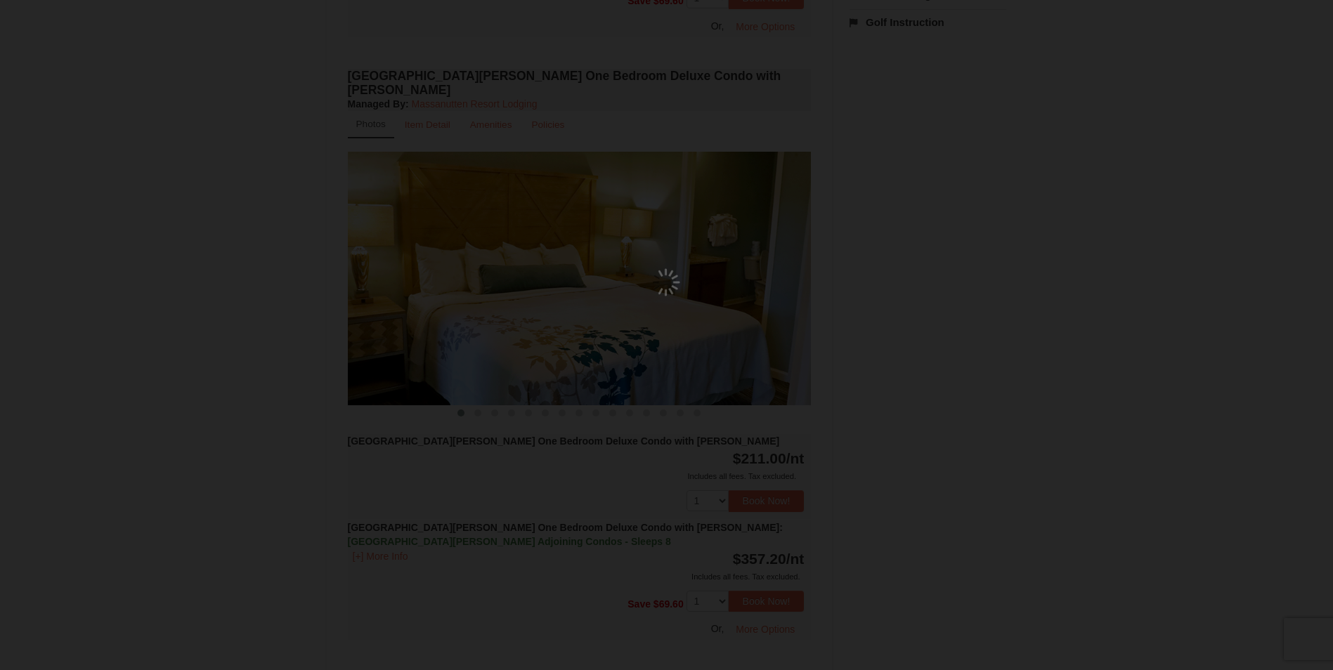
scroll to position [137, 0]
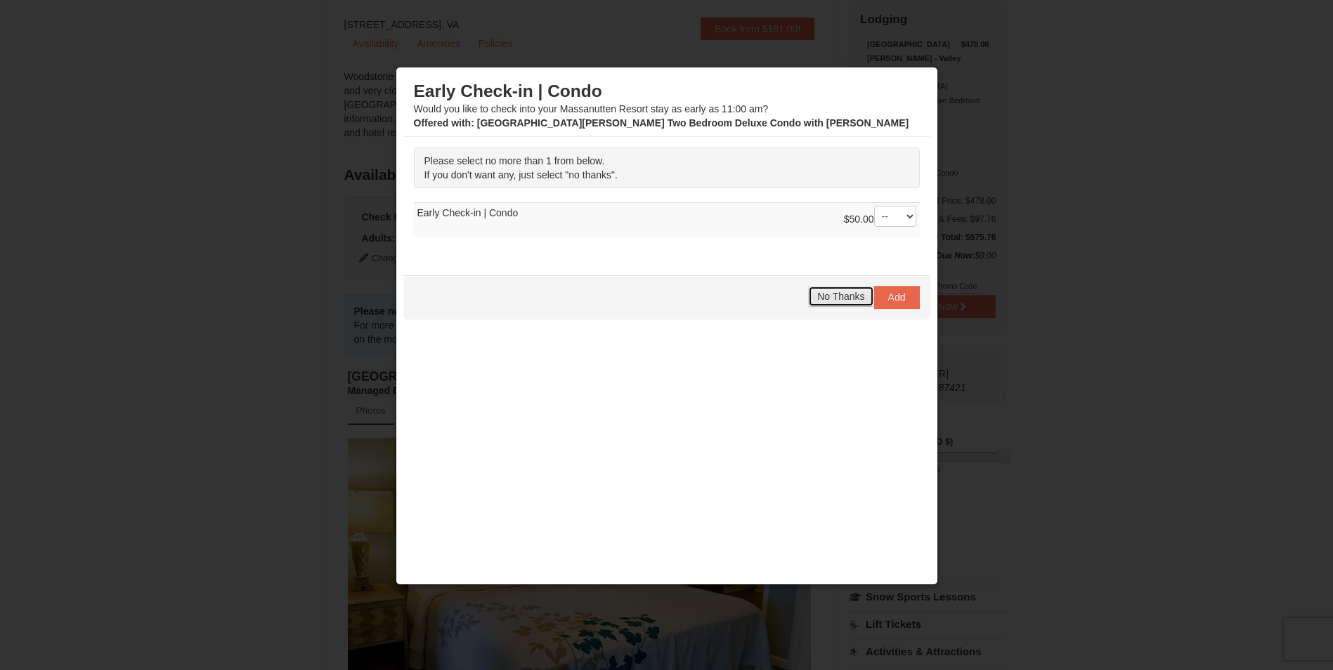
click at [854, 298] on span "No Thanks" at bounding box center [840, 296] width 47 height 11
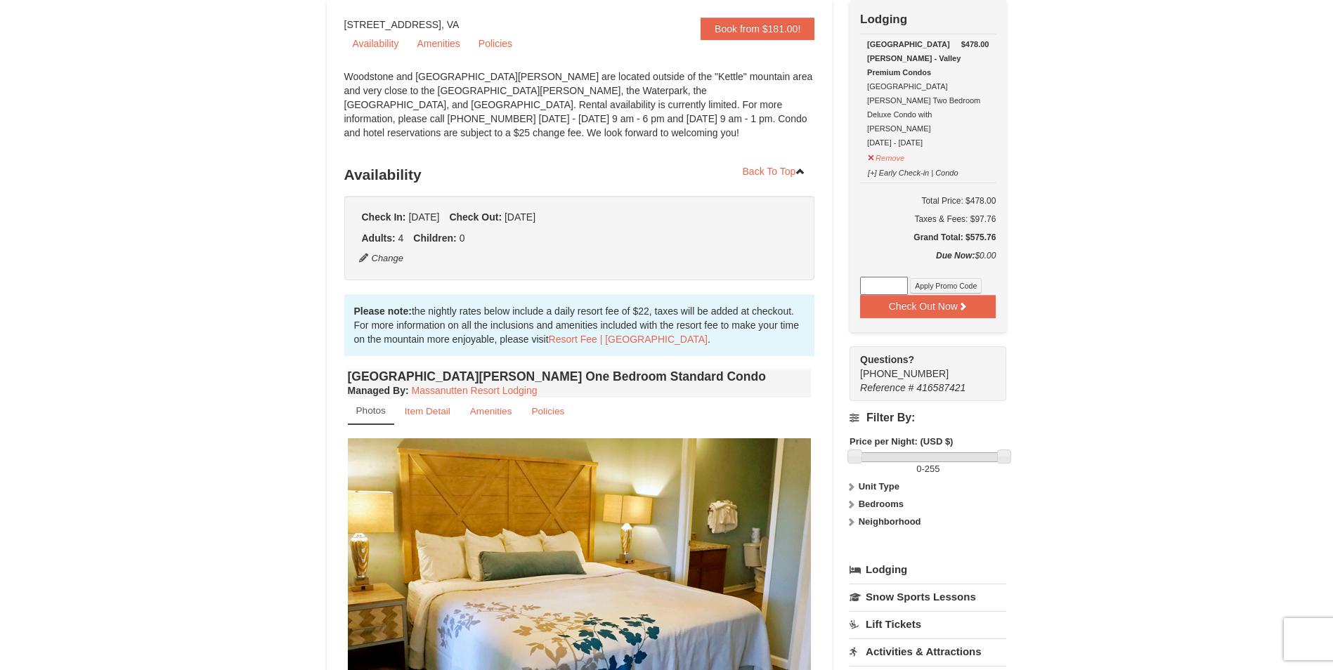
scroll to position [0, 0]
